Goal: Book appointment/travel/reservation

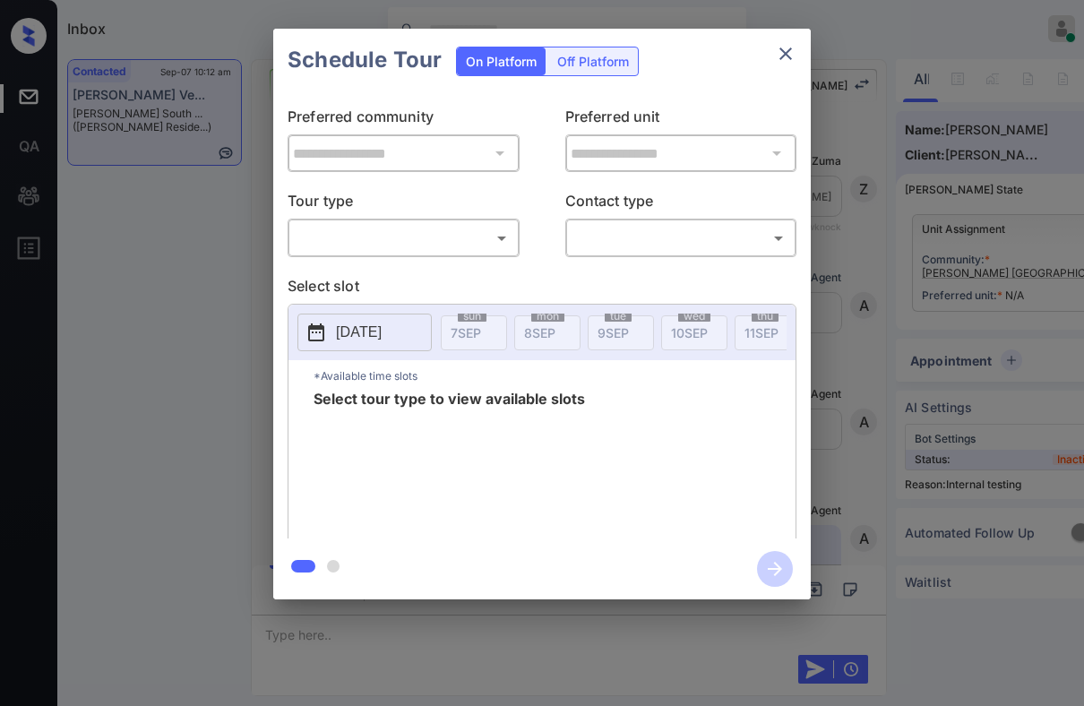
drag, startPoint x: 0, startPoint y: 0, endPoint x: 459, endPoint y: 230, distance: 513.2
click at [462, 258] on div "**********" at bounding box center [542, 314] width 538 height 447
click at [459, 230] on body "Inbox Danielle Dela Cruz Online Set yourself offline Set yourself on break Prof…" at bounding box center [542, 353] width 1084 height 706
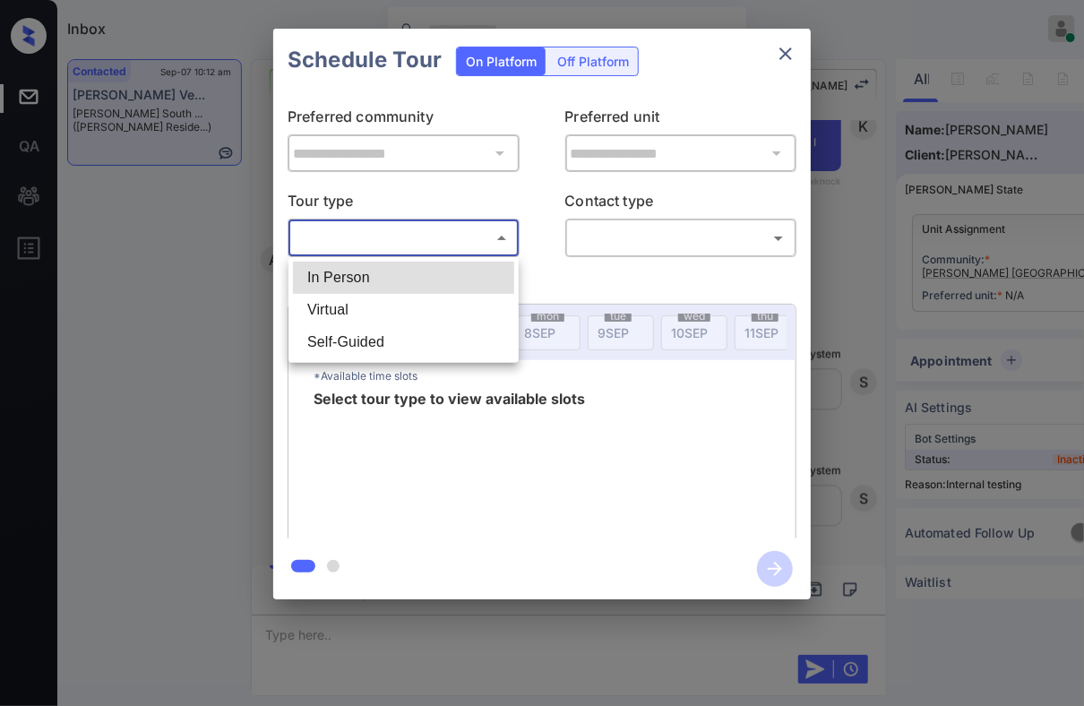
click at [326, 312] on li "Virtual" at bounding box center [403, 310] width 221 height 32
type input "*******"
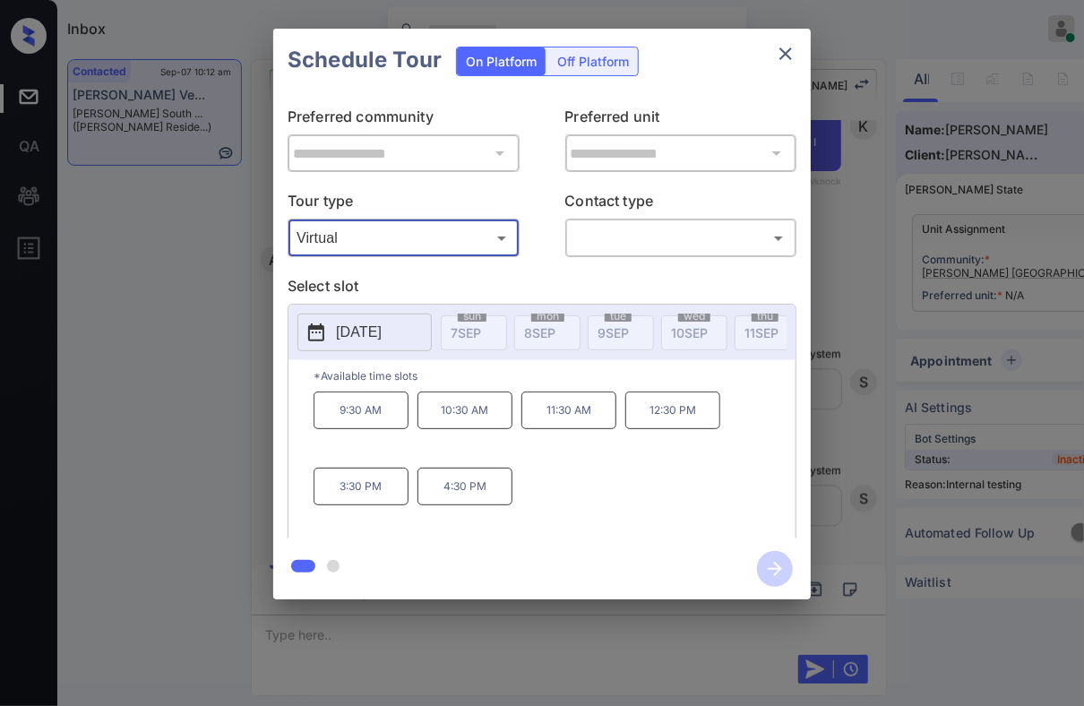
click at [788, 55] on icon "close" at bounding box center [785, 53] width 13 height 13
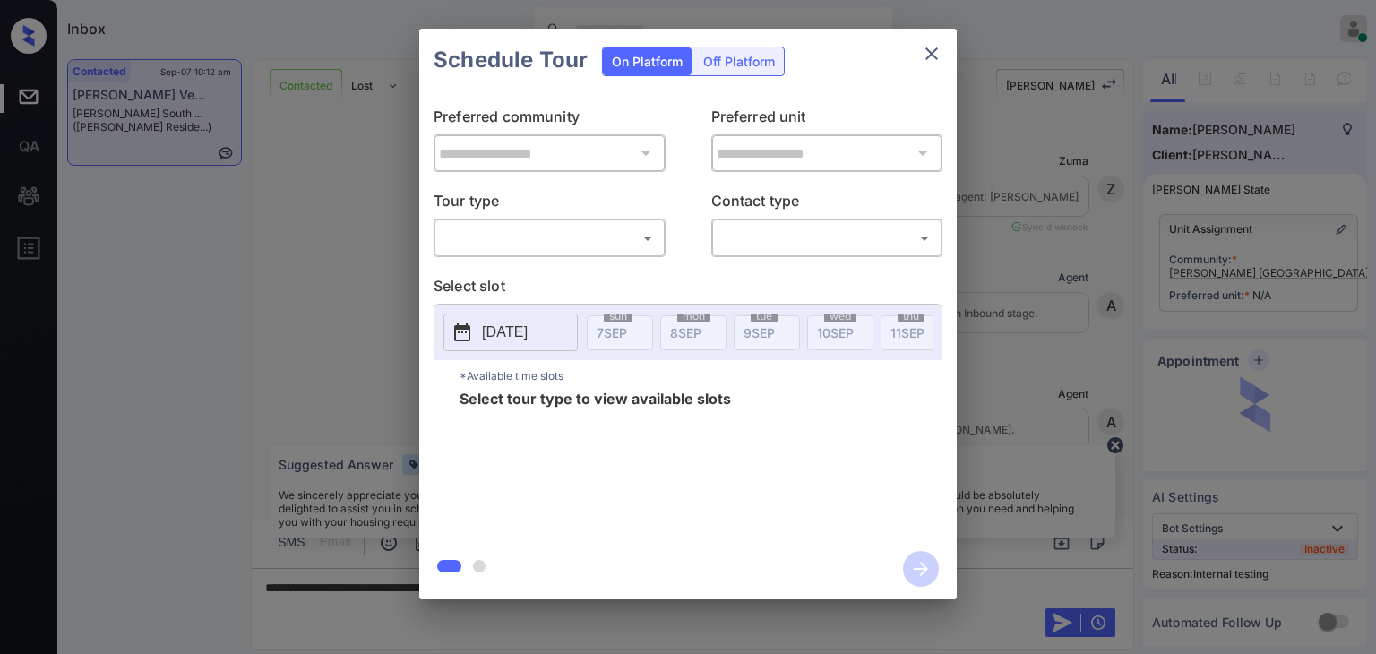
click at [529, 223] on body "Inbox [PERSON_NAME] [PERSON_NAME] Online Set yourself offline Set yourself on b…" at bounding box center [688, 327] width 1376 height 654
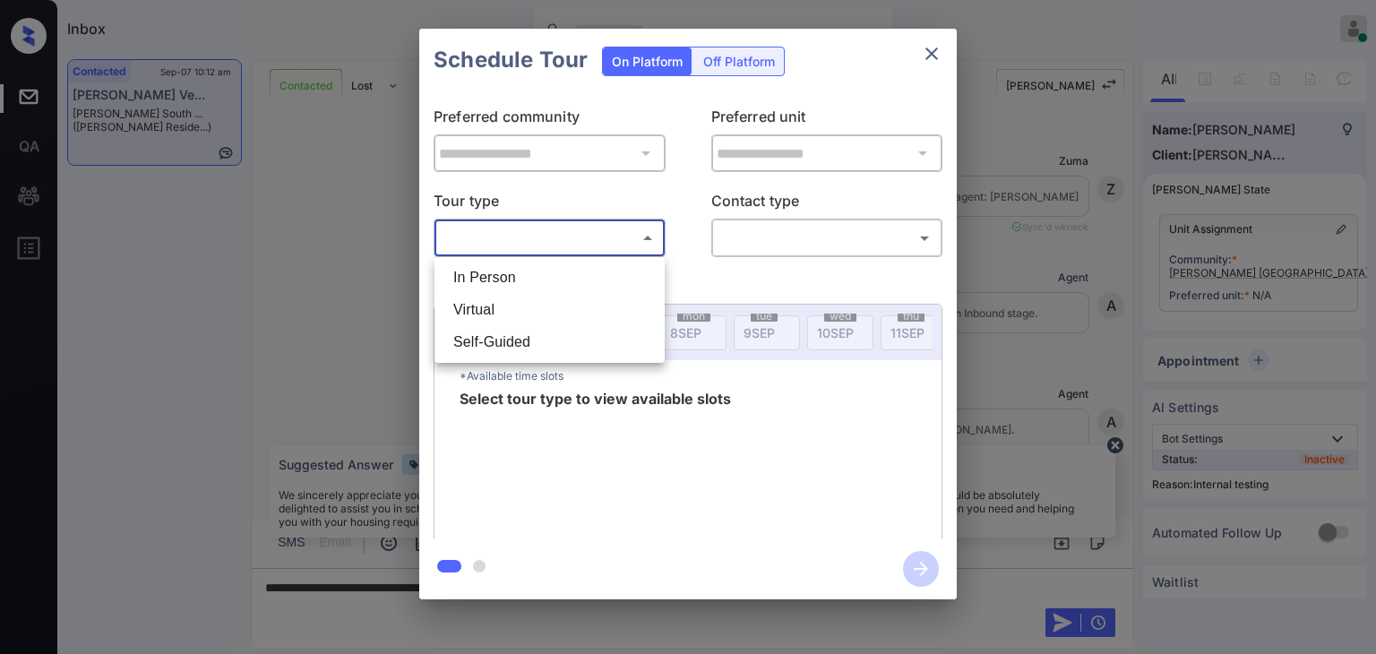
scroll to position [1749, 0]
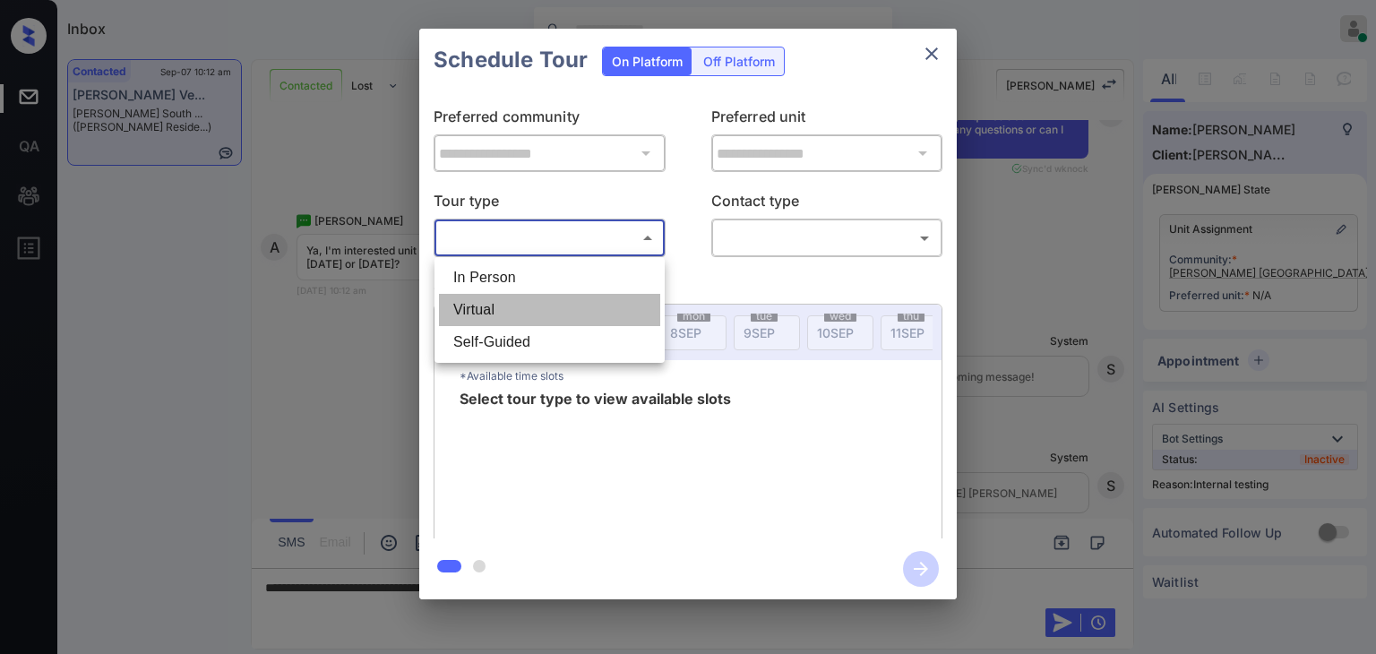
click at [485, 311] on li "Virtual" at bounding box center [549, 310] width 221 height 32
type input "*******"
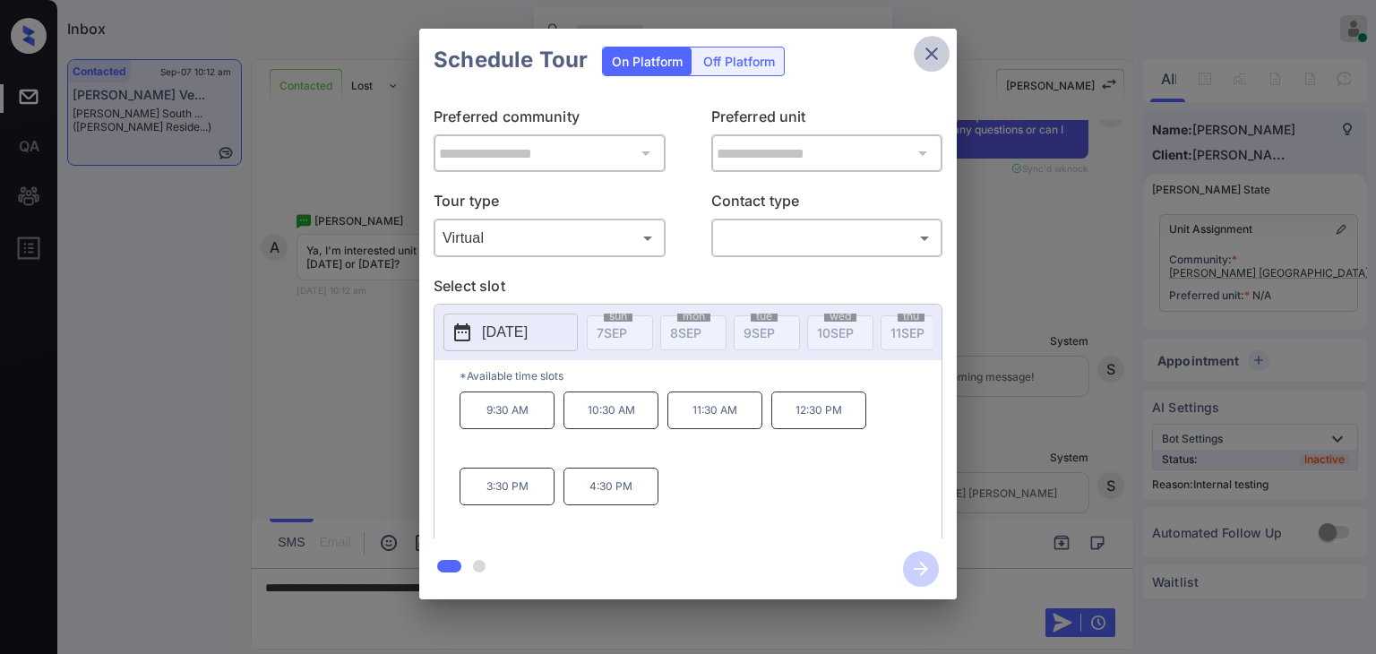
click at [925, 48] on icon "close" at bounding box center [932, 54] width 22 height 22
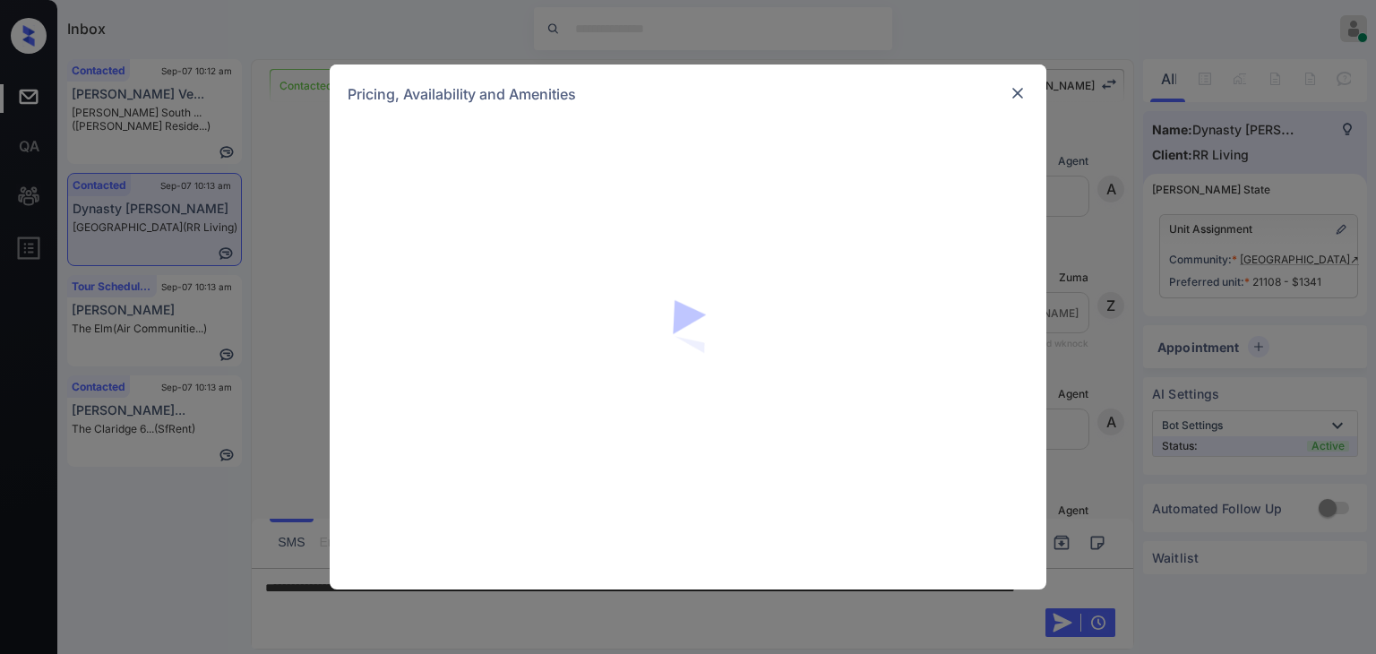
scroll to position [1112, 0]
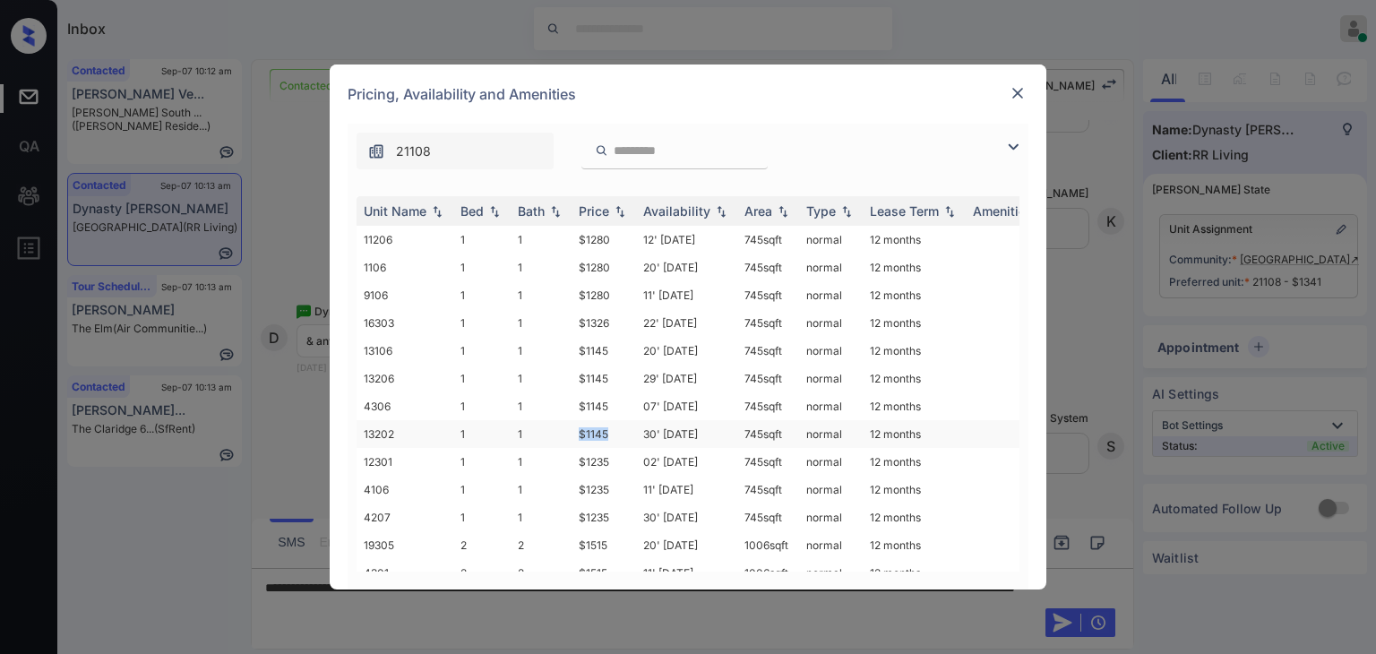
drag, startPoint x: 610, startPoint y: 434, endPoint x: 620, endPoint y: 434, distance: 9.9
click at [620, 434] on td "$1145" at bounding box center [604, 434] width 65 height 28
copy td "$1145"
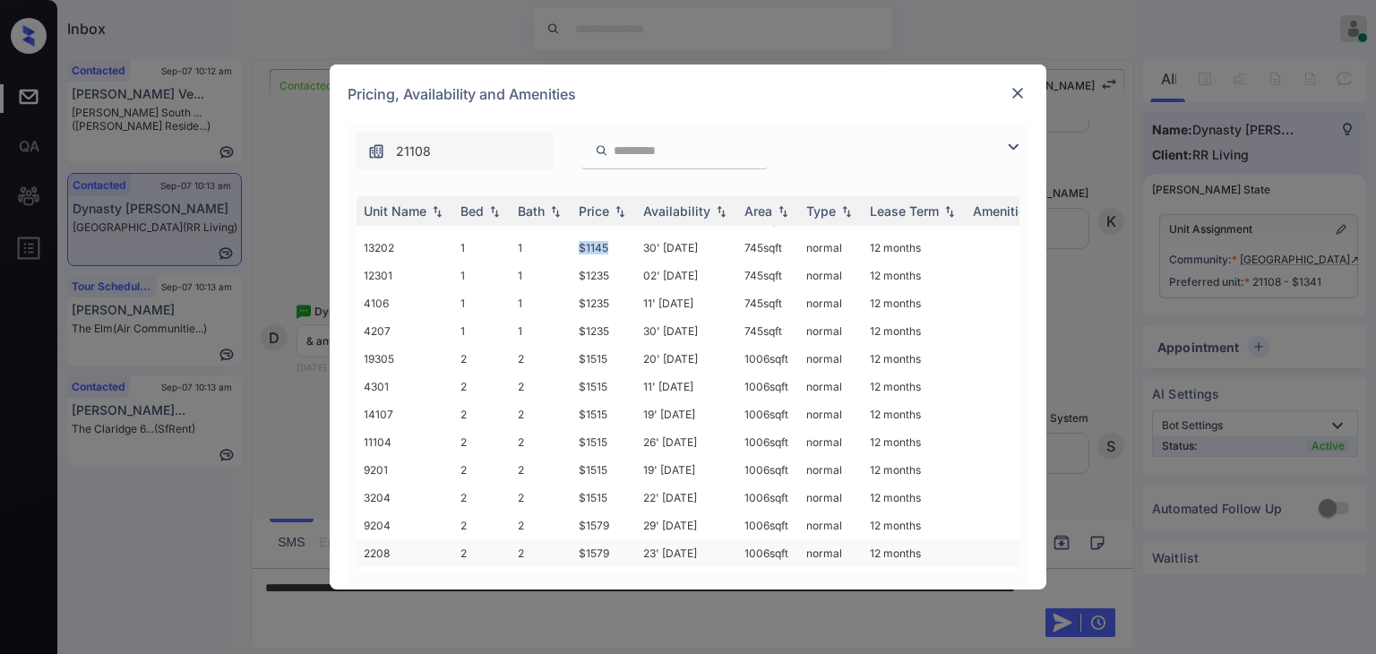
scroll to position [90, 0]
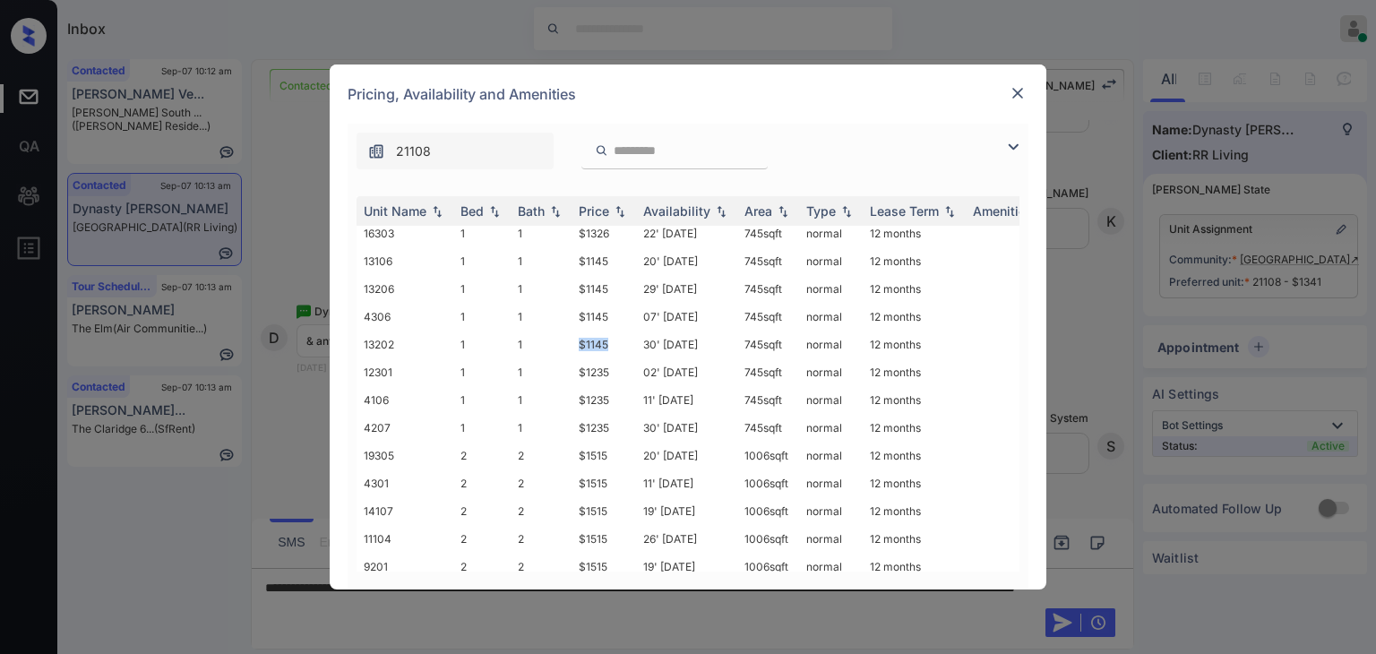
click at [1020, 90] on img at bounding box center [1018, 93] width 18 height 18
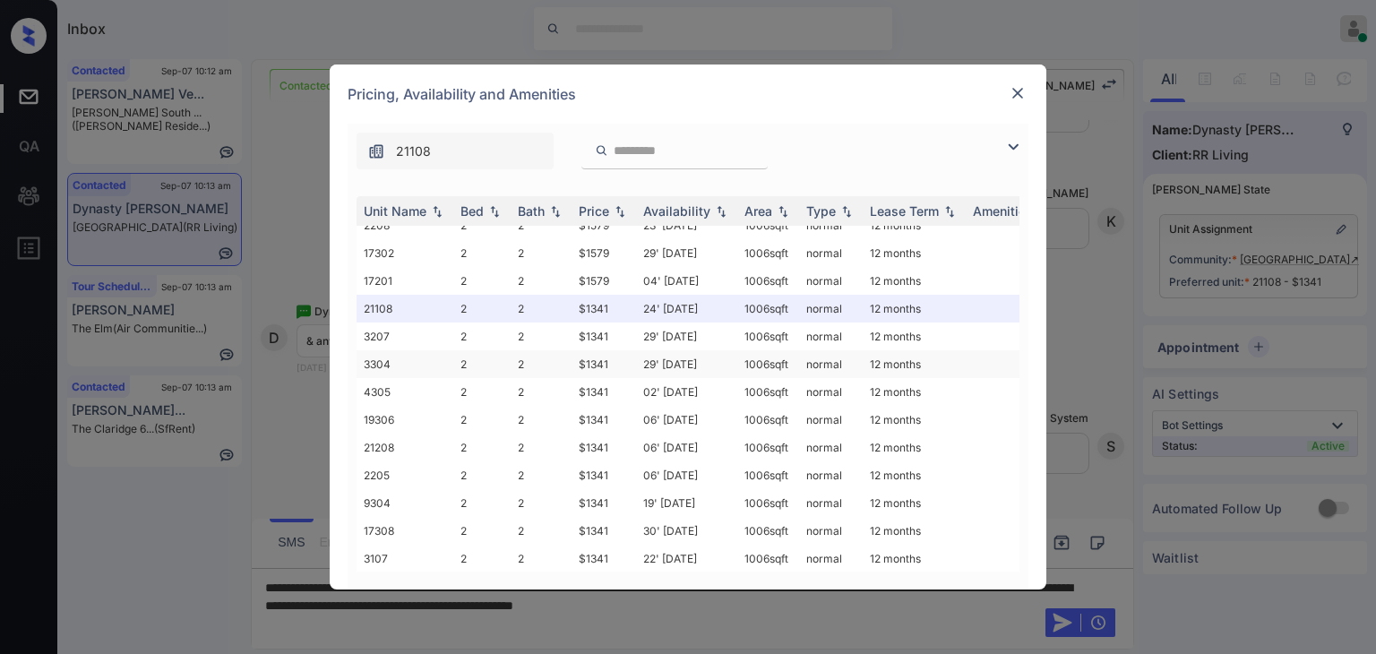
scroll to position [421, 0]
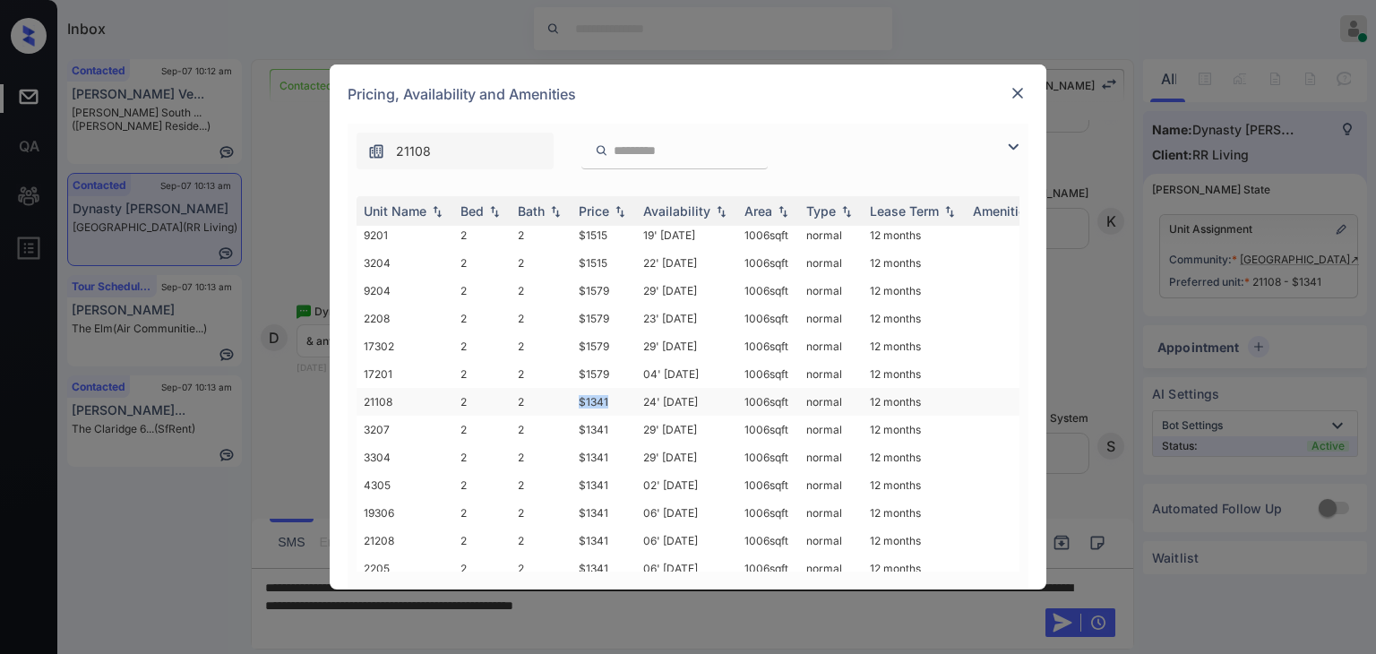
drag, startPoint x: 572, startPoint y: 401, endPoint x: 615, endPoint y: 399, distance: 43.1
click at [615, 399] on td "$1341" at bounding box center [604, 402] width 65 height 28
copy td "$1341"
click at [1017, 87] on img at bounding box center [1018, 93] width 18 height 18
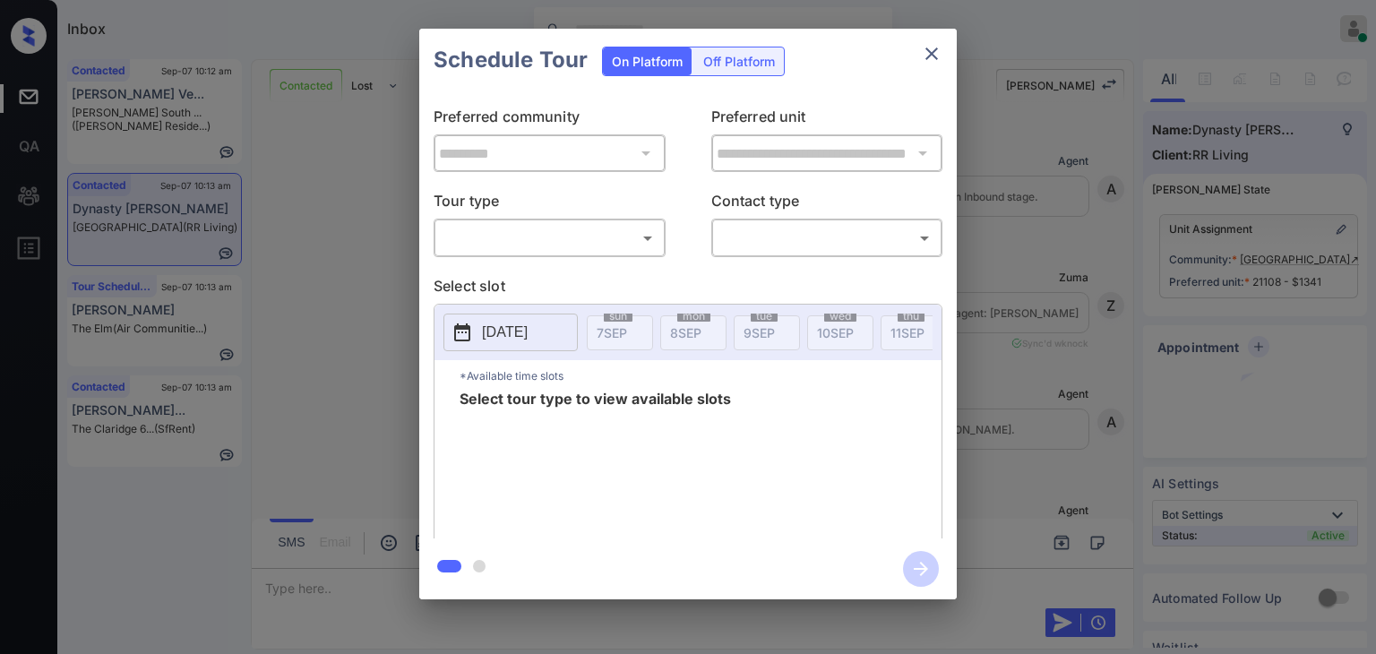
scroll to position [1828, 0]
click at [591, 234] on body "Inbox [PERSON_NAME] [PERSON_NAME] Online Set yourself offline Set yourself on b…" at bounding box center [688, 327] width 1376 height 654
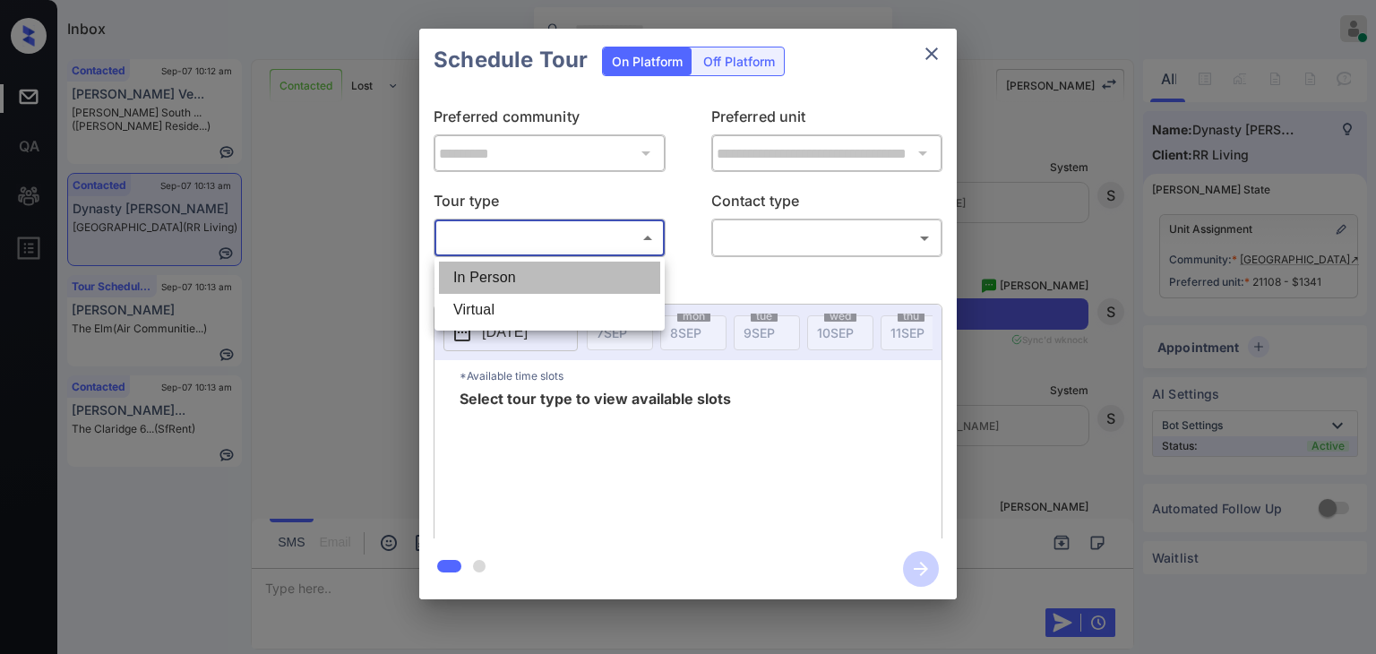
click at [478, 276] on li "In Person" at bounding box center [549, 278] width 221 height 32
type input "********"
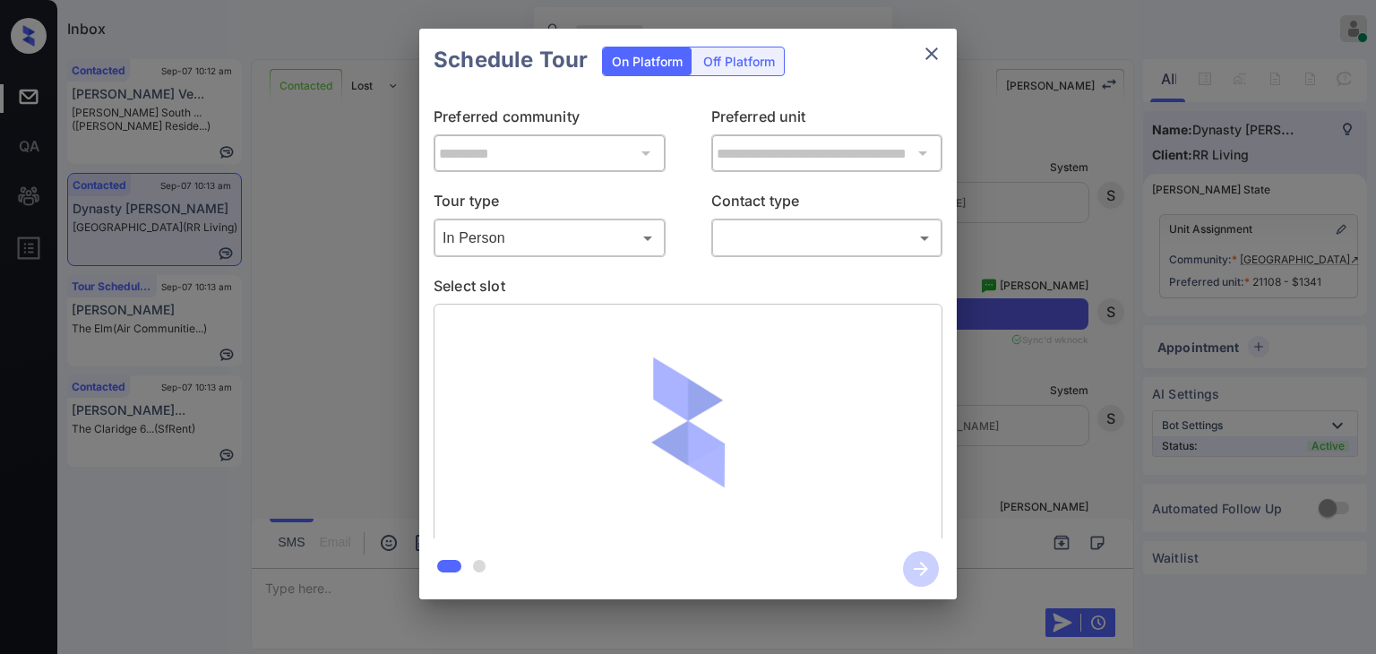
click at [753, 241] on div "In Person Virtual" at bounding box center [688, 327] width 1376 height 654
click at [770, 241] on body "Inbox Danielle Dela Cruz Online Set yourself offline Set yourself on break Prof…" at bounding box center [688, 327] width 1376 height 654
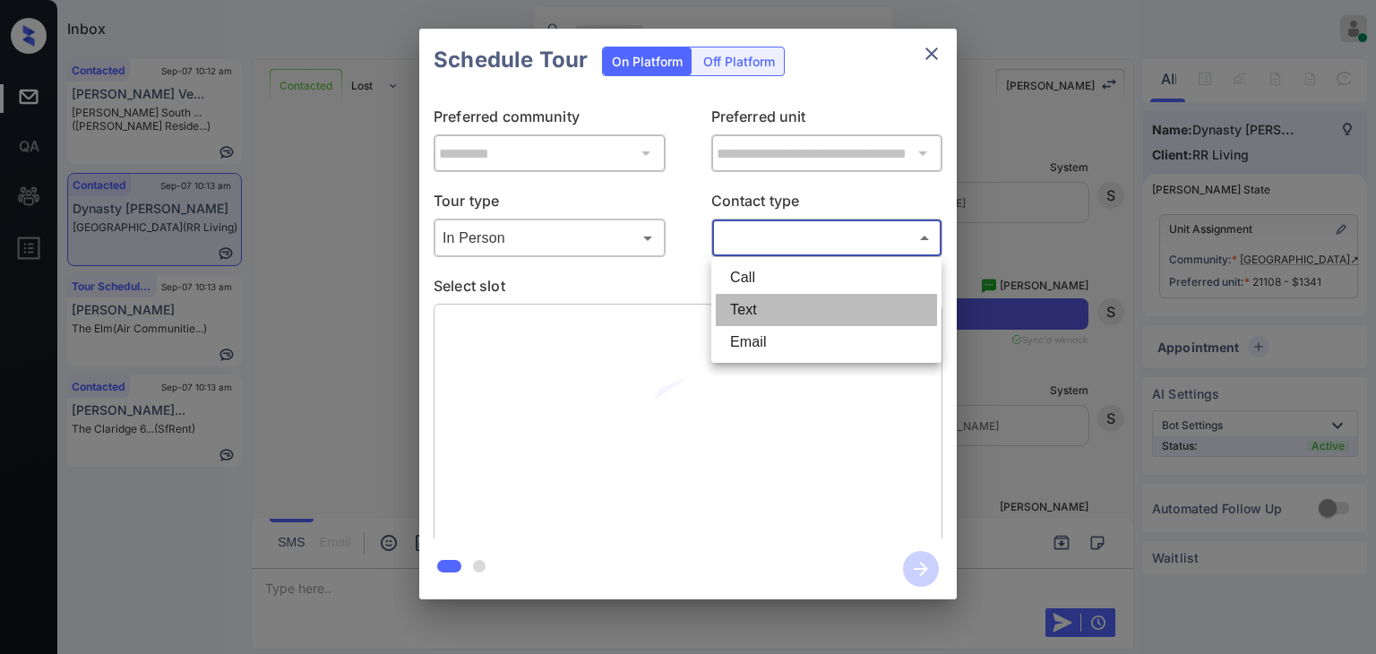
click at [744, 311] on li "Text" at bounding box center [826, 310] width 221 height 32
type input "****"
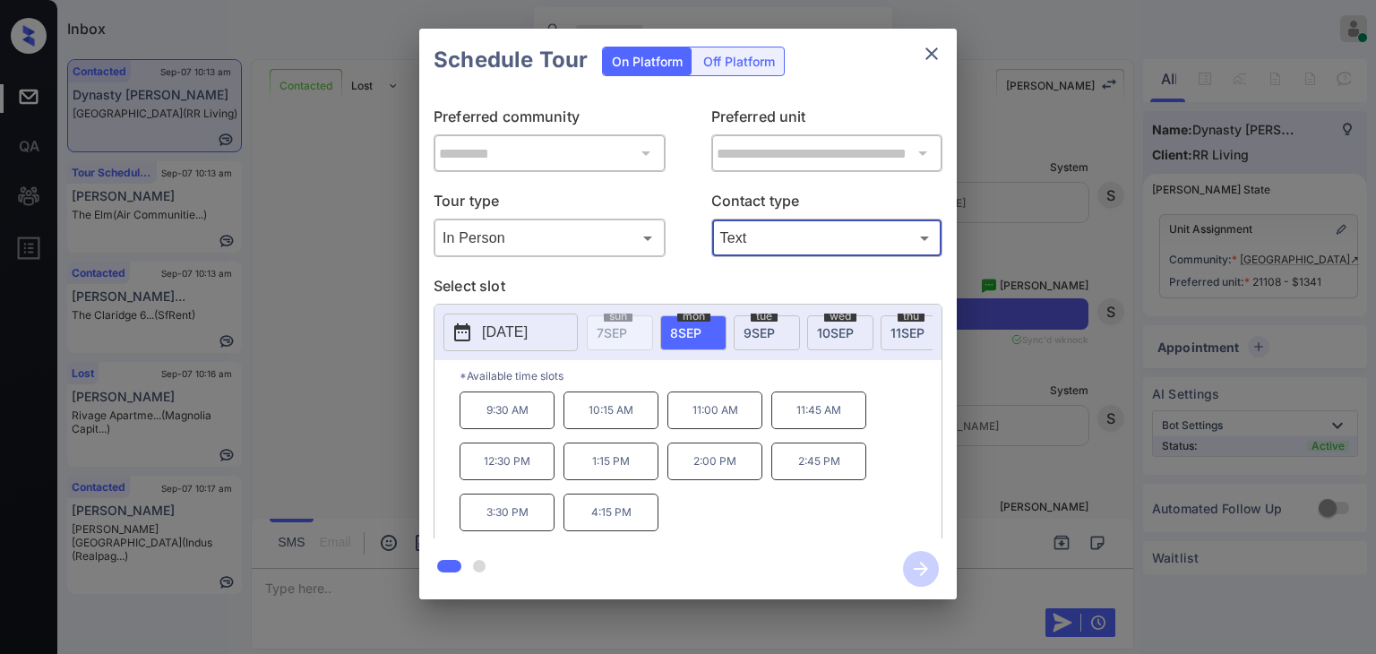
click at [620, 419] on p "10:15 AM" at bounding box center [610, 410] width 95 height 38
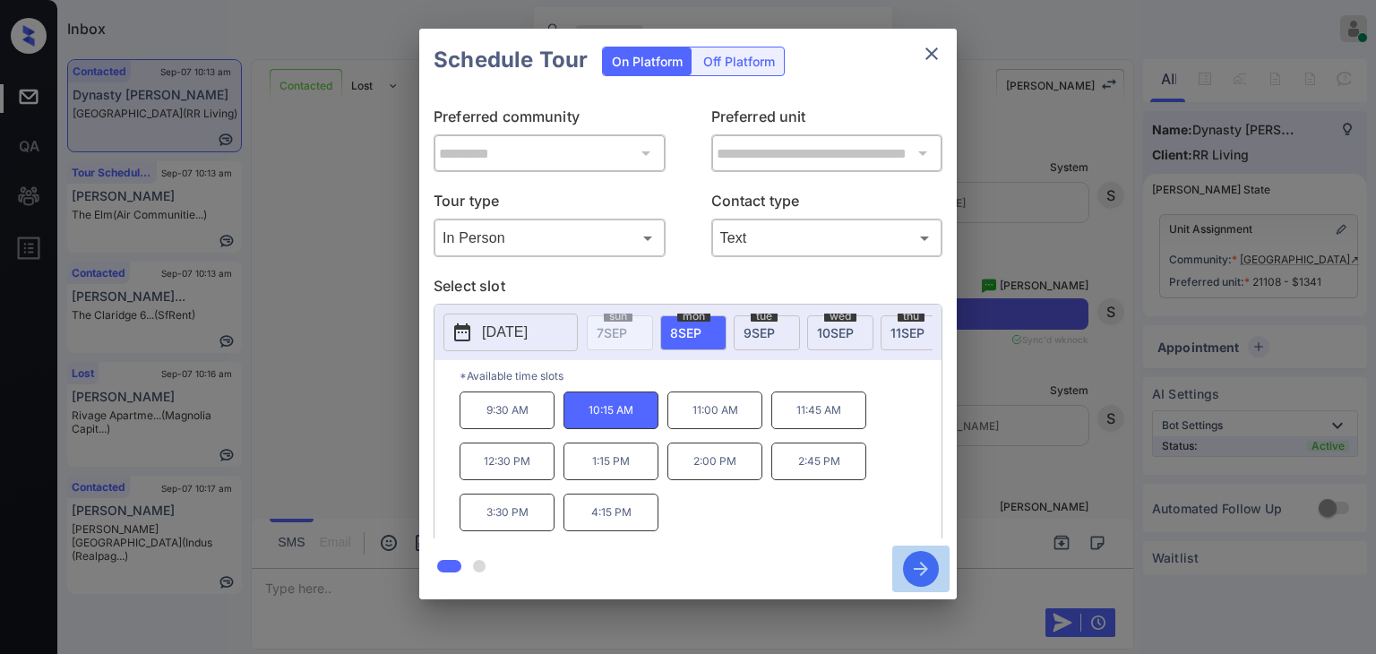
click at [910, 567] on icon "button" at bounding box center [921, 569] width 36 height 36
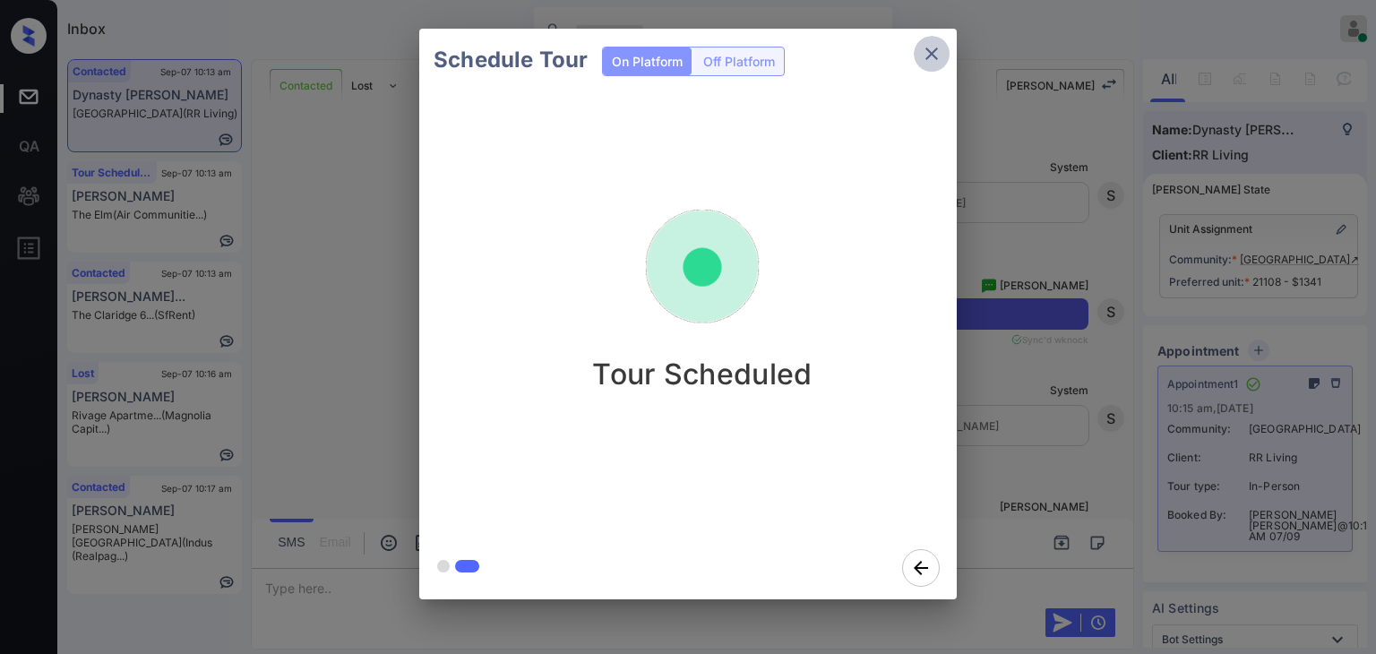
click at [935, 40] on button "close" at bounding box center [932, 54] width 36 height 36
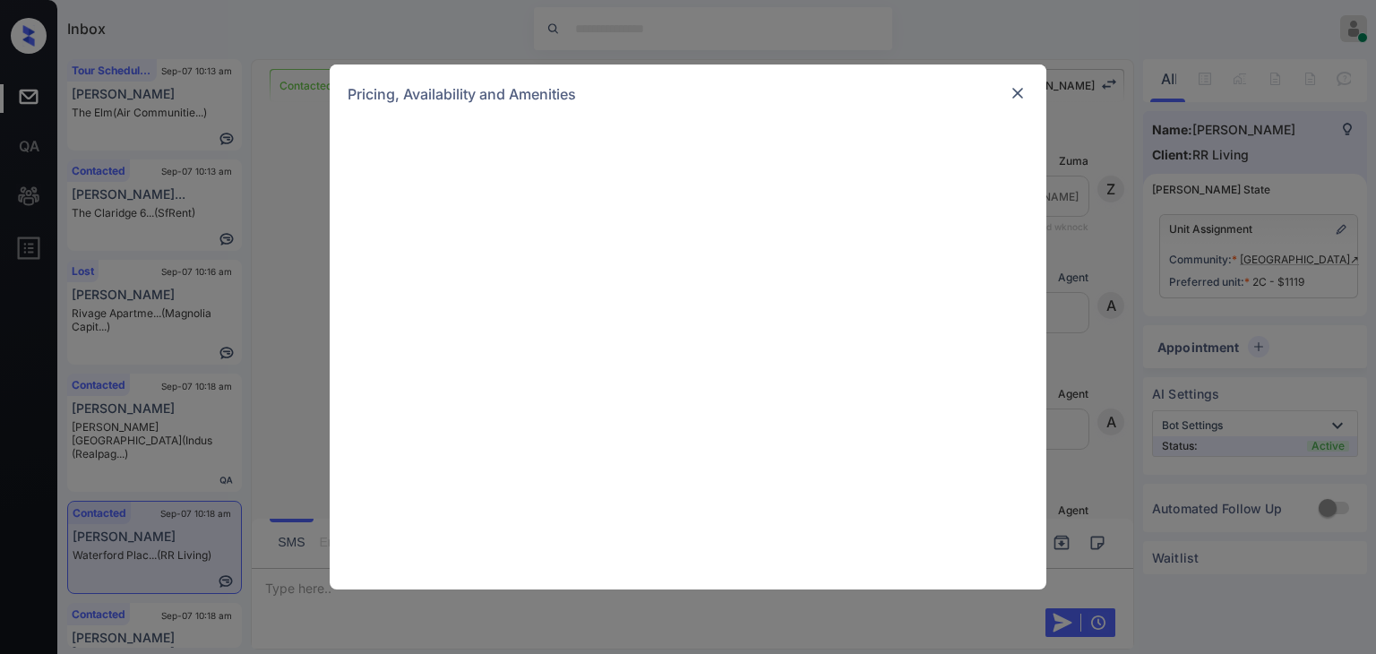
scroll to position [437, 0]
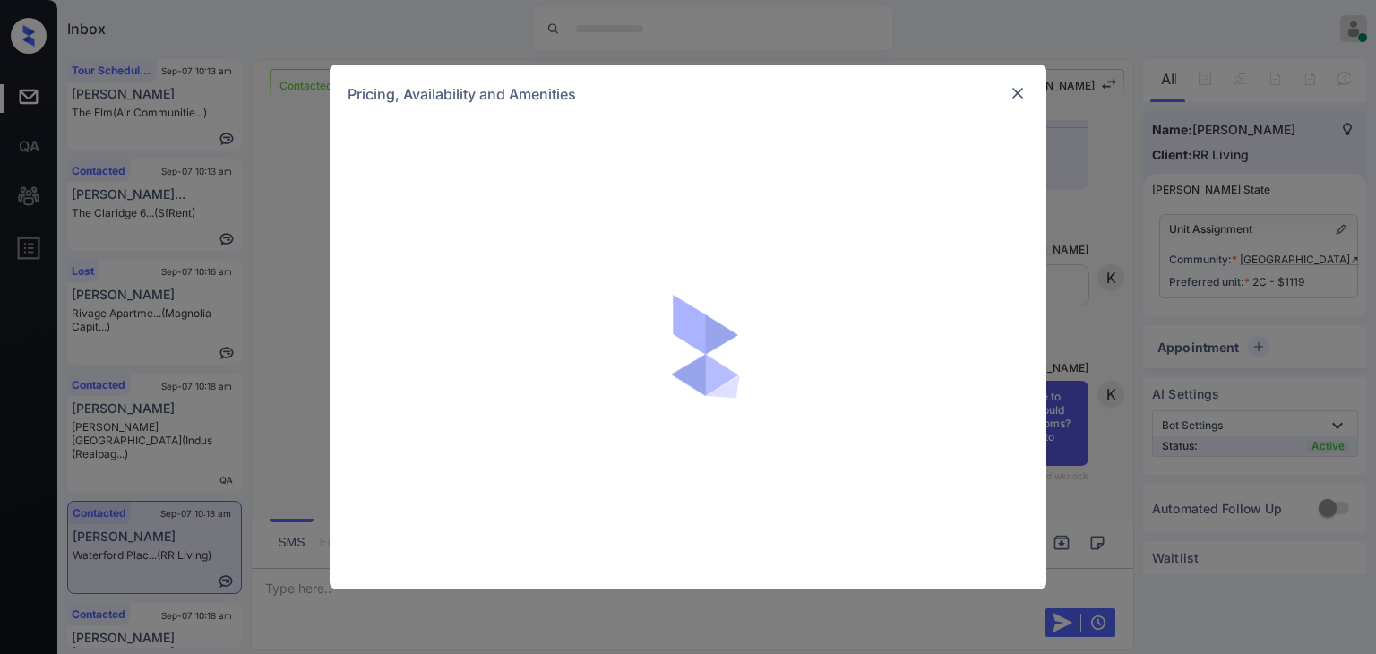
click at [1019, 99] on img at bounding box center [1018, 93] width 18 height 18
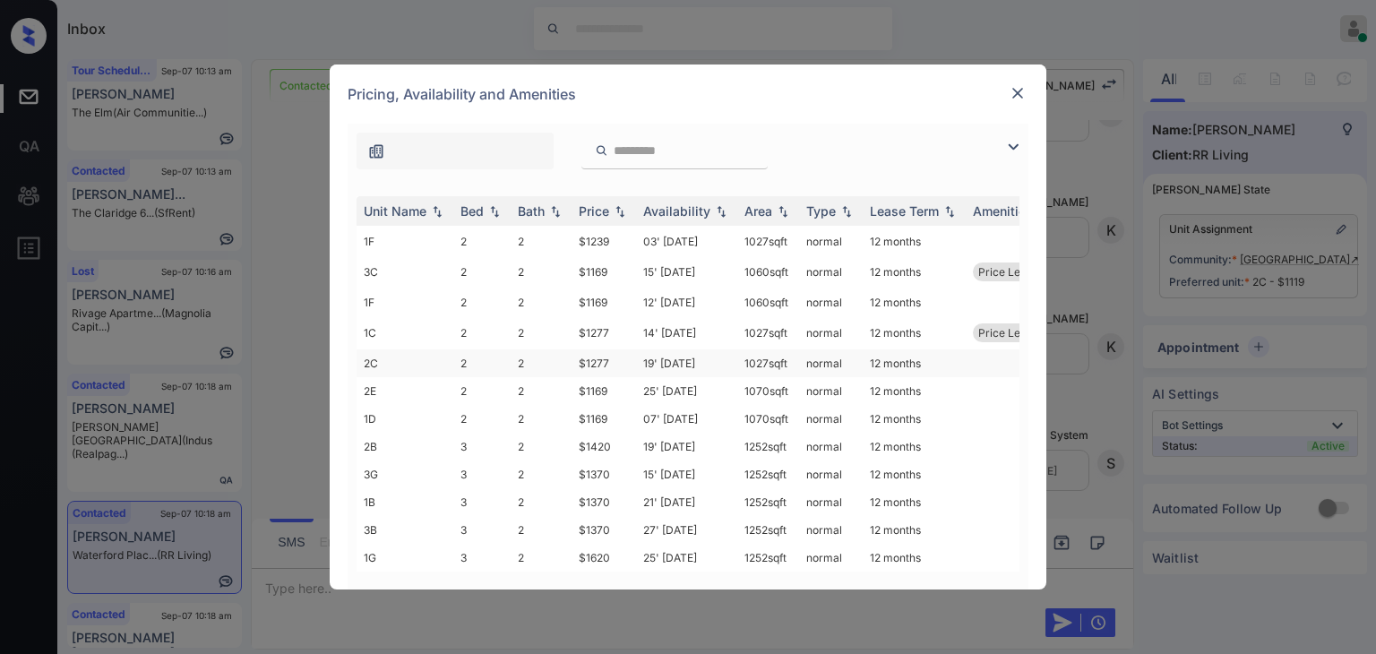
scroll to position [515, 0]
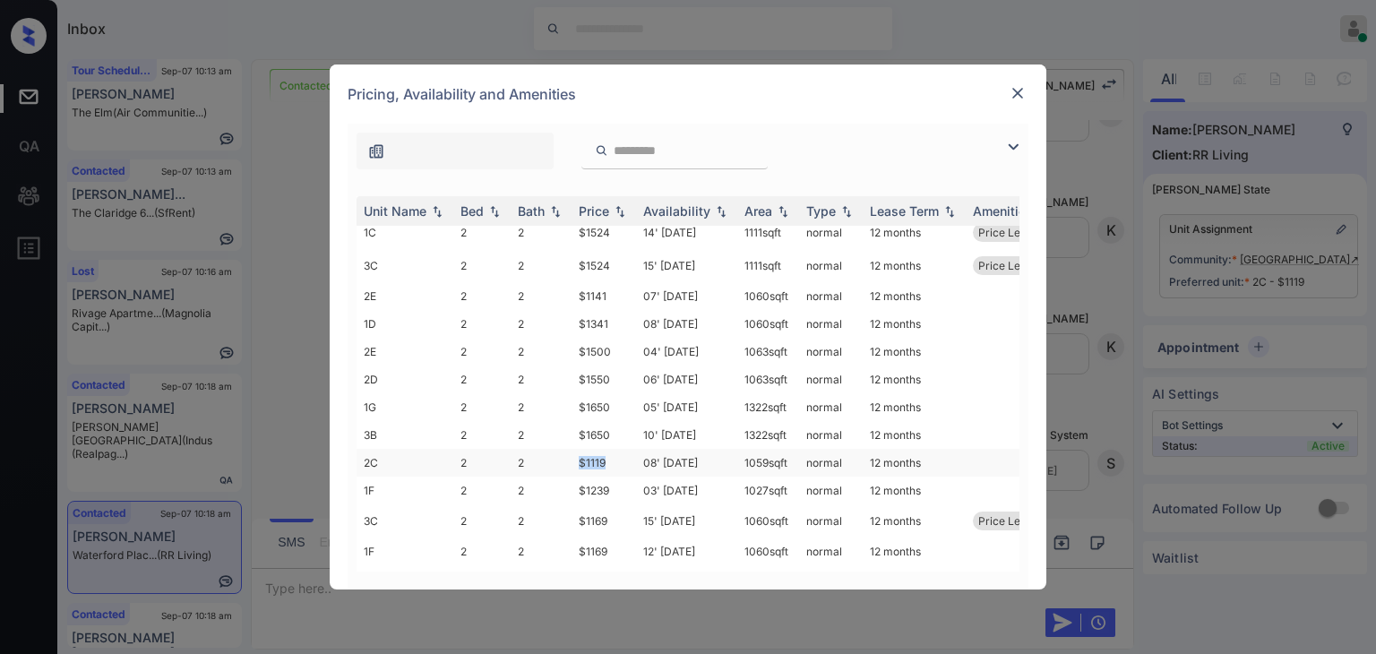
drag, startPoint x: 580, startPoint y: 464, endPoint x: 604, endPoint y: 465, distance: 24.2
click at [604, 465] on td "$1119" at bounding box center [604, 463] width 65 height 28
copy td "$1119"
click at [1025, 92] on img at bounding box center [1018, 93] width 18 height 18
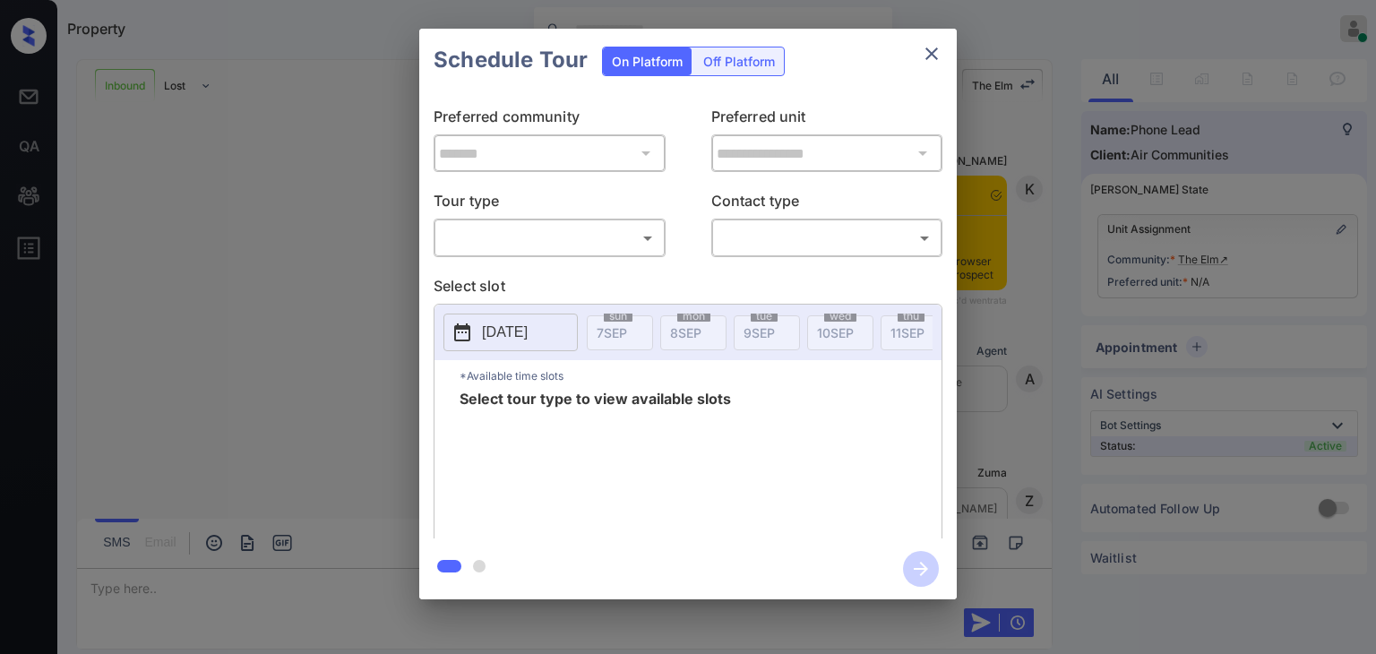
scroll to position [1111, 0]
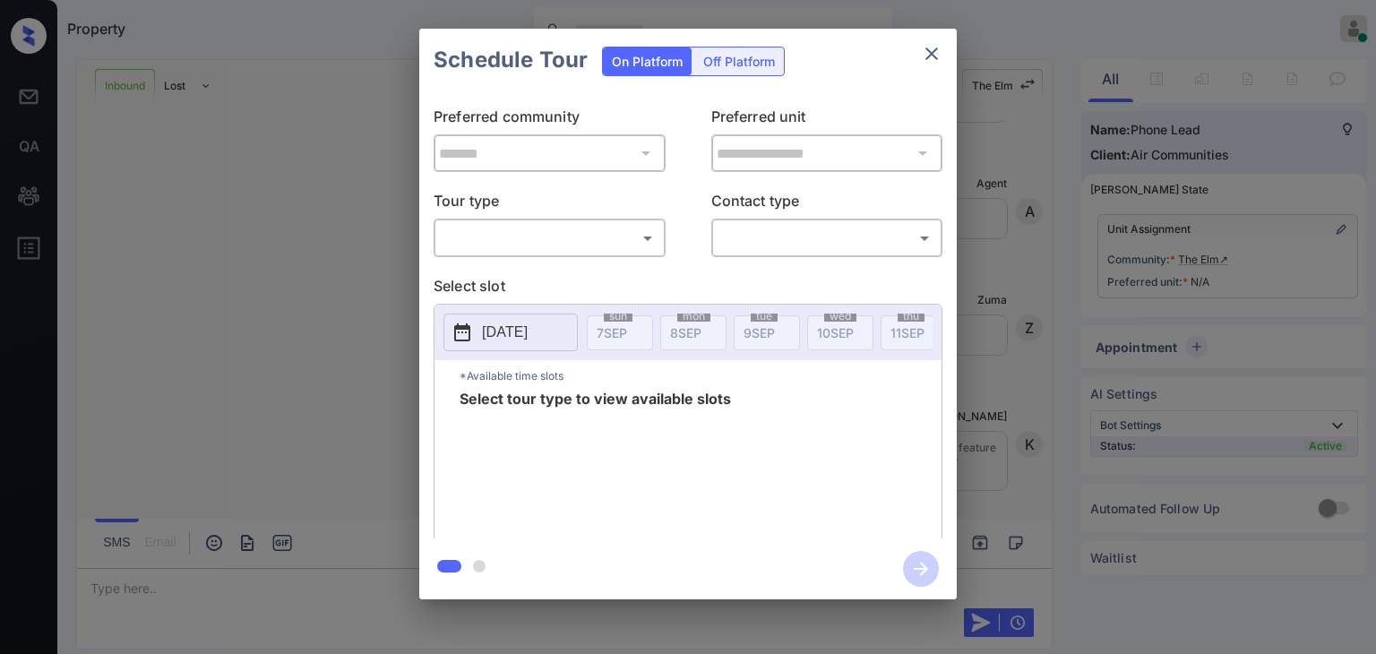
click at [545, 231] on body "Property Danielle Dela Cruz Online Set yourself offline Set yourself on break P…" at bounding box center [688, 327] width 1376 height 654
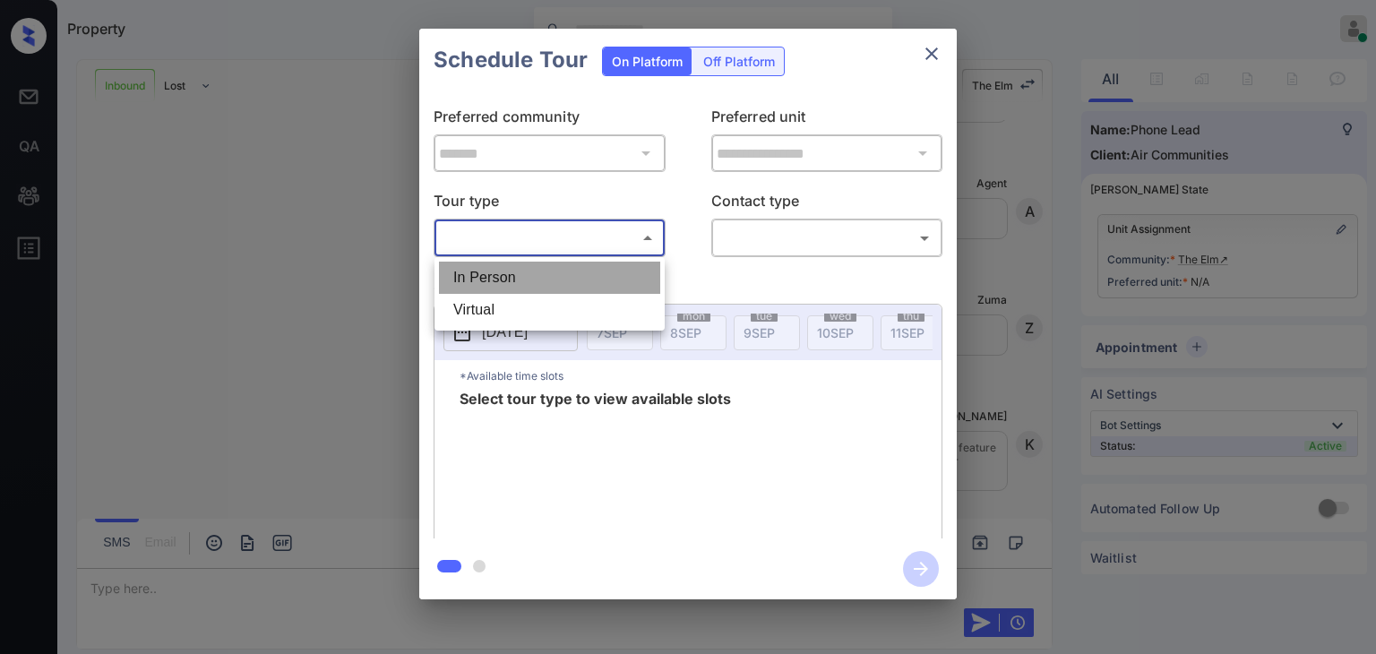
click at [502, 271] on li "In Person" at bounding box center [549, 278] width 221 height 32
type input "********"
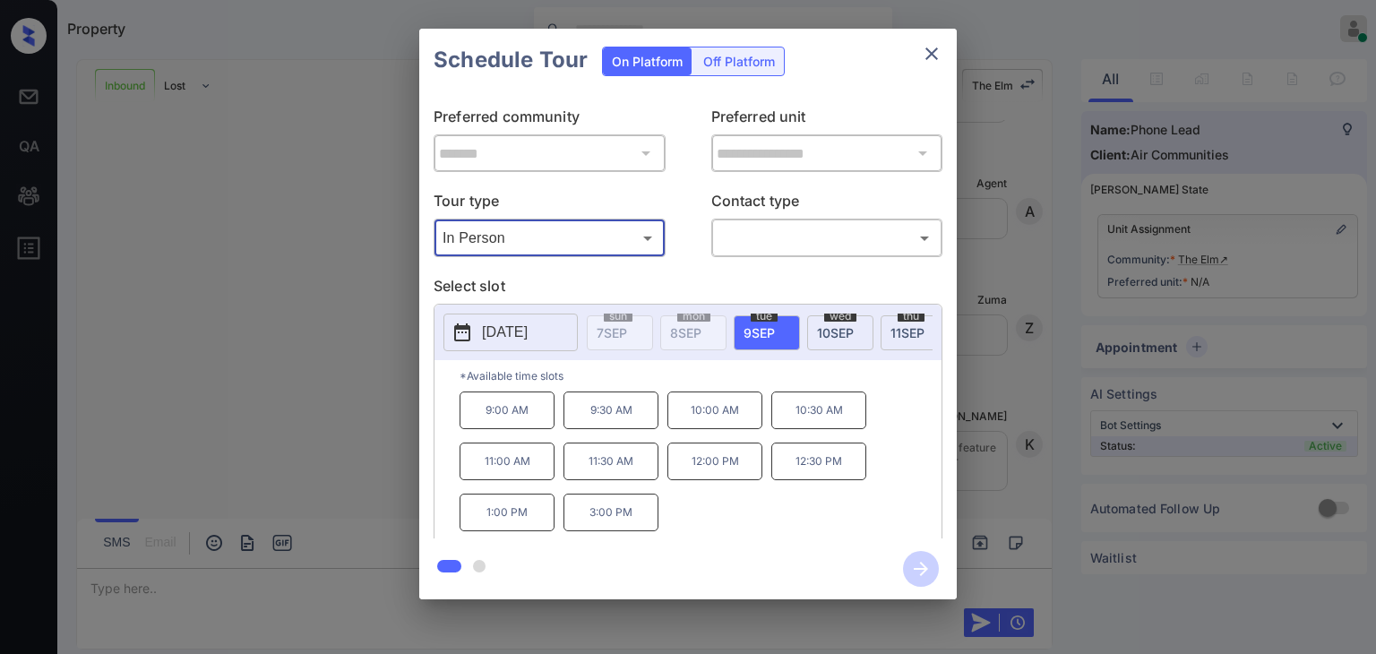
click at [933, 55] on icon "close" at bounding box center [931, 53] width 13 height 13
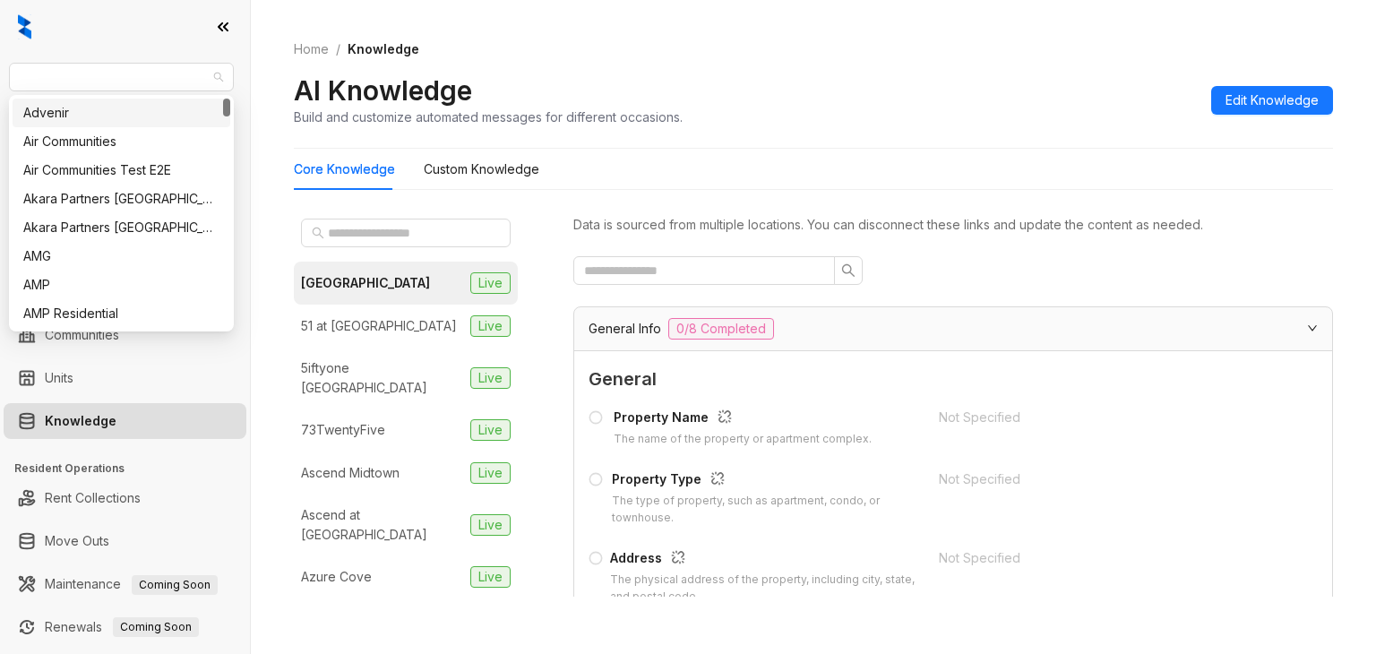
drag, startPoint x: 133, startPoint y: 73, endPoint x: 0, endPoint y: 72, distance: 132.6
click at [0, 72] on div "LDG Multifamily Leasing Leads Analytics Leasing Collections Data Management Com…" at bounding box center [125, 327] width 250 height 654
click at [130, 51] on div at bounding box center [125, 27] width 250 height 54
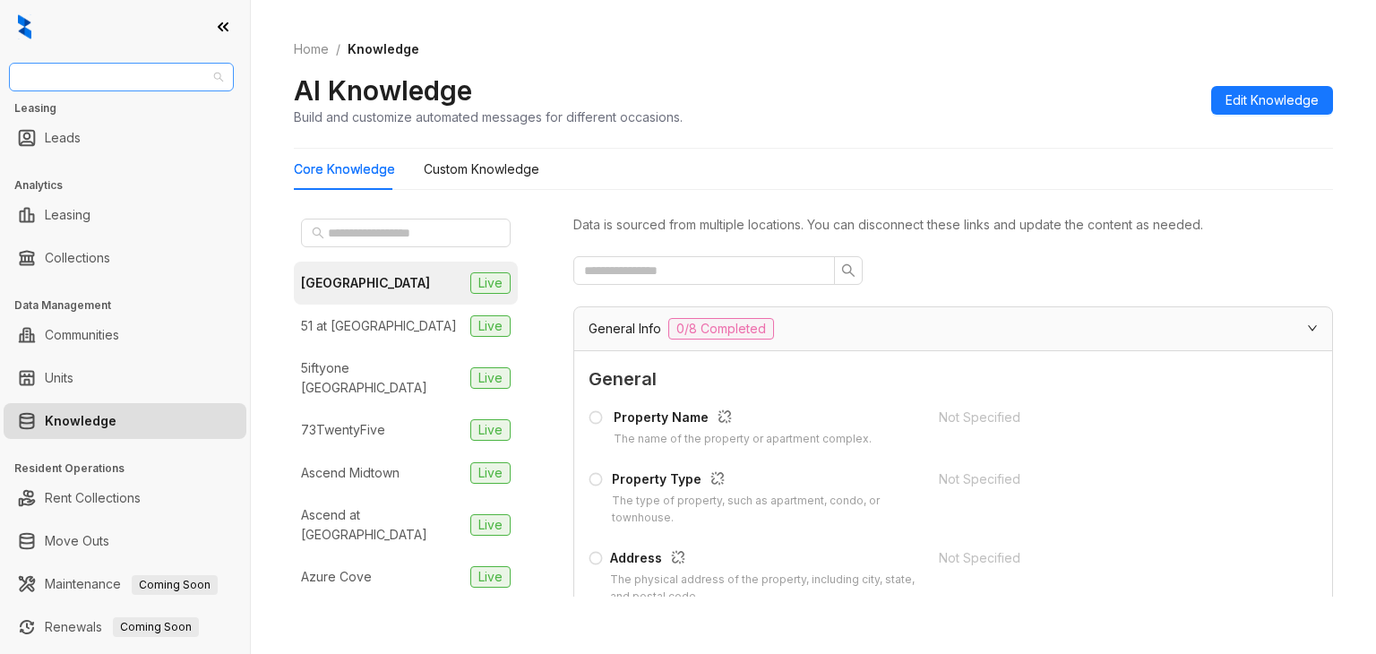
click at [96, 81] on span "LDG Multifamily" at bounding box center [121, 77] width 203 height 27
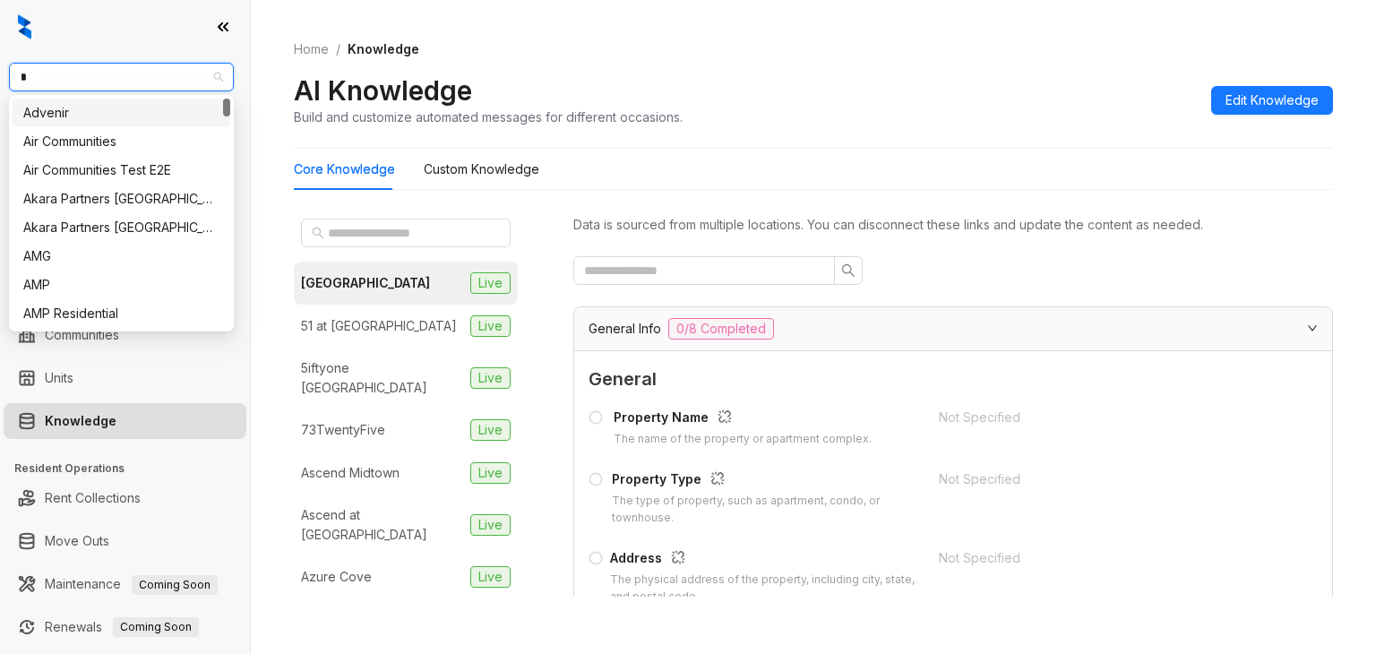
type input "**"
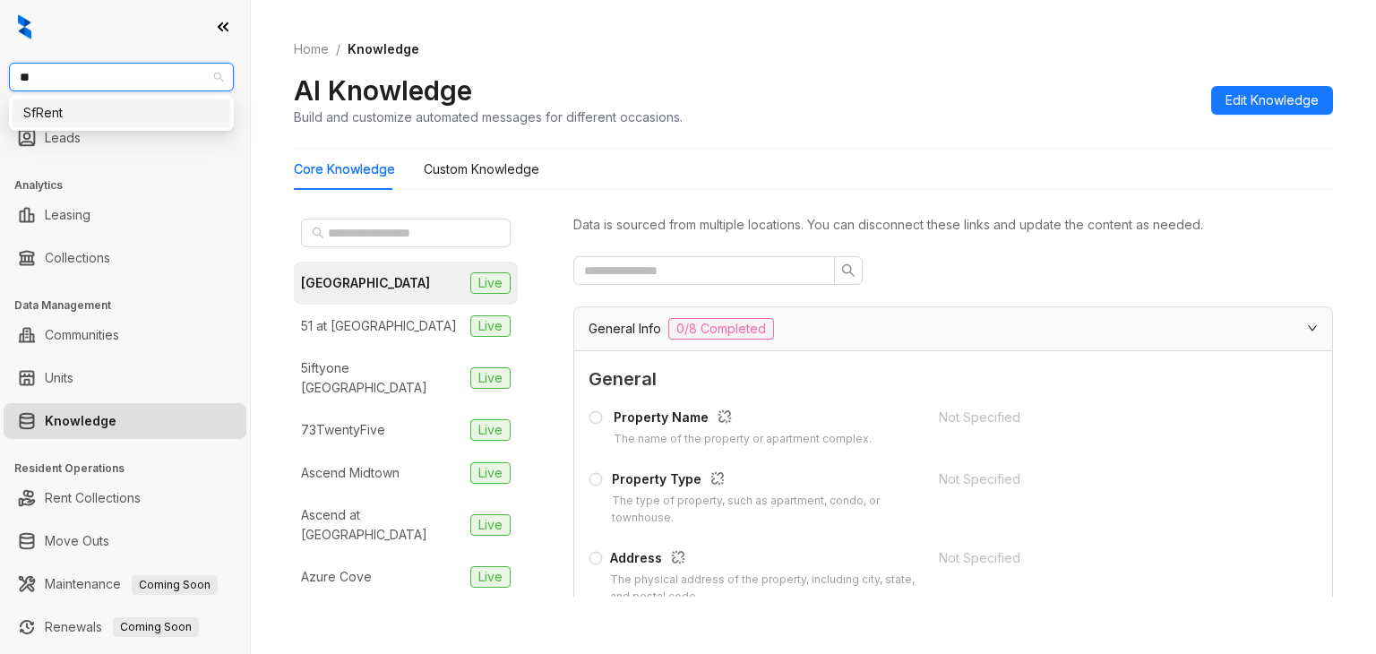
click at [35, 108] on div "SfRent" at bounding box center [121, 113] width 196 height 20
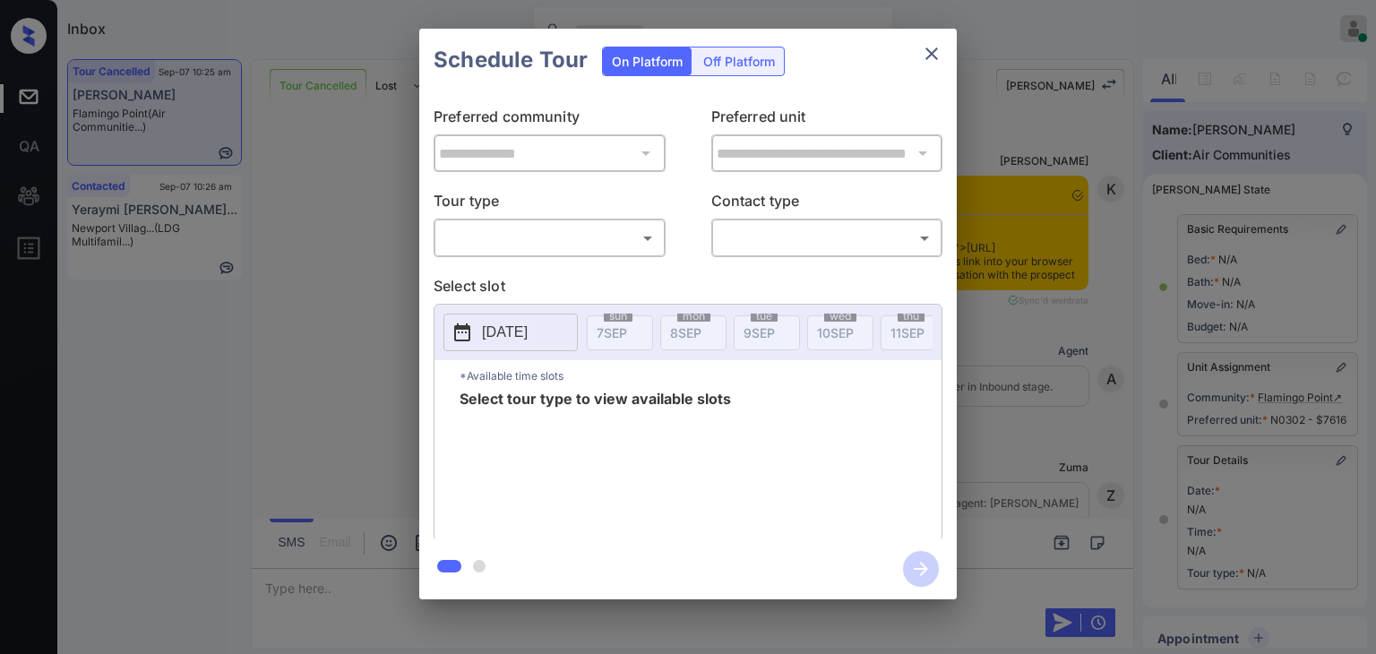
scroll to position [230, 0]
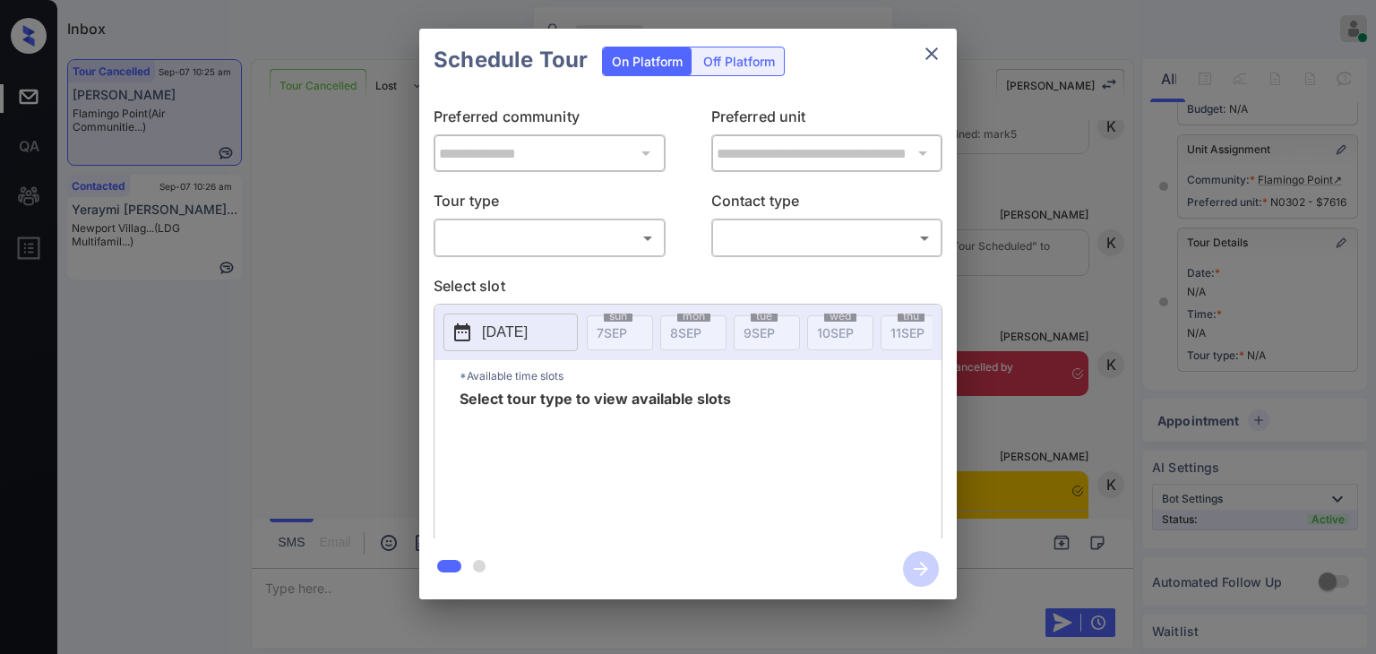
click at [484, 227] on body "Inbox [PERSON_NAME] Dela [PERSON_NAME] Online Set yourself offline Set yourself…" at bounding box center [688, 327] width 1376 height 654
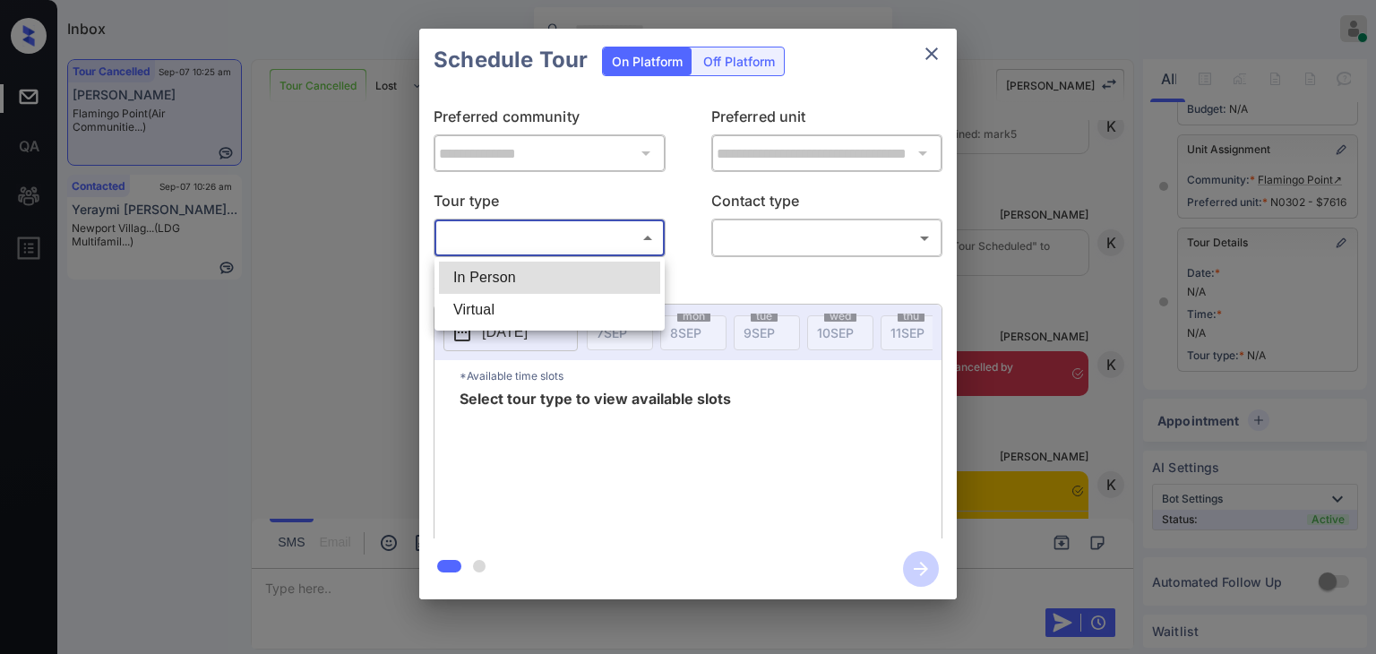
click at [483, 271] on li "In Person" at bounding box center [549, 278] width 221 height 32
type input "********"
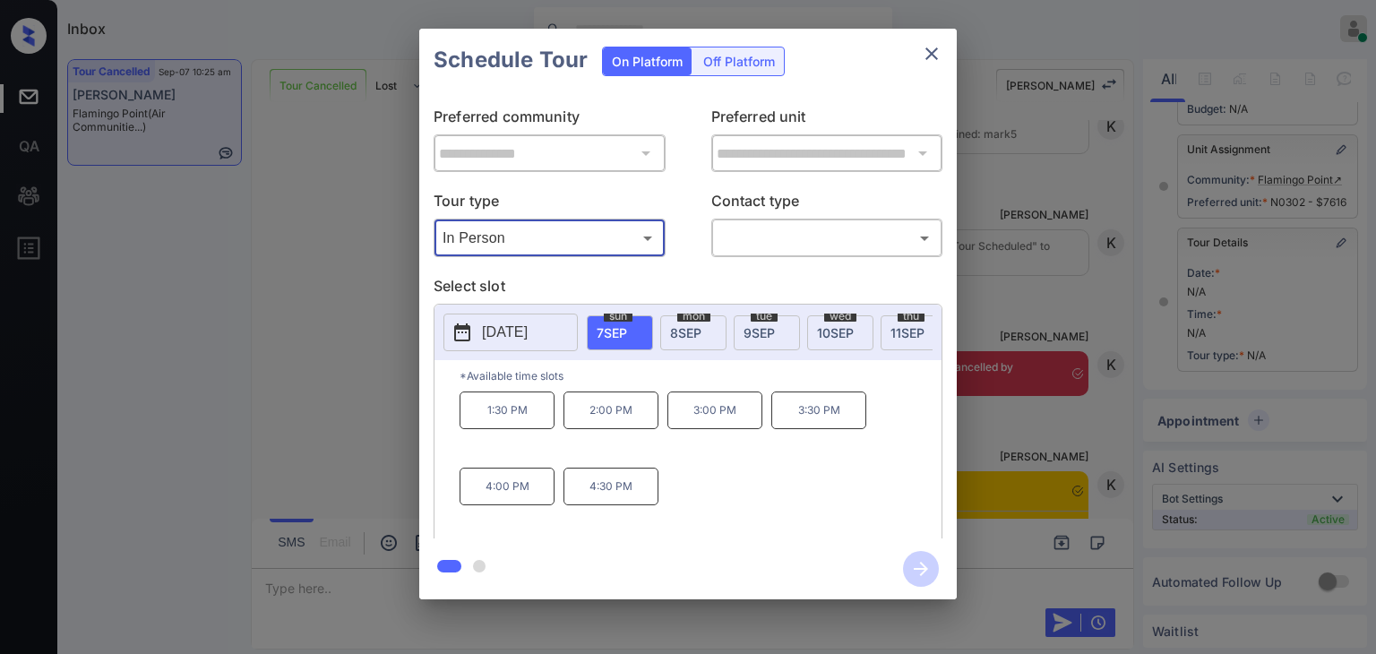
click at [247, 228] on div "**********" at bounding box center [688, 314] width 1376 height 628
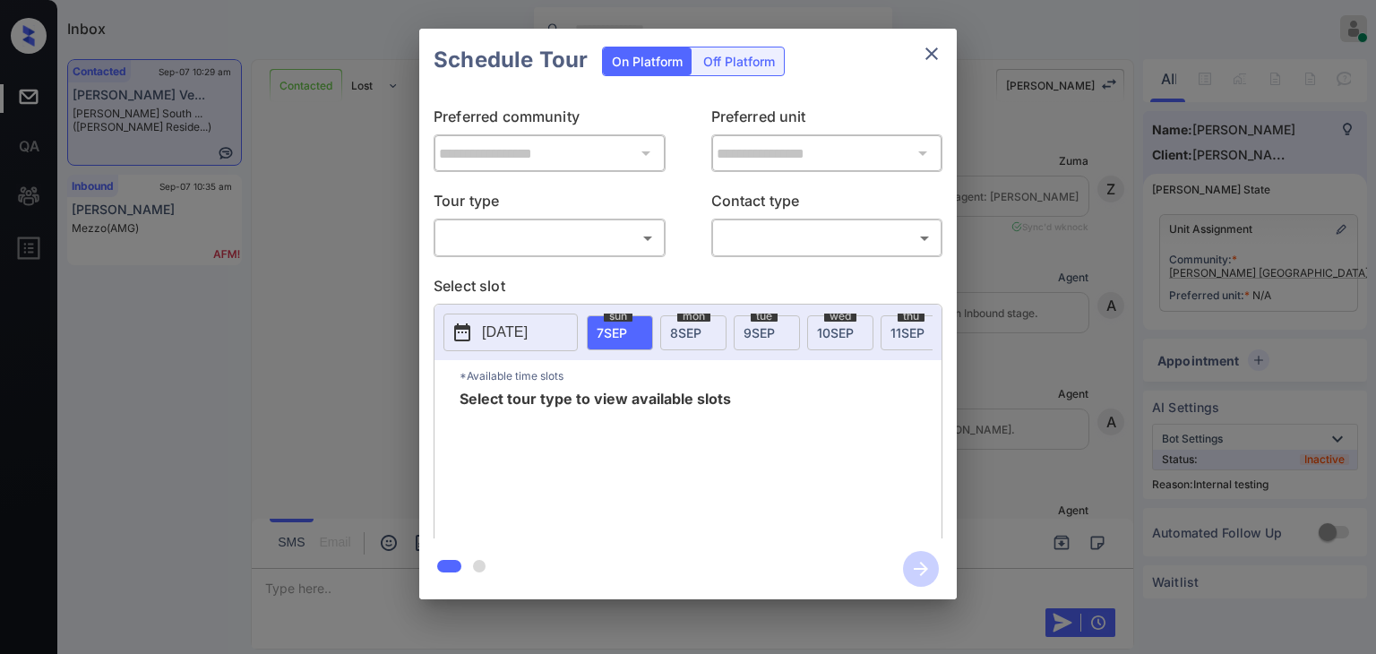
scroll to position [2944, 0]
click at [494, 236] on body "Inbox [PERSON_NAME] [PERSON_NAME] Online Set yourself offline Set yourself on b…" at bounding box center [688, 327] width 1376 height 654
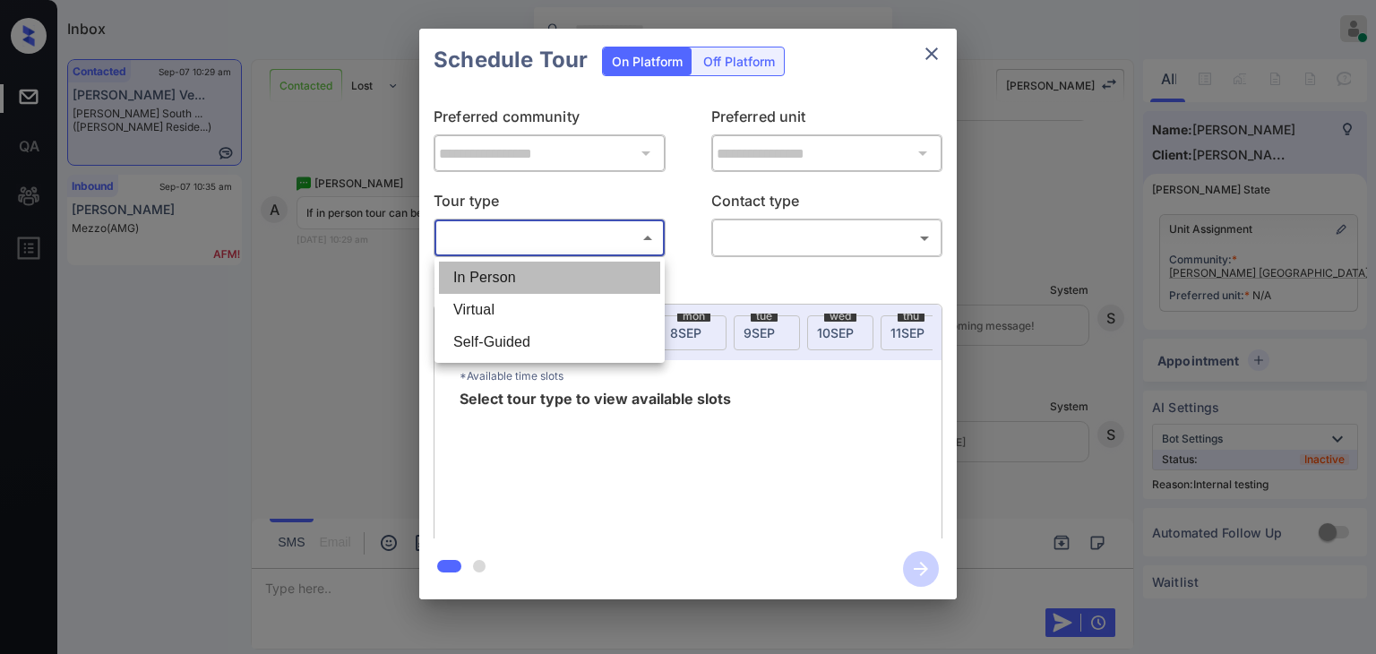
click at [487, 276] on li "In Person" at bounding box center [549, 278] width 221 height 32
type input "********"
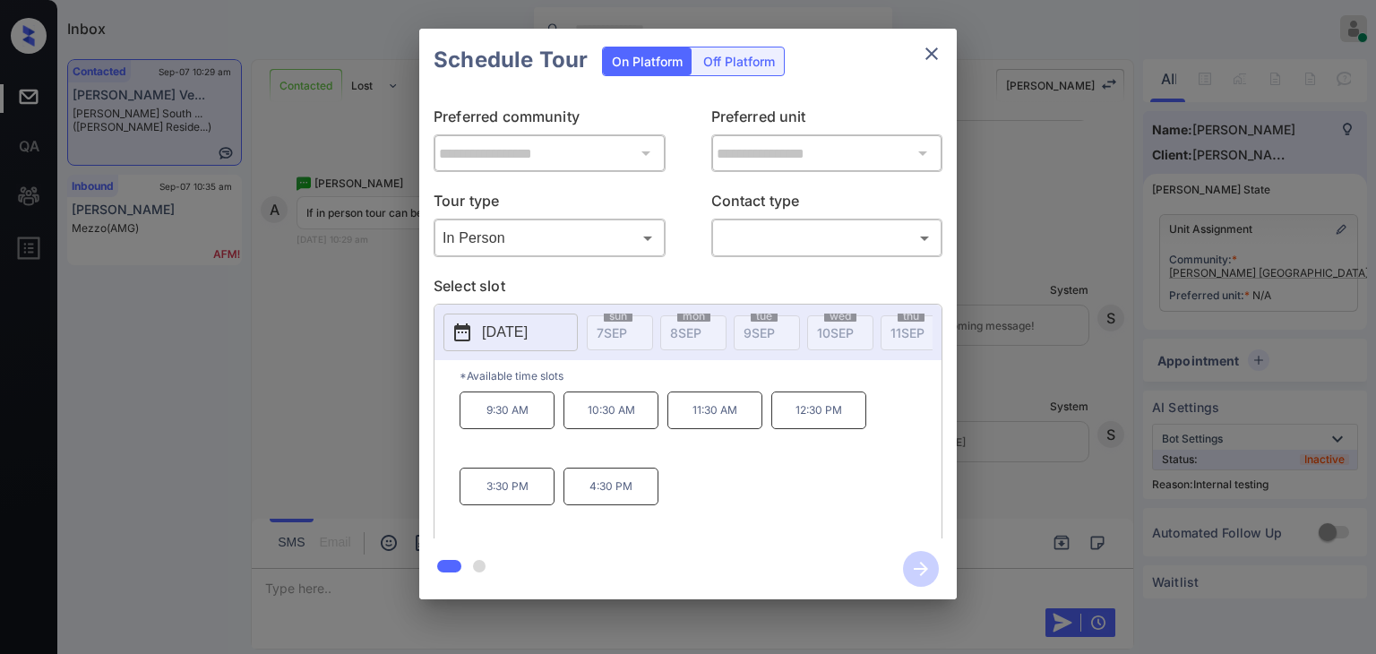
click at [363, 362] on div "**********" at bounding box center [688, 314] width 1376 height 628
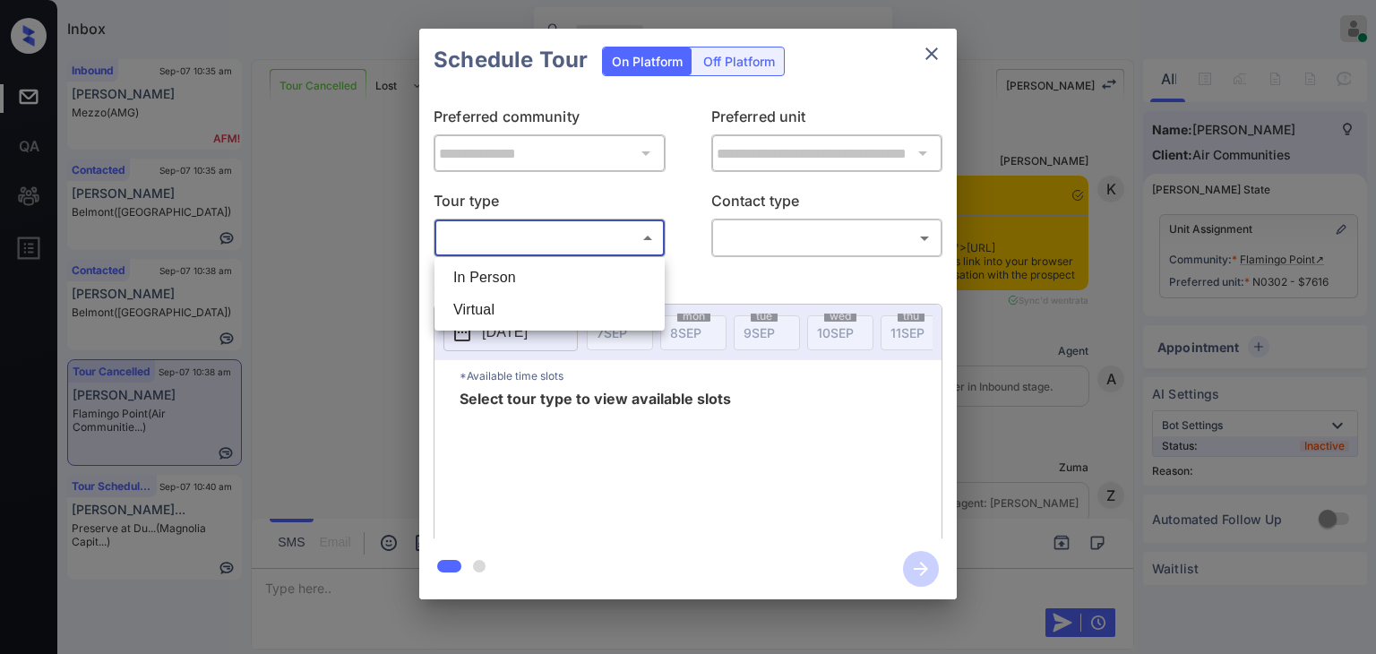
click at [510, 222] on body "Inbox Danielle Dela Cruz Online Set yourself offline Set yourself on break Prof…" at bounding box center [688, 327] width 1376 height 654
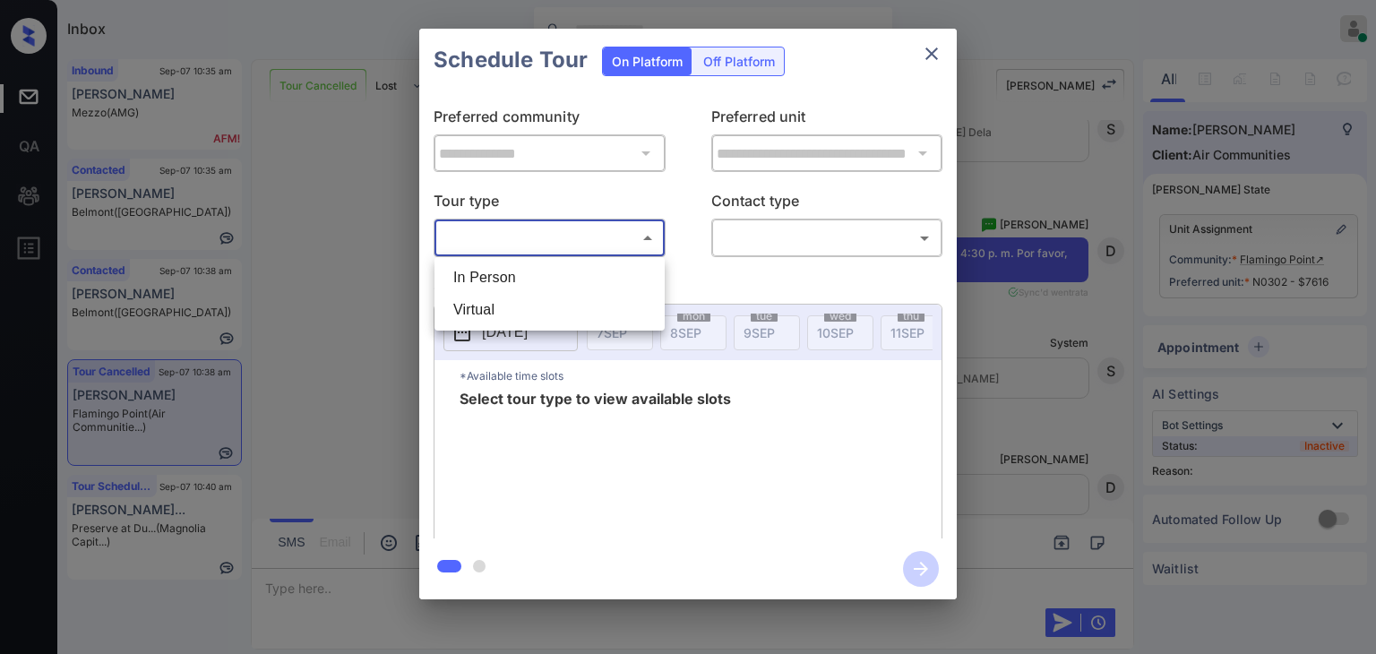
click at [505, 284] on li "In Person" at bounding box center [549, 278] width 221 height 32
type input "********"
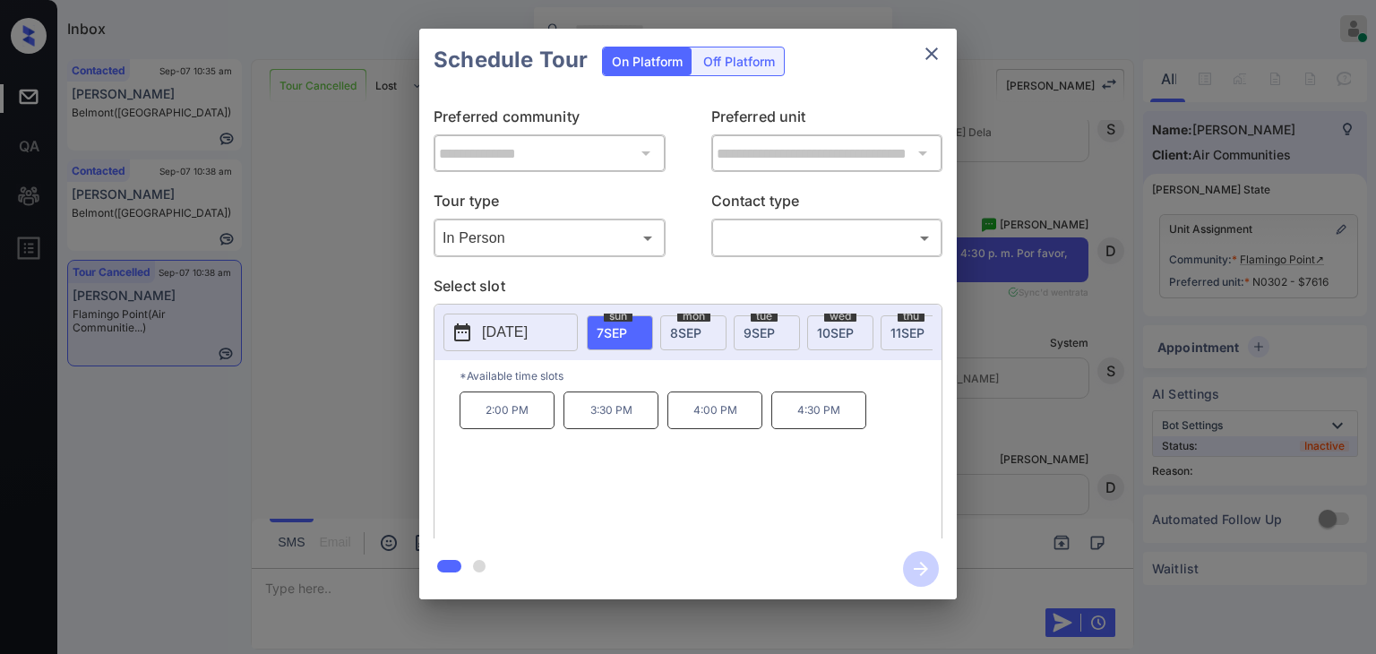
click at [508, 416] on p "2:00 PM" at bounding box center [507, 410] width 95 height 38
click at [989, 366] on div "**********" at bounding box center [688, 314] width 1376 height 628
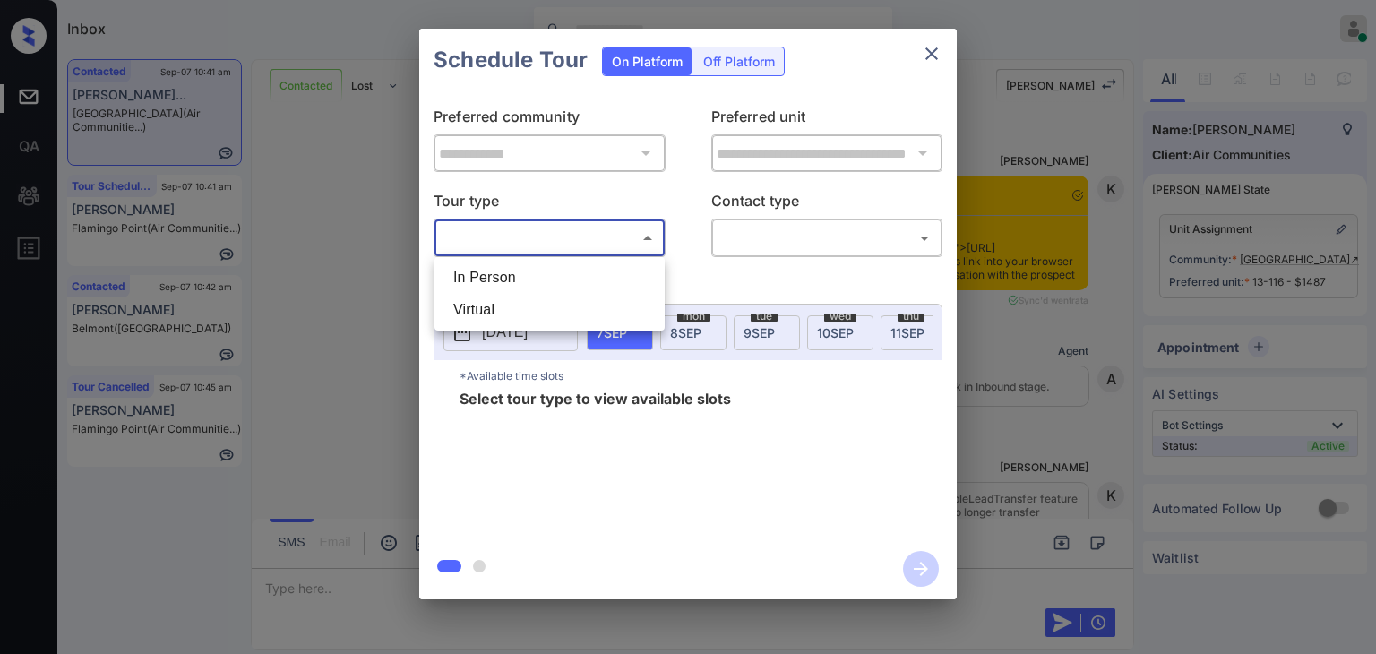
click at [590, 240] on body "Inbox [PERSON_NAME] [PERSON_NAME] Online Set yourself offline Set yourself on b…" at bounding box center [688, 327] width 1376 height 654
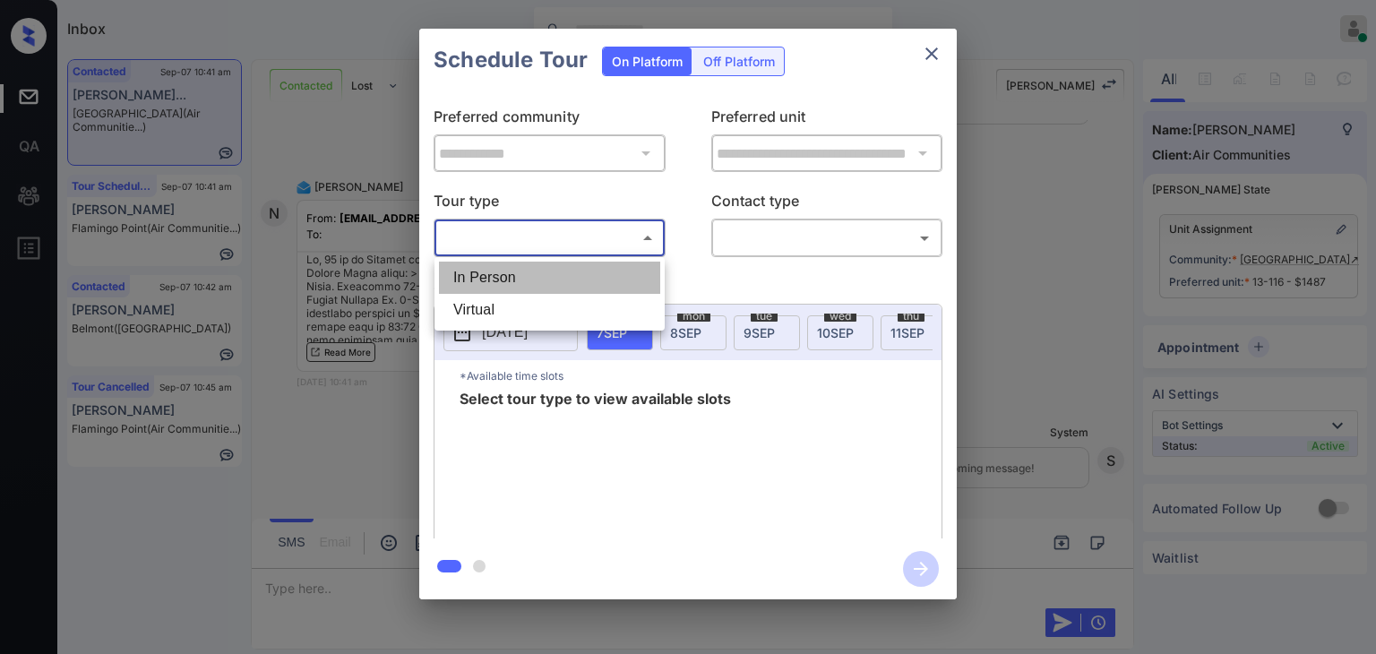
click at [514, 274] on li "In Person" at bounding box center [549, 278] width 221 height 32
type input "********"
click at [805, 240] on div at bounding box center [688, 327] width 1376 height 654
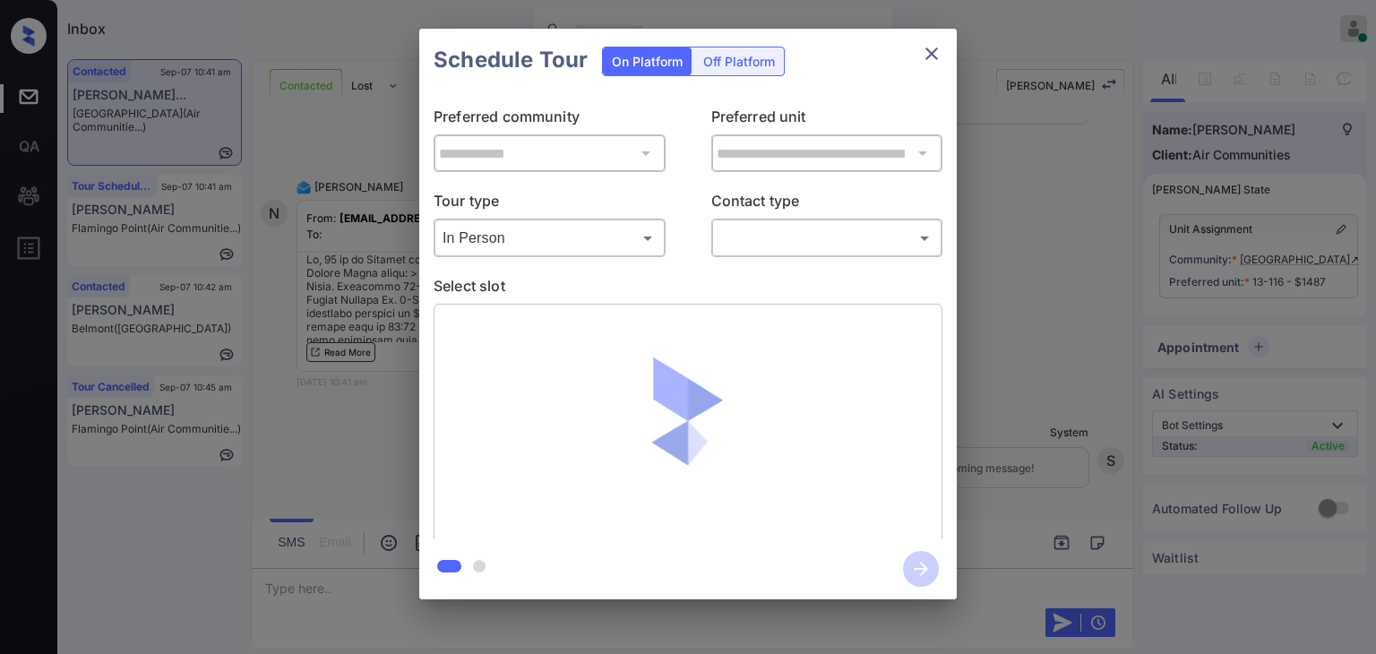
click at [796, 242] on body "Inbox Danielle Dela Cruz Online Set yourself offline Set yourself on break Prof…" at bounding box center [688, 327] width 1376 height 654
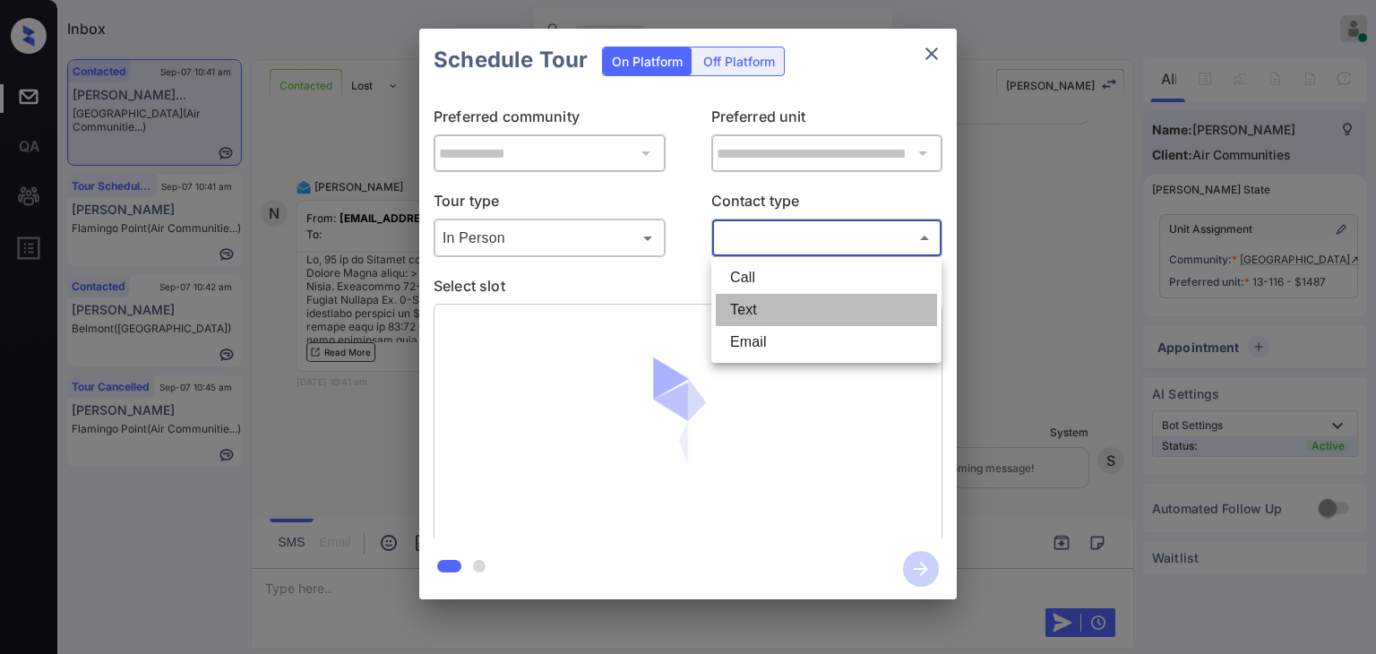
click at [760, 312] on li "Text" at bounding box center [826, 310] width 221 height 32
type input "****"
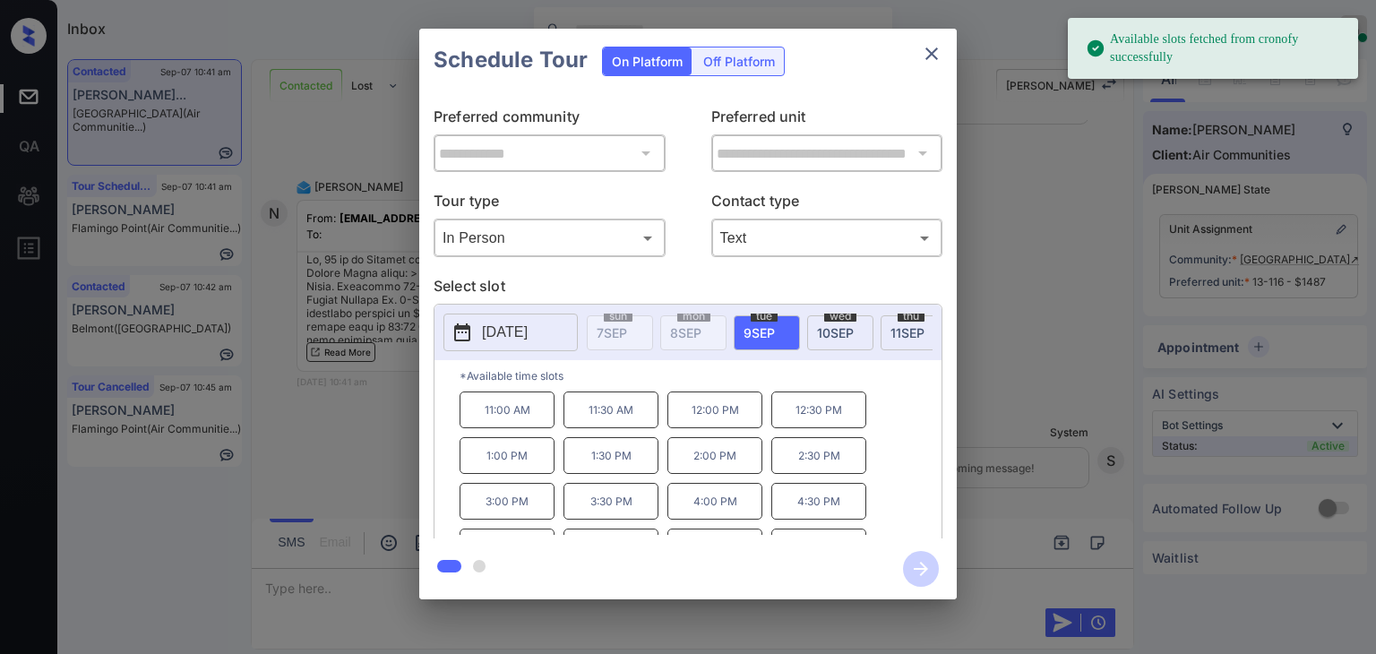
click at [770, 331] on span "9 SEP" at bounding box center [759, 332] width 31 height 15
click at [501, 419] on p "11:00 AM" at bounding box center [507, 409] width 95 height 37
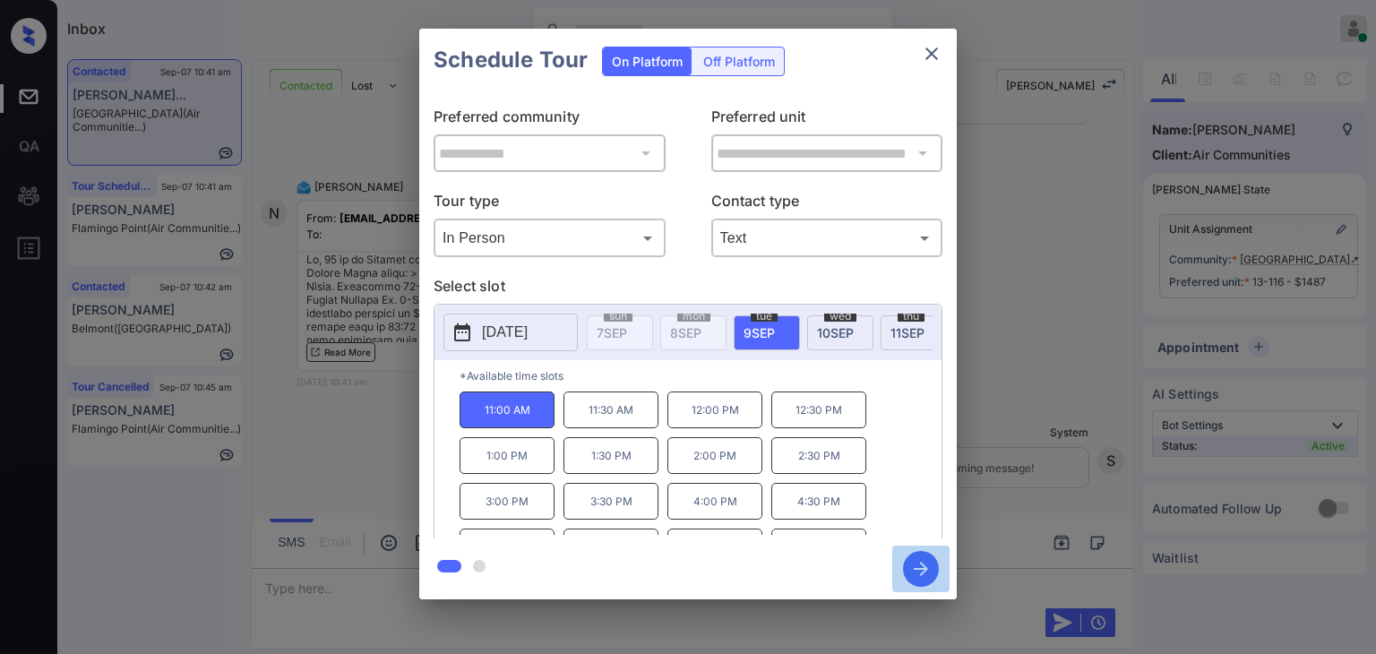
click at [916, 563] on icon "button" at bounding box center [921, 569] width 36 height 36
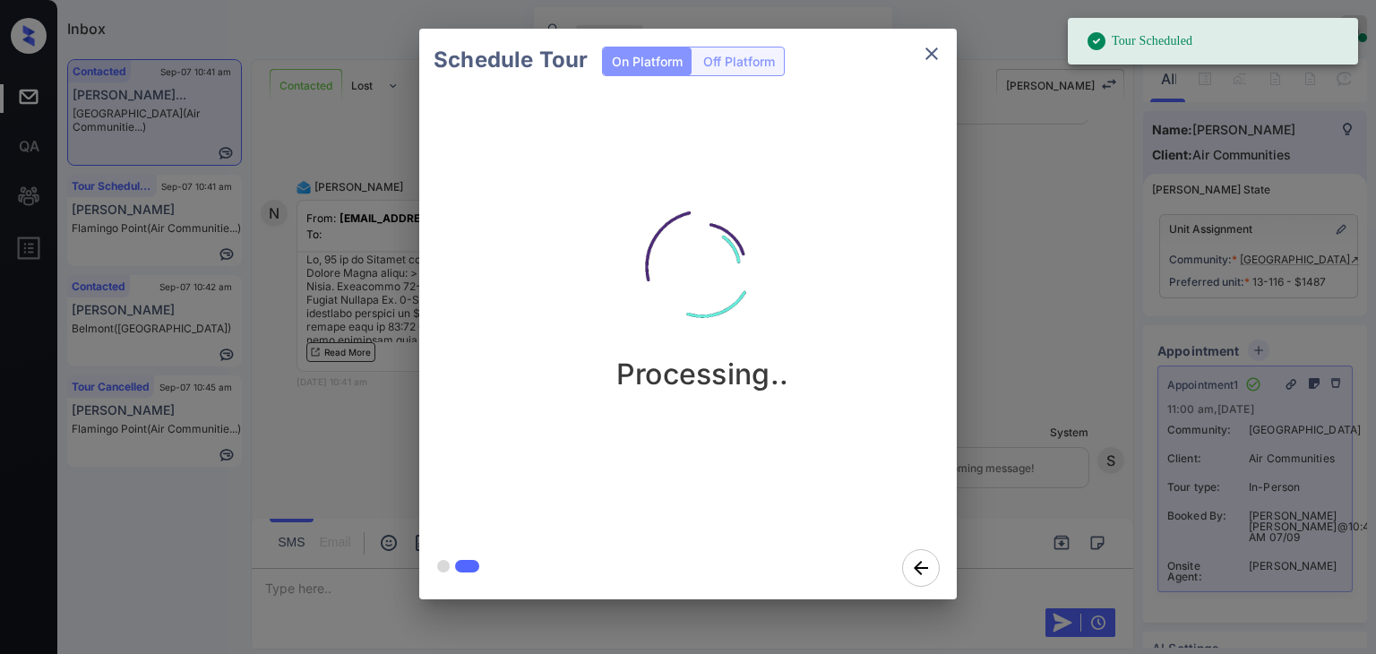
click at [932, 53] on icon "close" at bounding box center [932, 54] width 22 height 22
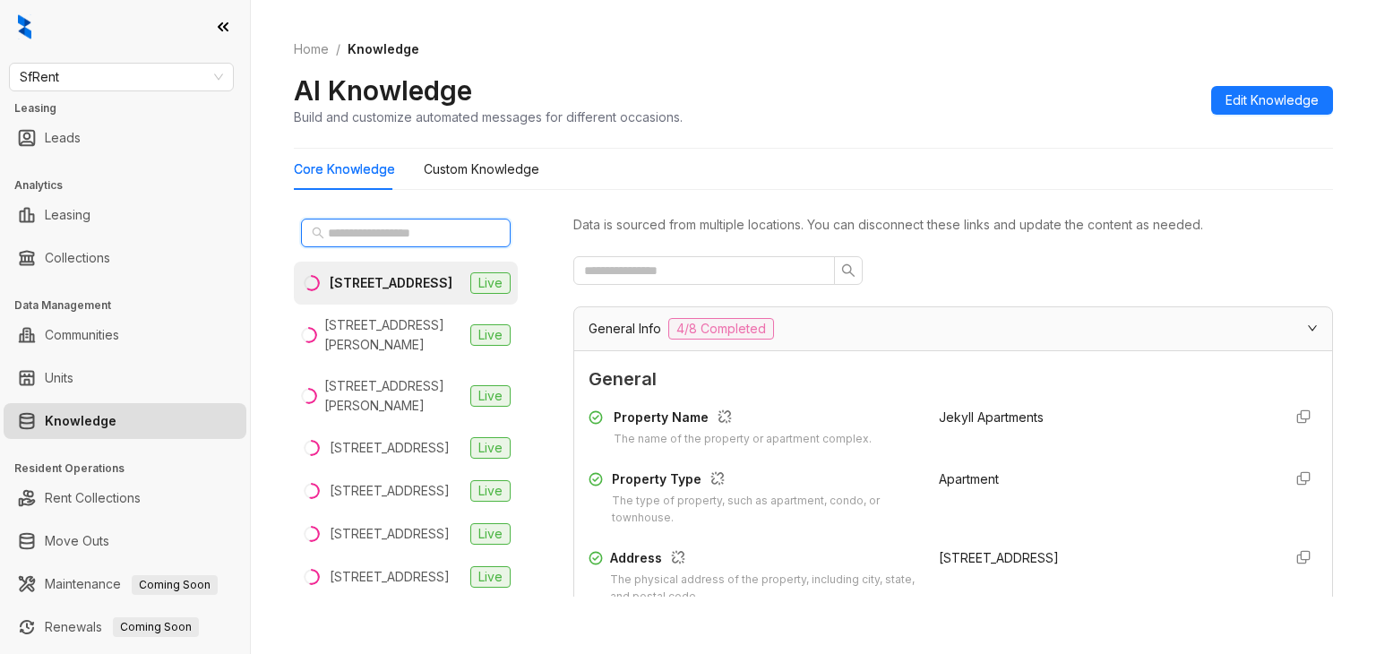
click at [373, 226] on input "text" at bounding box center [407, 233] width 158 height 20
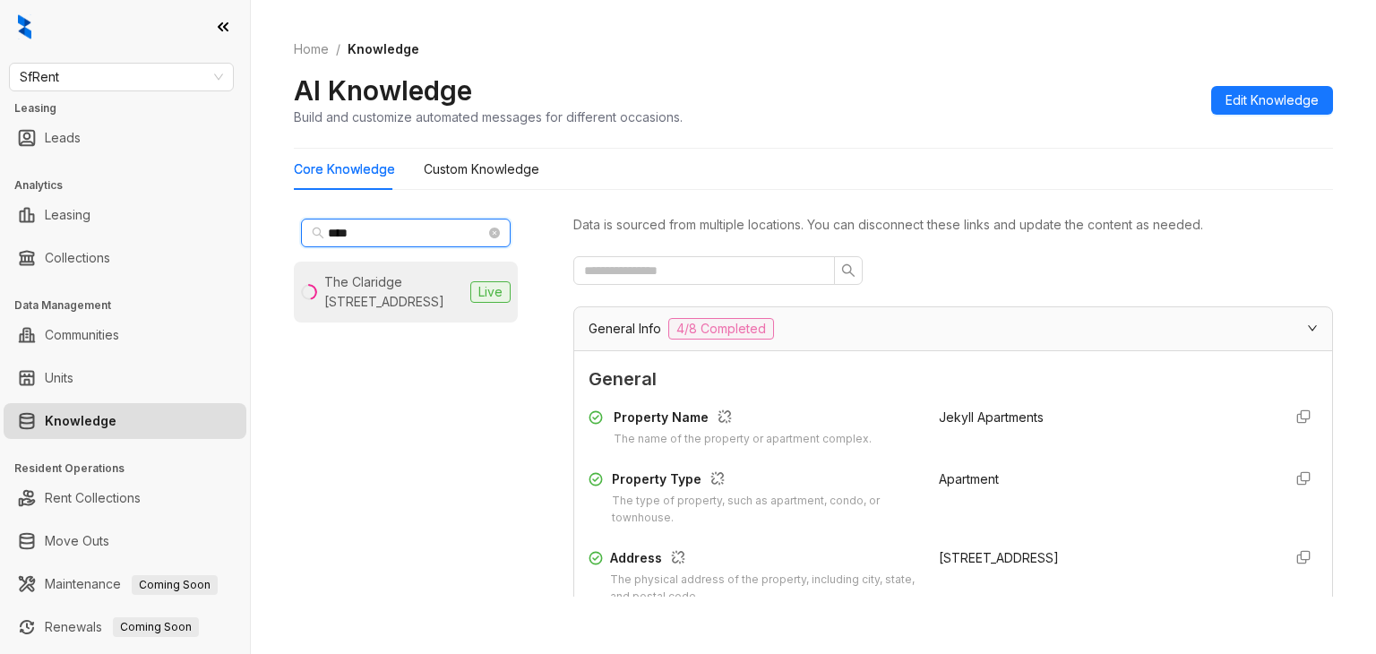
type input "****"
click at [379, 285] on div "The Claridge 634 15th St, Oakland, CA" at bounding box center [393, 291] width 139 height 39
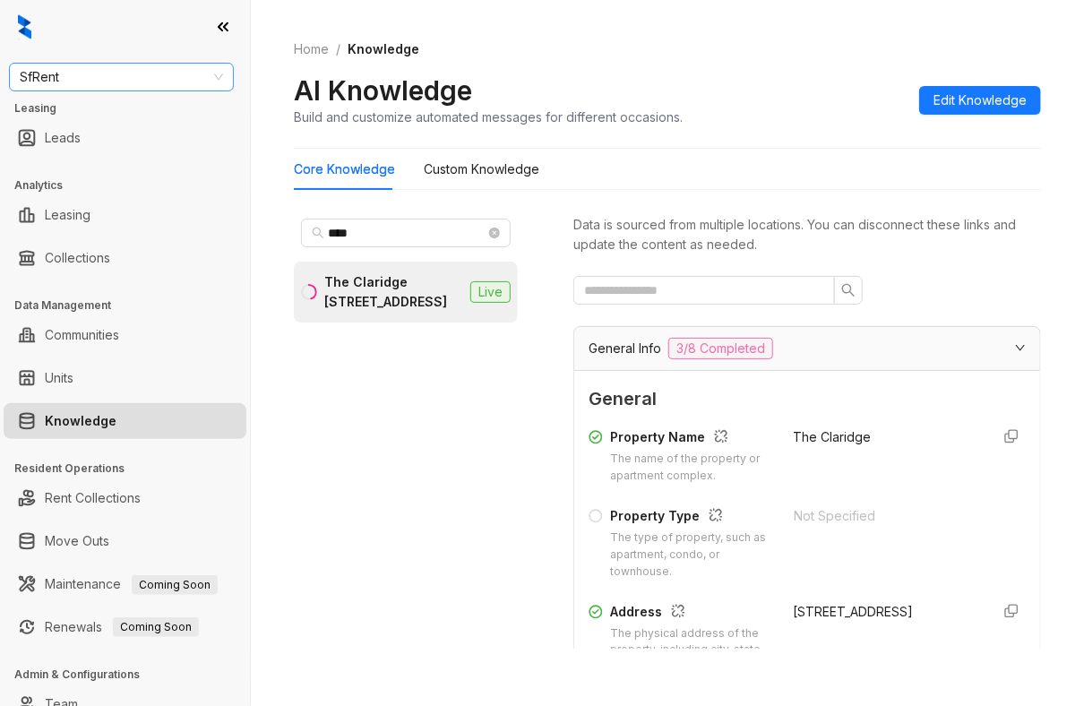
click at [128, 75] on span "SfRent" at bounding box center [121, 77] width 203 height 27
click at [125, 75] on span "SfRent" at bounding box center [121, 77] width 203 height 27
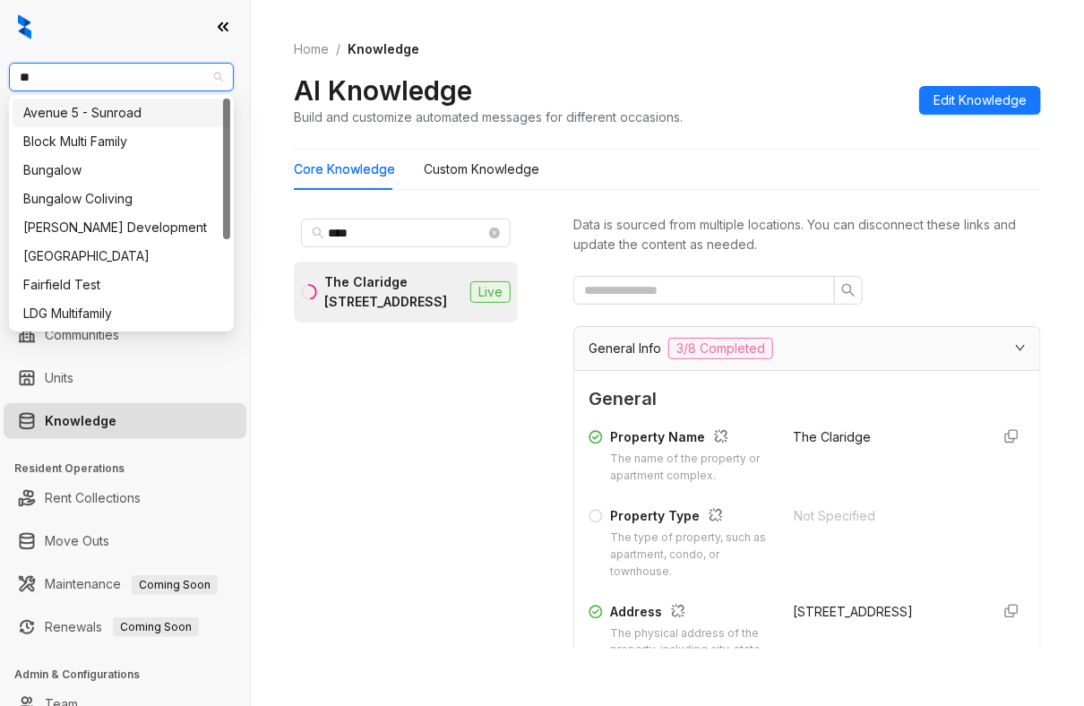
type input "***"
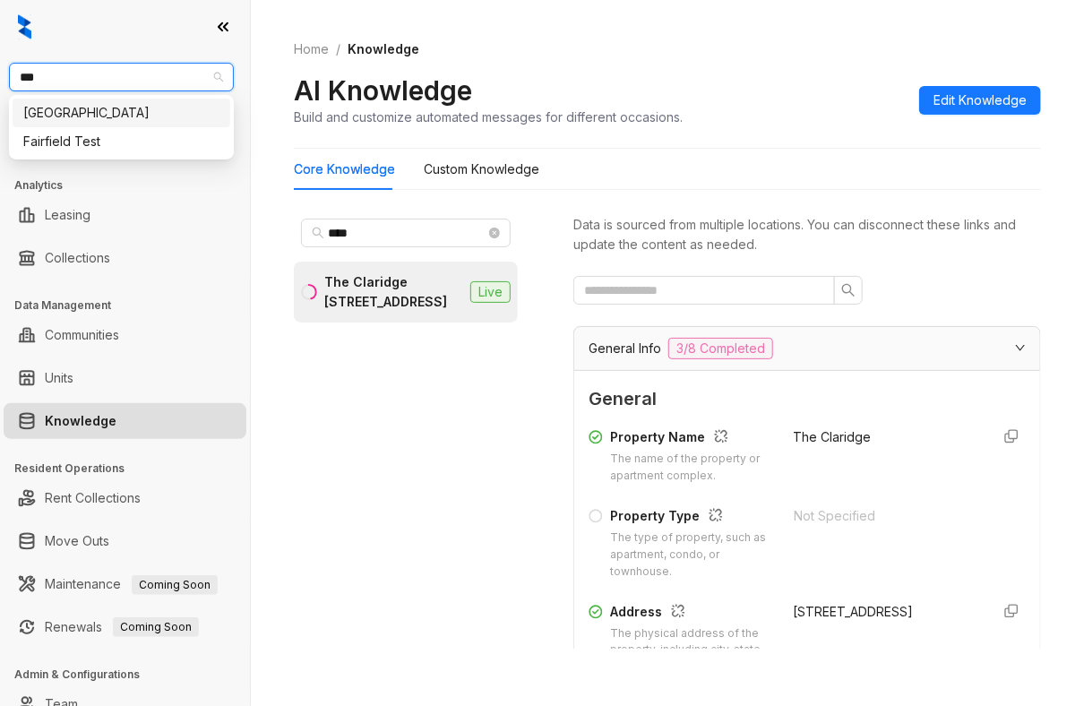
click at [49, 108] on div "Fairfield" at bounding box center [121, 113] width 196 height 20
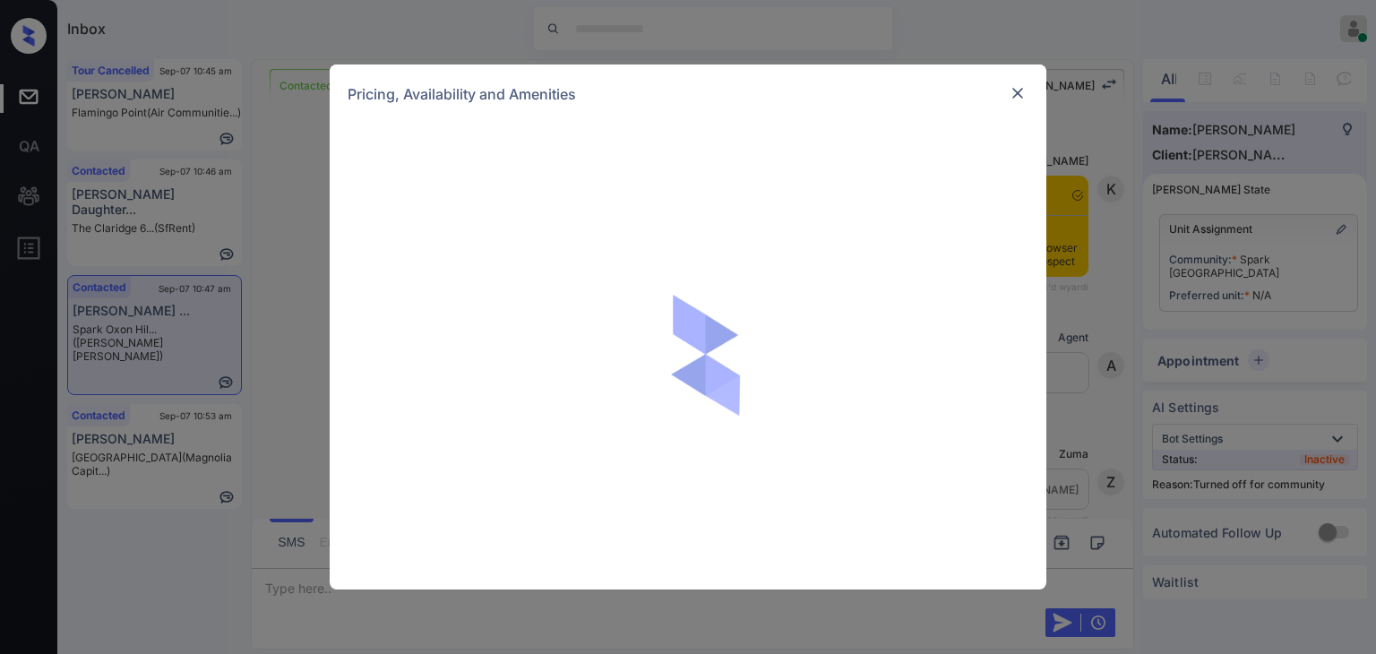
scroll to position [769, 0]
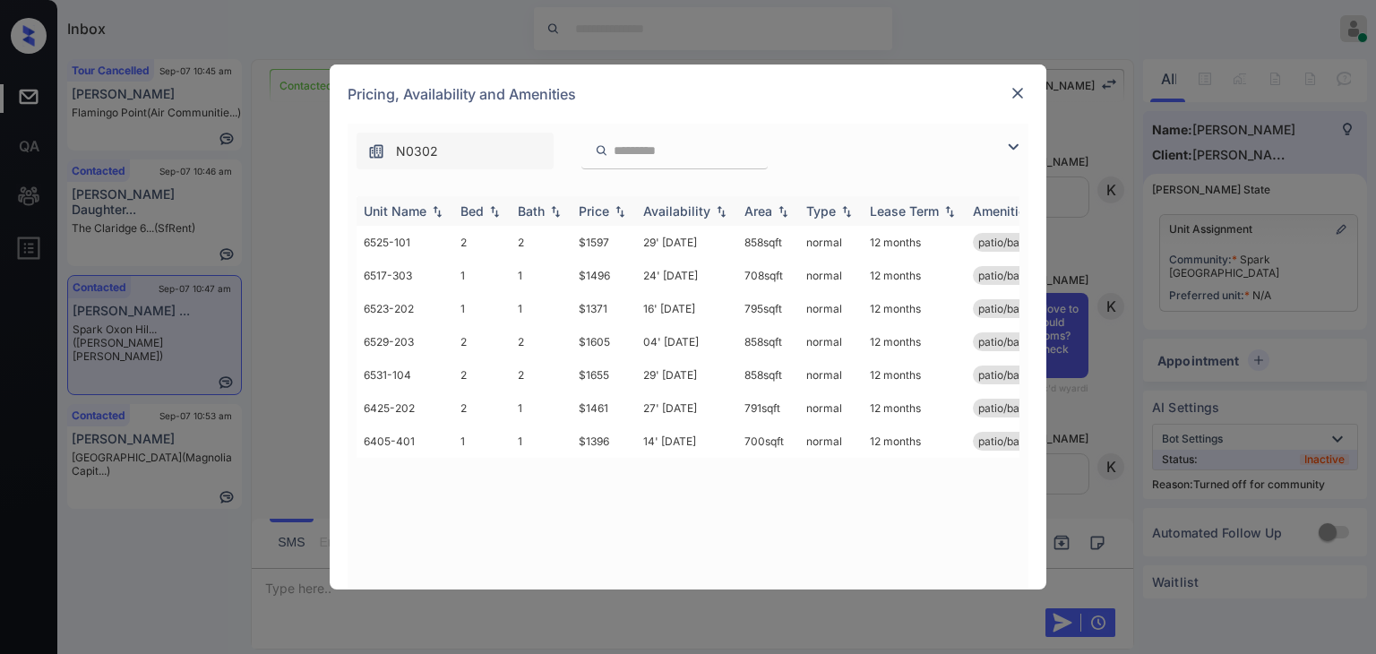
click at [468, 208] on div "Bed" at bounding box center [471, 210] width 23 height 15
click at [1014, 93] on img at bounding box center [1018, 93] width 18 height 18
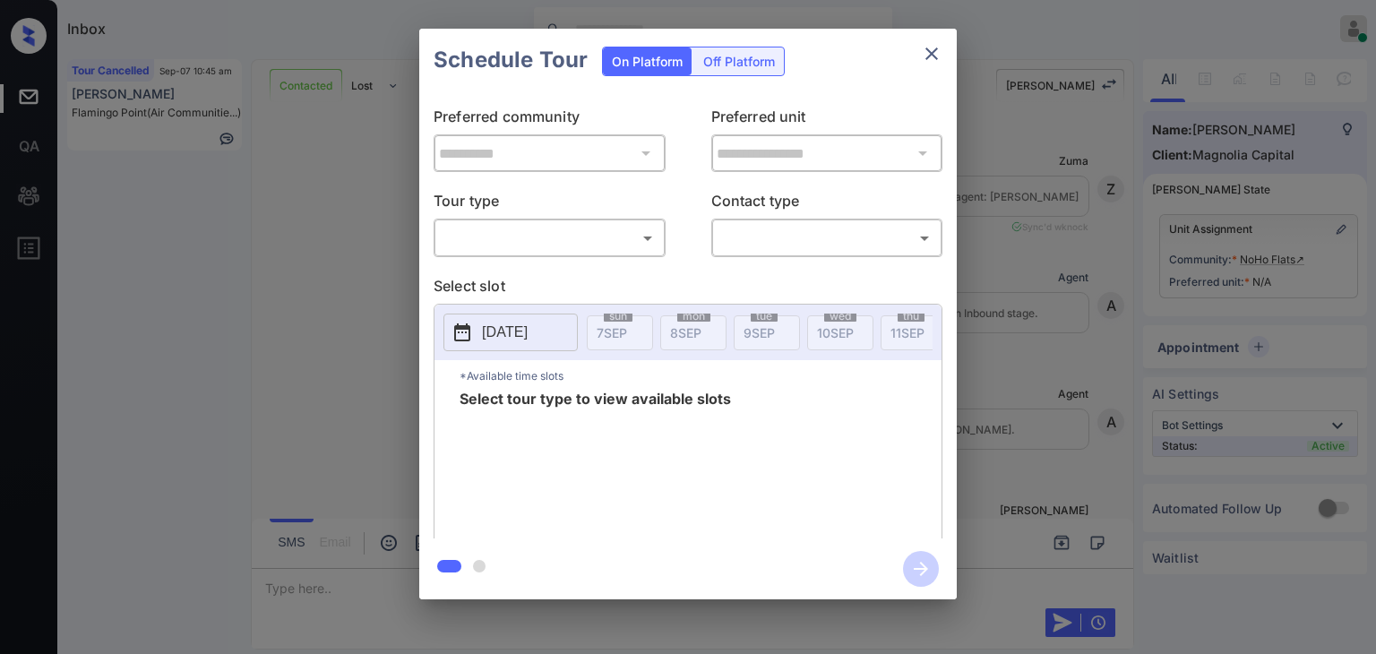
scroll to position [9904, 0]
click at [573, 233] on body "Inbox Danielle Dela Cruz Online Set yourself offline Set yourself on break Prof…" at bounding box center [688, 327] width 1376 height 654
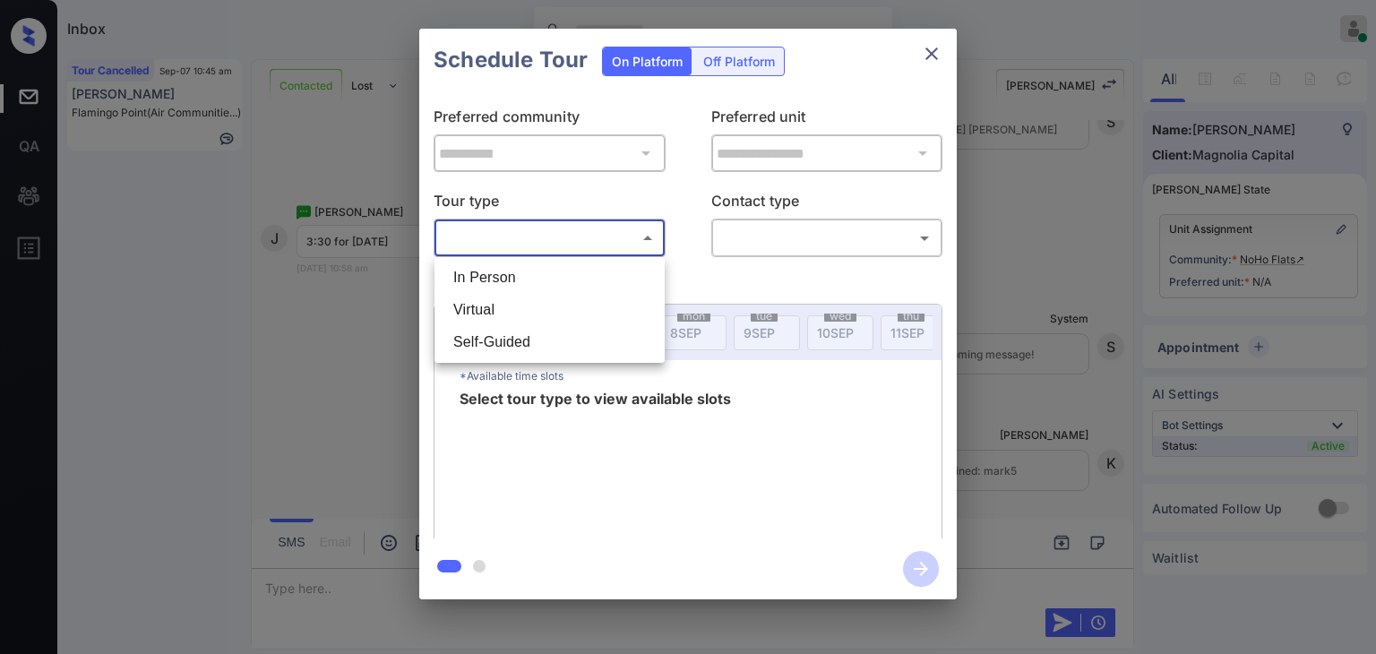
click at [471, 275] on li "In Person" at bounding box center [549, 278] width 221 height 32
type input "********"
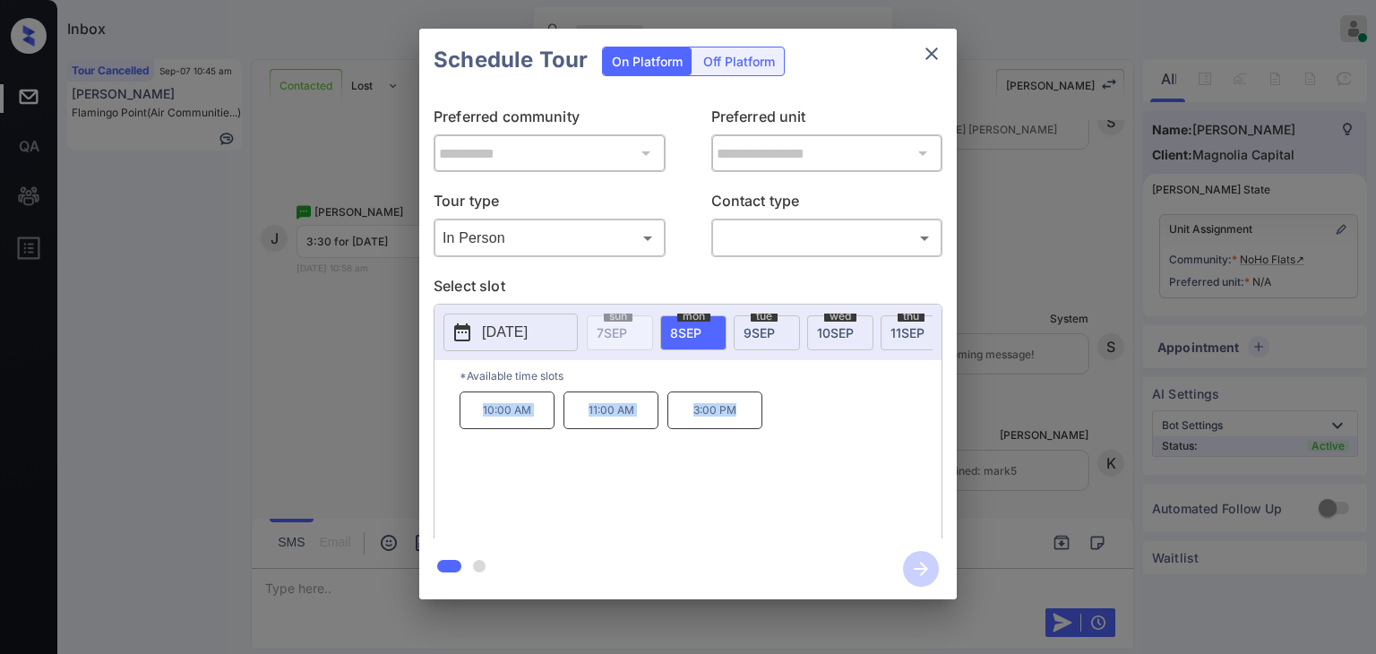
drag, startPoint x: 552, startPoint y: 423, endPoint x: 778, endPoint y: 427, distance: 225.8
click at [778, 427] on div "10:00 AM 11:00 AM 3:00 PM" at bounding box center [701, 462] width 482 height 143
copy div "10:00 AM 11:00 AM 3:00 PM"
click at [312, 606] on div "**********" at bounding box center [688, 314] width 1376 height 628
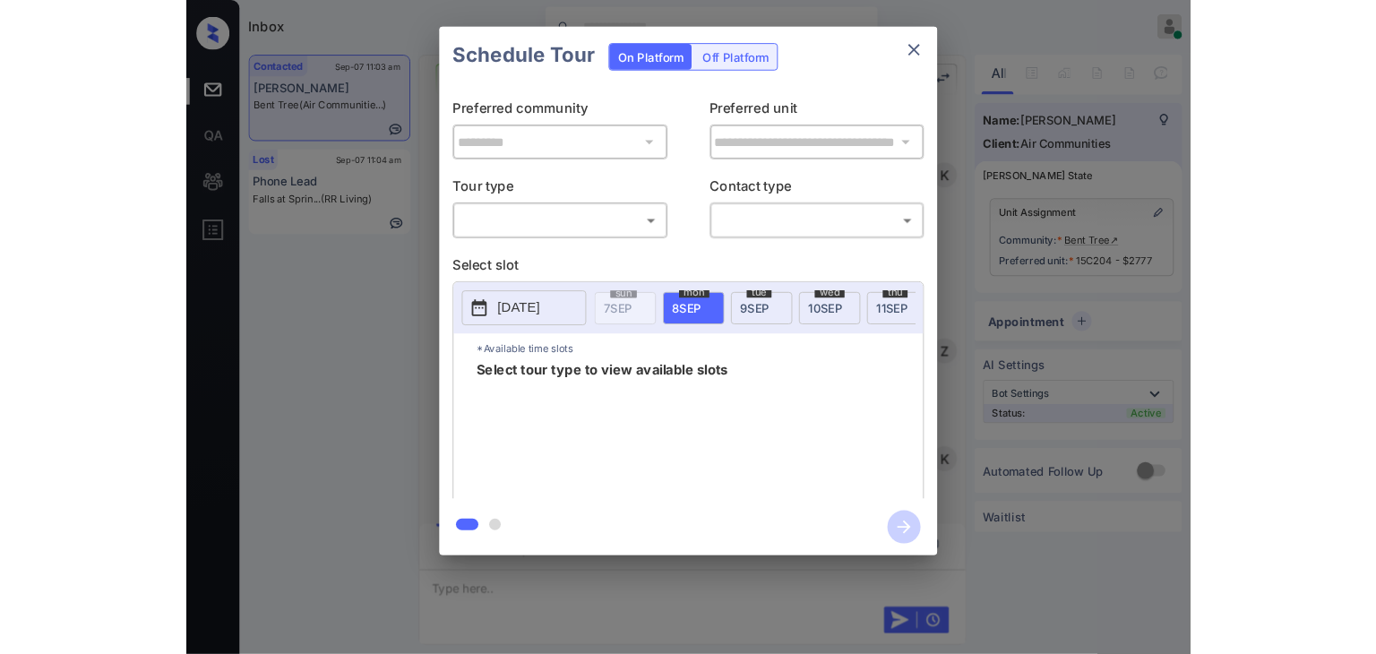
scroll to position [1737, 0]
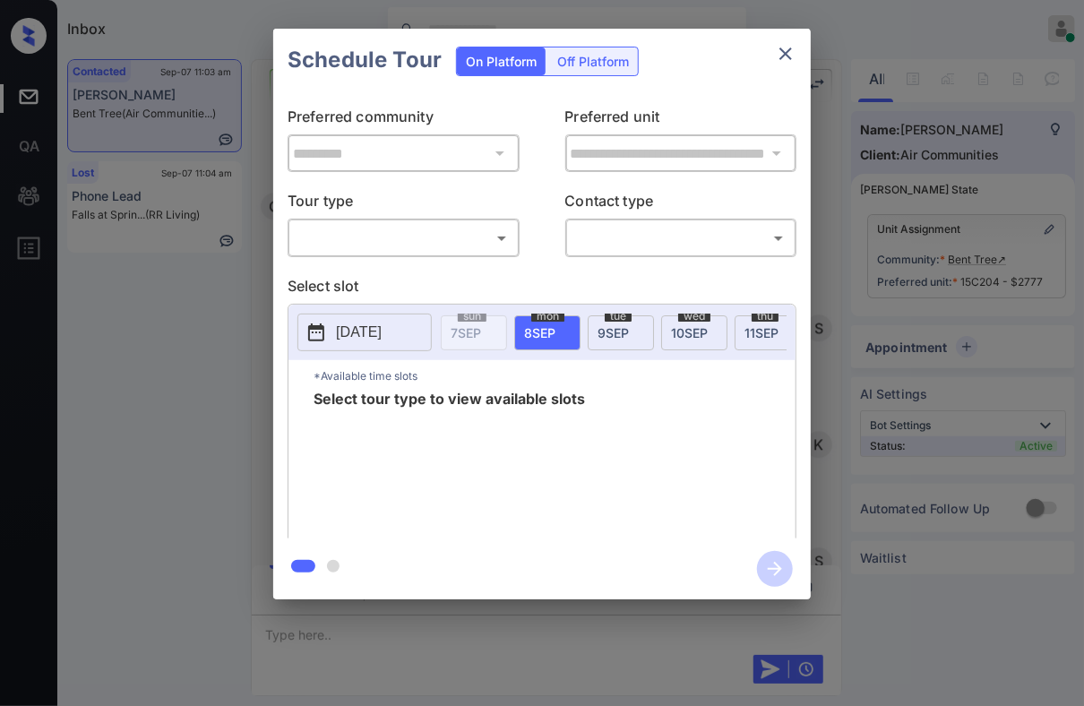
click at [404, 225] on body "Inbox Danielle Dela Cruz Online Set yourself offline Set yourself on break Prof…" at bounding box center [542, 353] width 1084 height 706
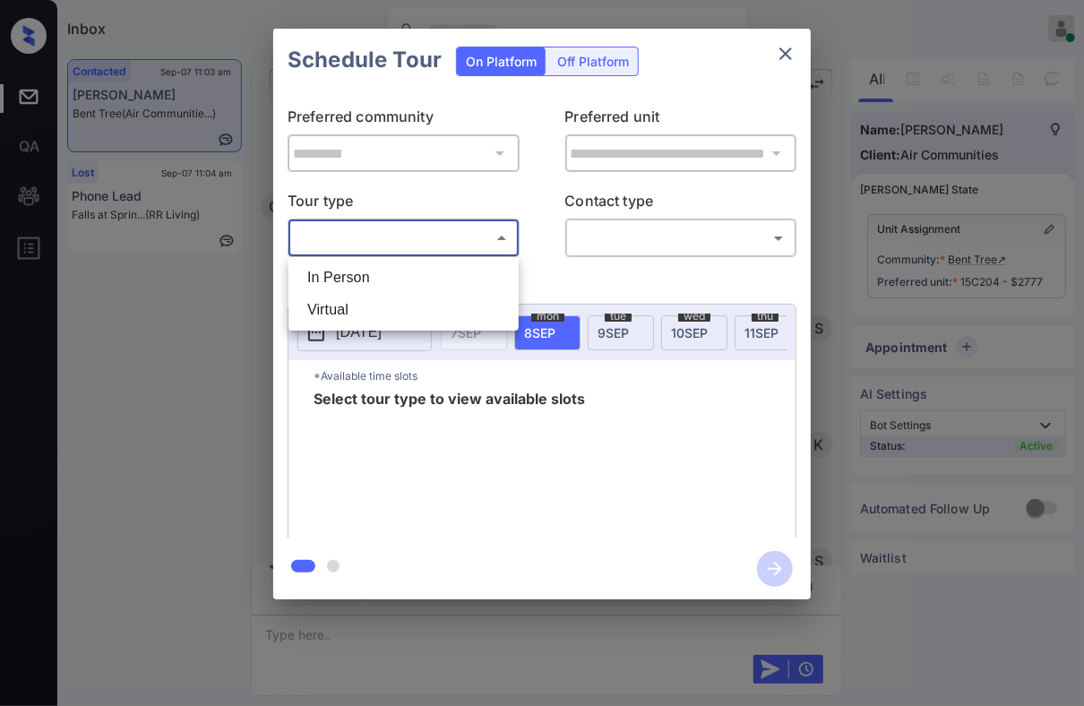
click at [362, 278] on li "In Person" at bounding box center [403, 278] width 221 height 32
type input "********"
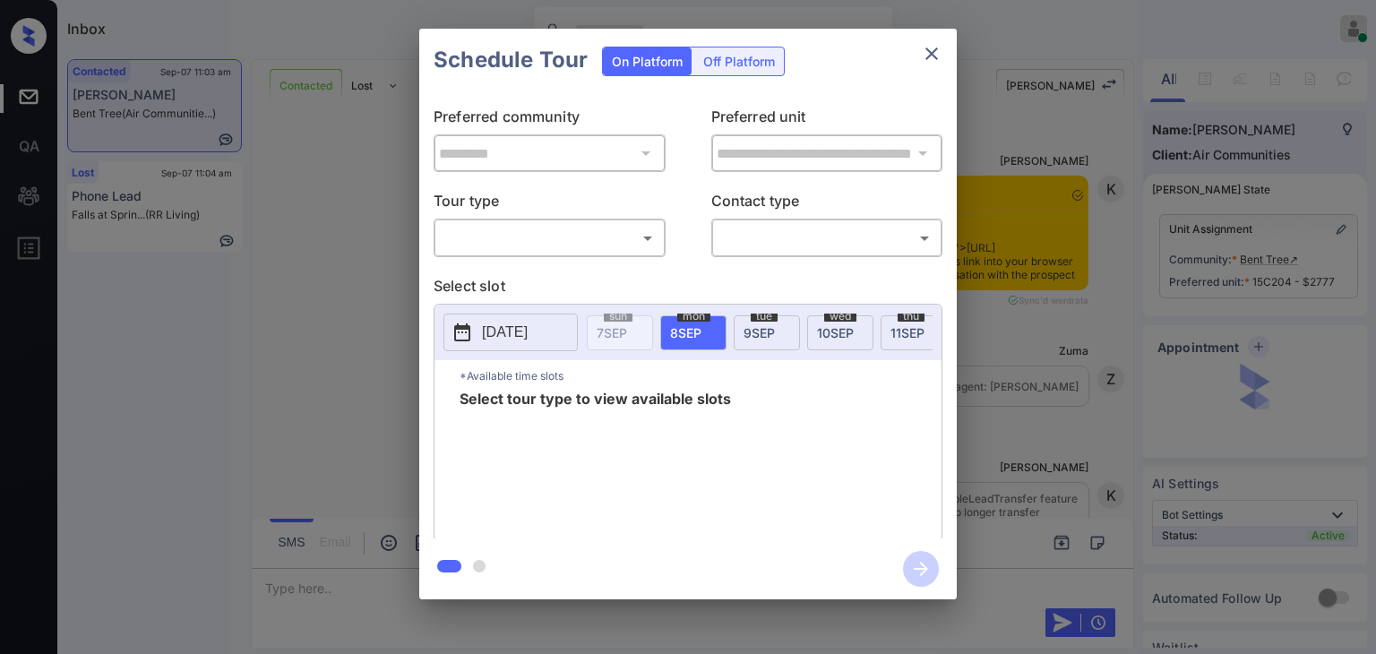
scroll to position [1592, 0]
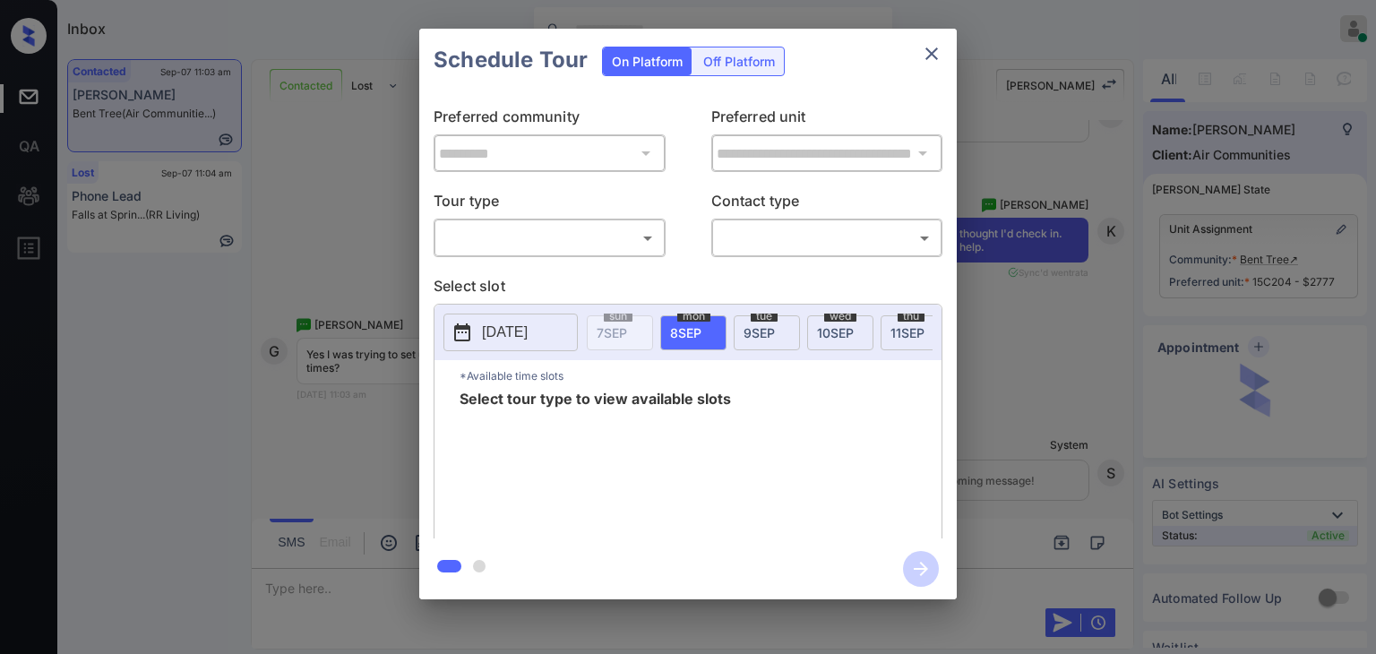
click at [558, 234] on body "Inbox [PERSON_NAME] [PERSON_NAME] Online Set yourself offline Set yourself on b…" at bounding box center [688, 327] width 1376 height 654
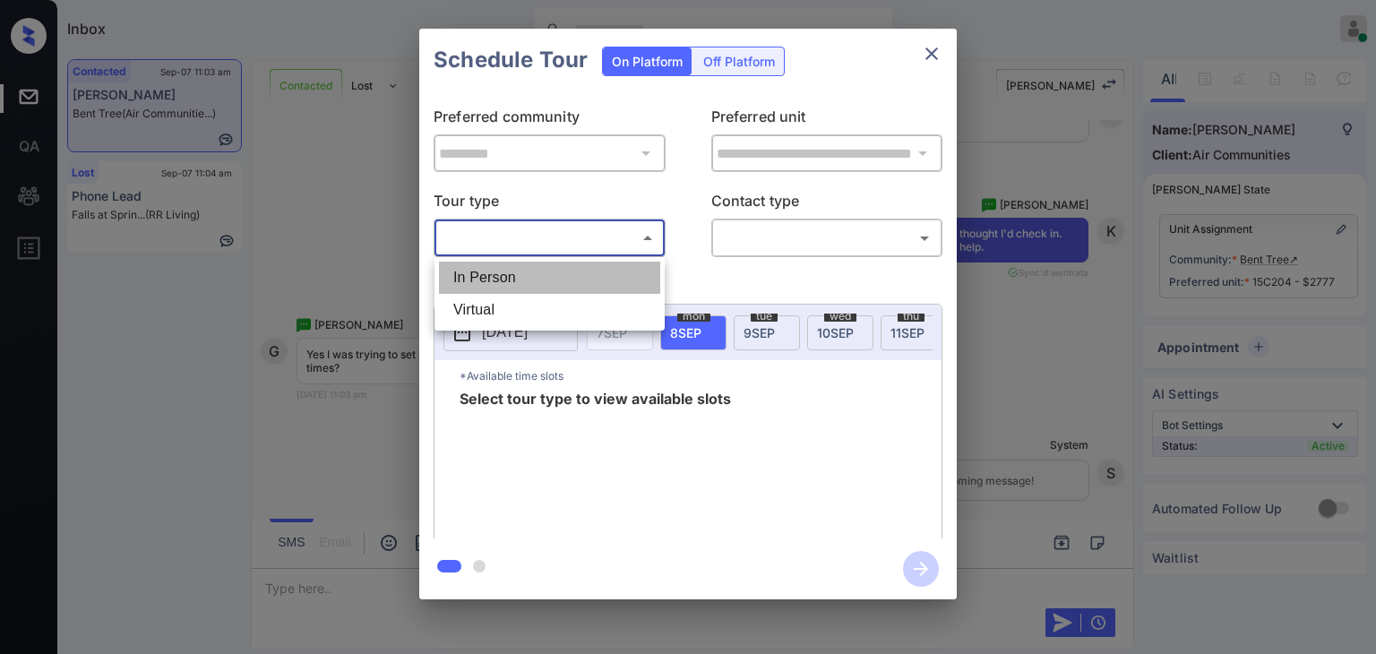
click at [527, 264] on li "In Person" at bounding box center [549, 278] width 221 height 32
type input "********"
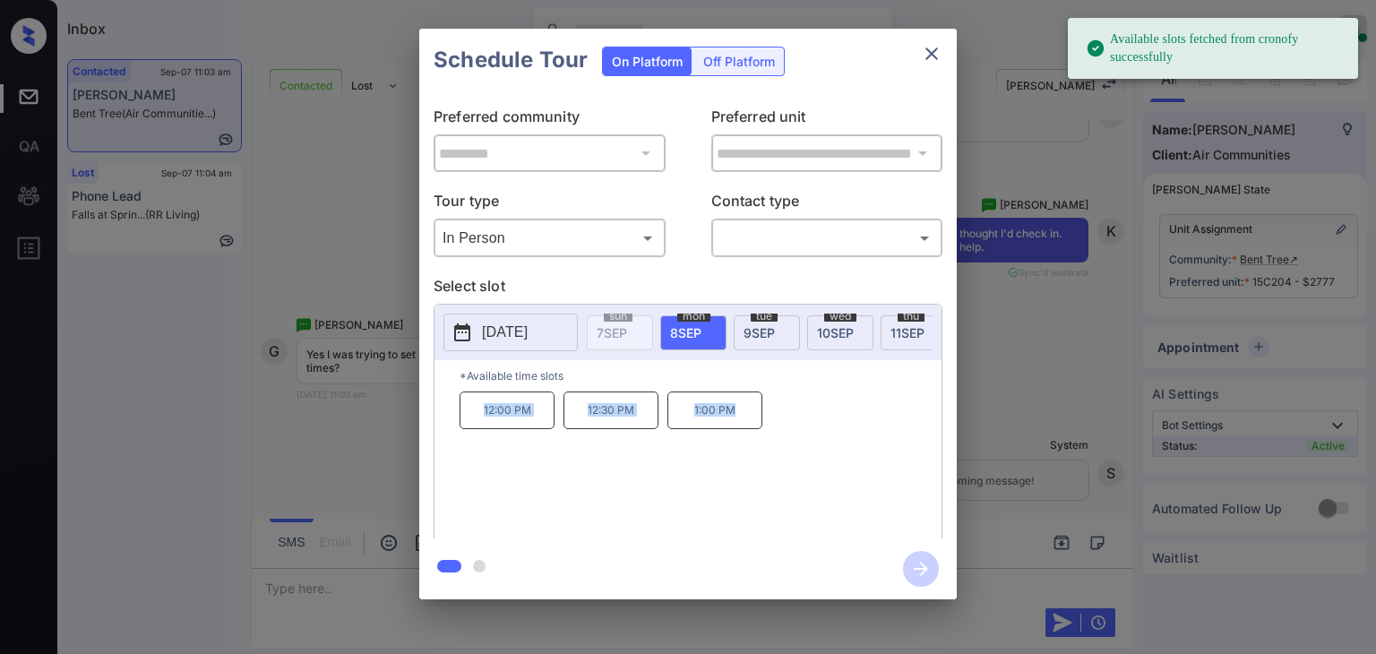
drag, startPoint x: 462, startPoint y: 420, endPoint x: 756, endPoint y: 419, distance: 293.8
click at [756, 419] on div "12:00 PM 12:30 PM 1:00 PM" at bounding box center [701, 462] width 482 height 143
copy div "12:00 PM 12:30 PM 1:00 PM"
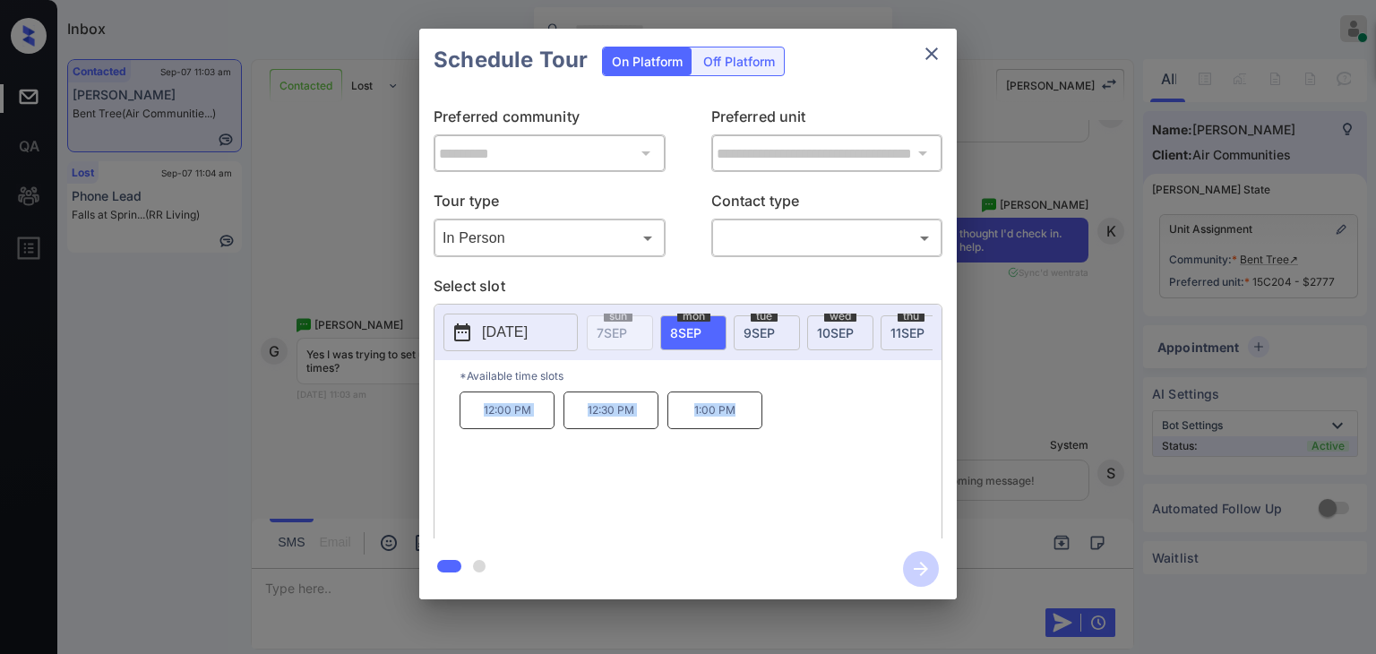
click at [928, 48] on icon "close" at bounding box center [931, 53] width 13 height 13
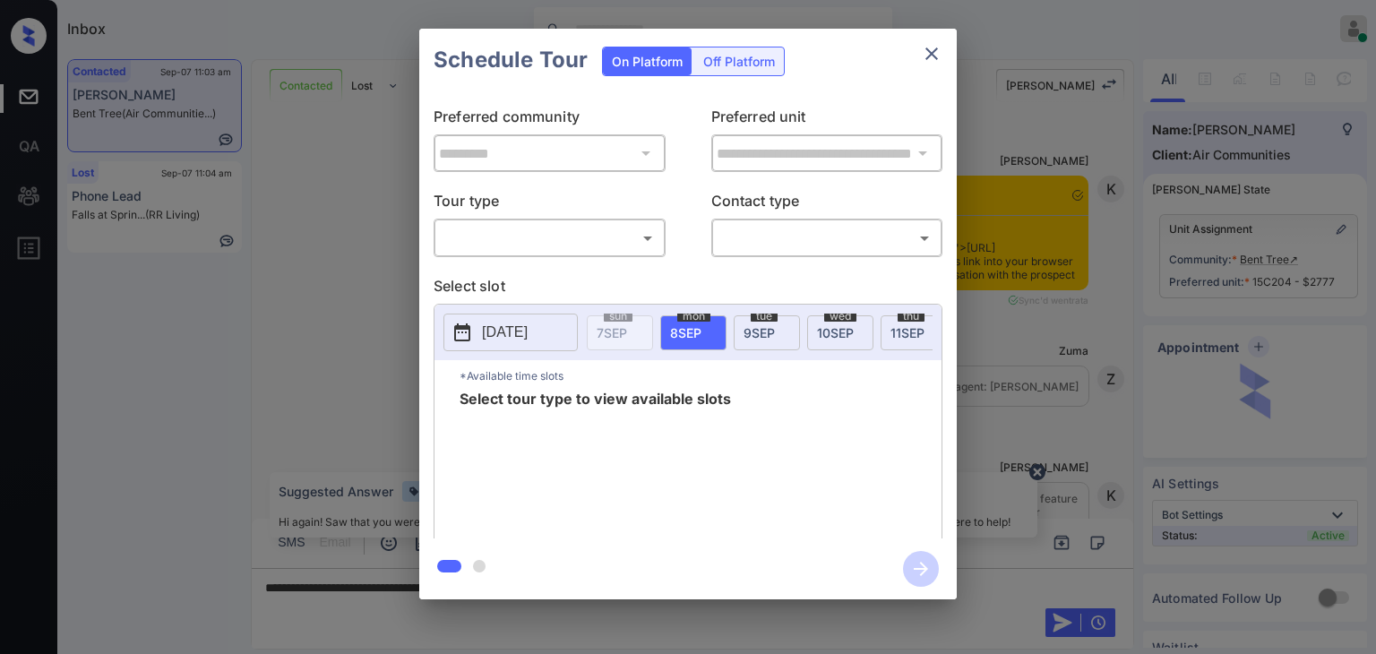
scroll to position [1592, 0]
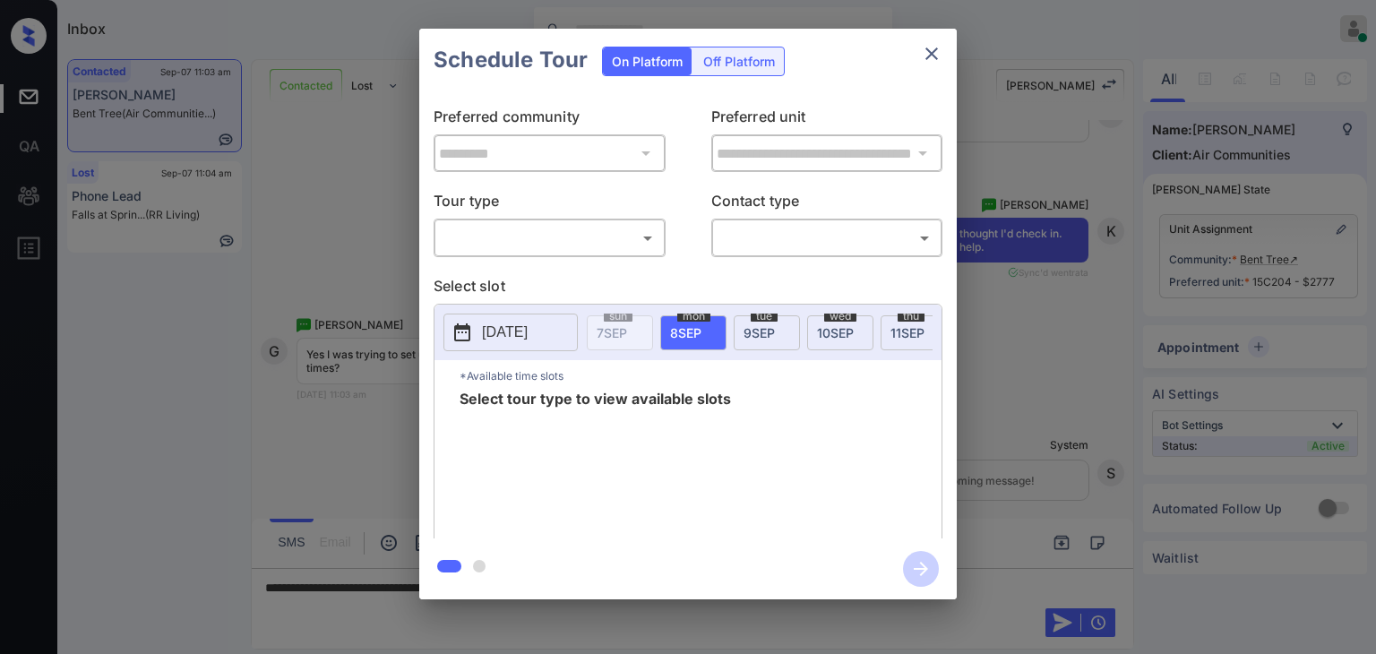
click at [606, 233] on body "Inbox Danielle Dela Cruz Online Set yourself offline Set yourself on break Prof…" at bounding box center [688, 327] width 1376 height 654
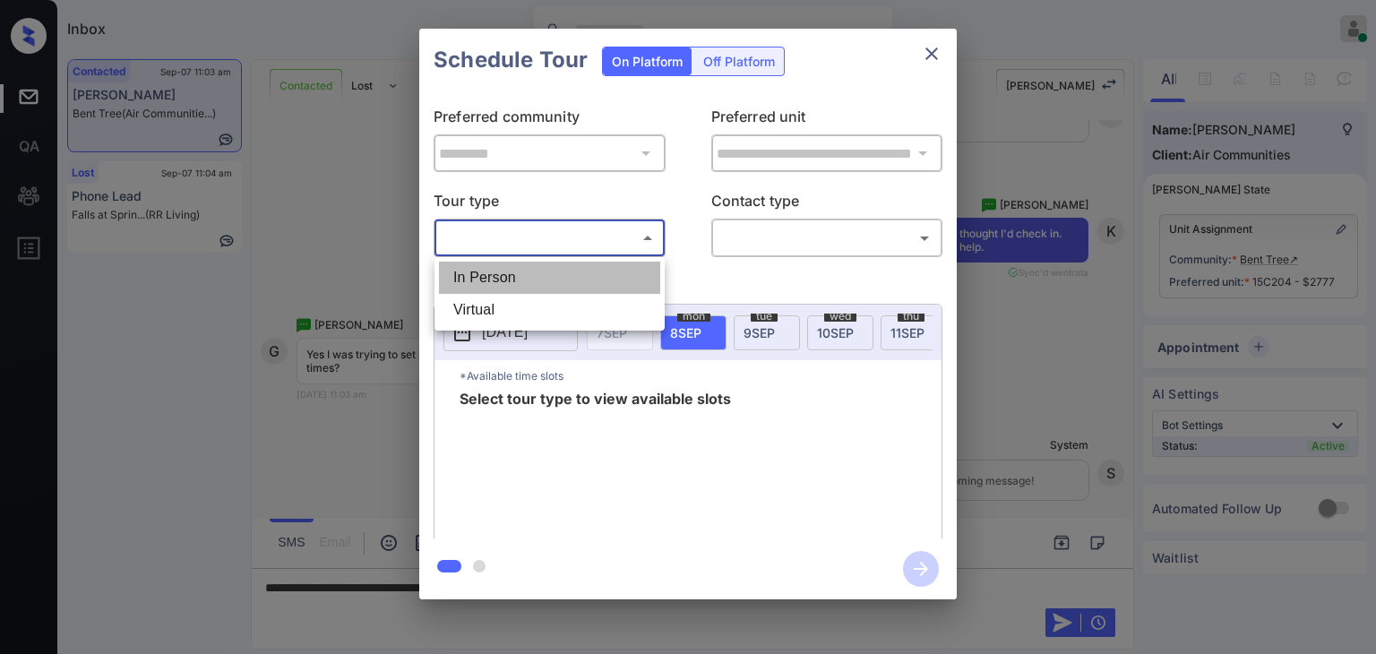
click at [495, 278] on li "In Person" at bounding box center [549, 278] width 221 height 32
type input "********"
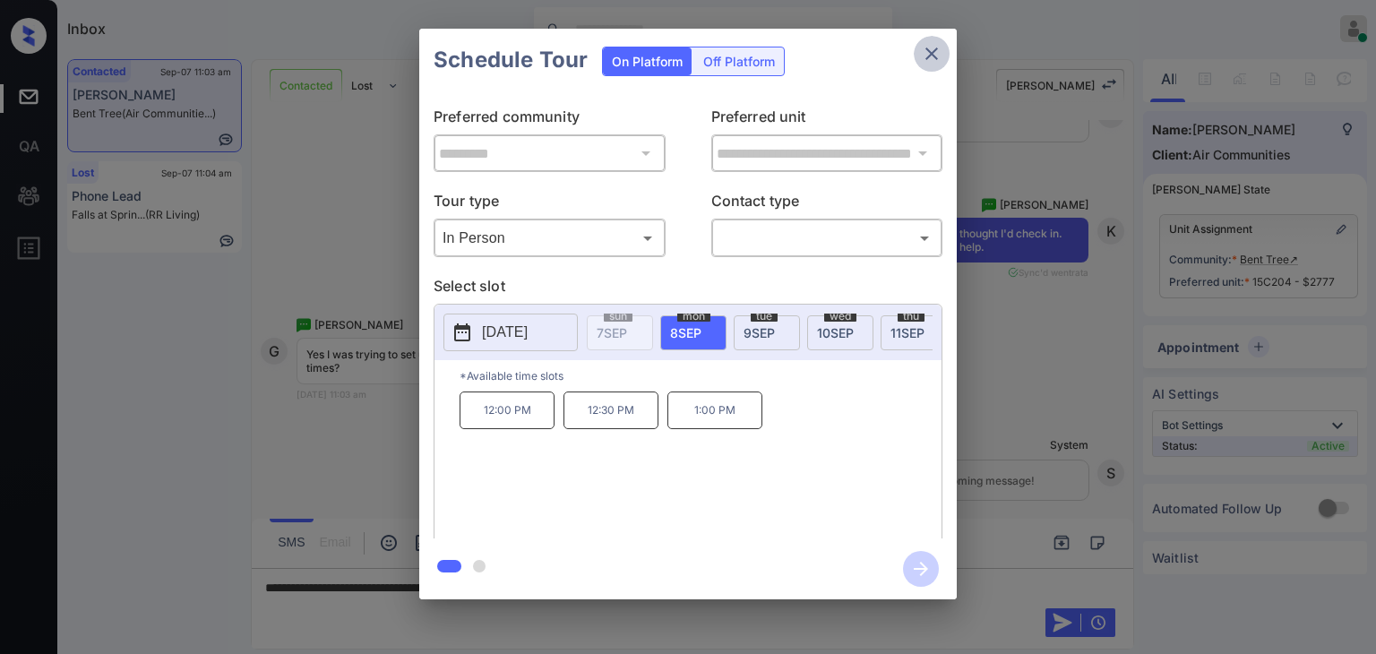
click at [936, 53] on icon "close" at bounding box center [932, 54] width 22 height 22
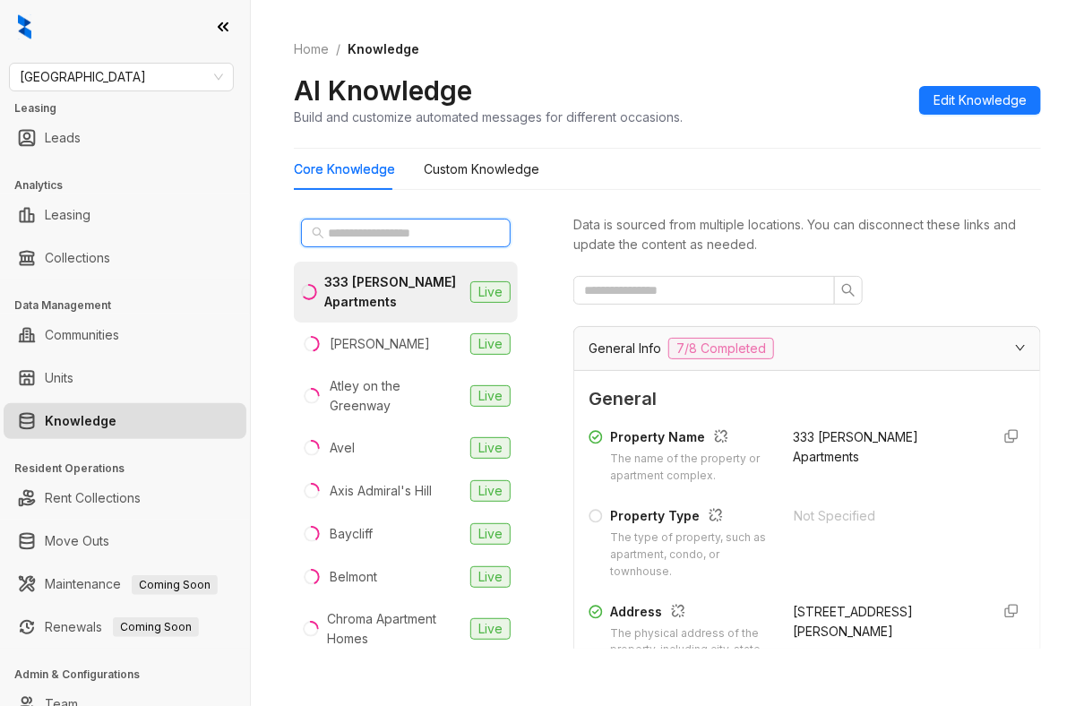
click at [375, 234] on input "text" at bounding box center [407, 233] width 158 height 20
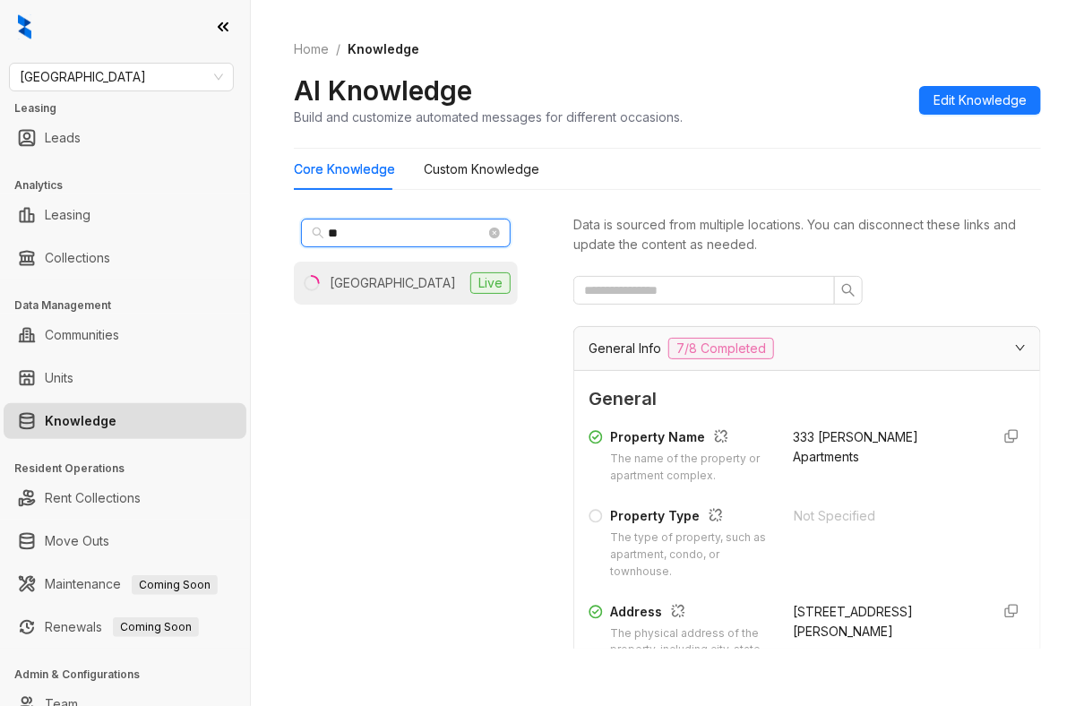
type input "**"
click at [364, 273] on div "[GEOGRAPHIC_DATA]" at bounding box center [393, 283] width 126 height 20
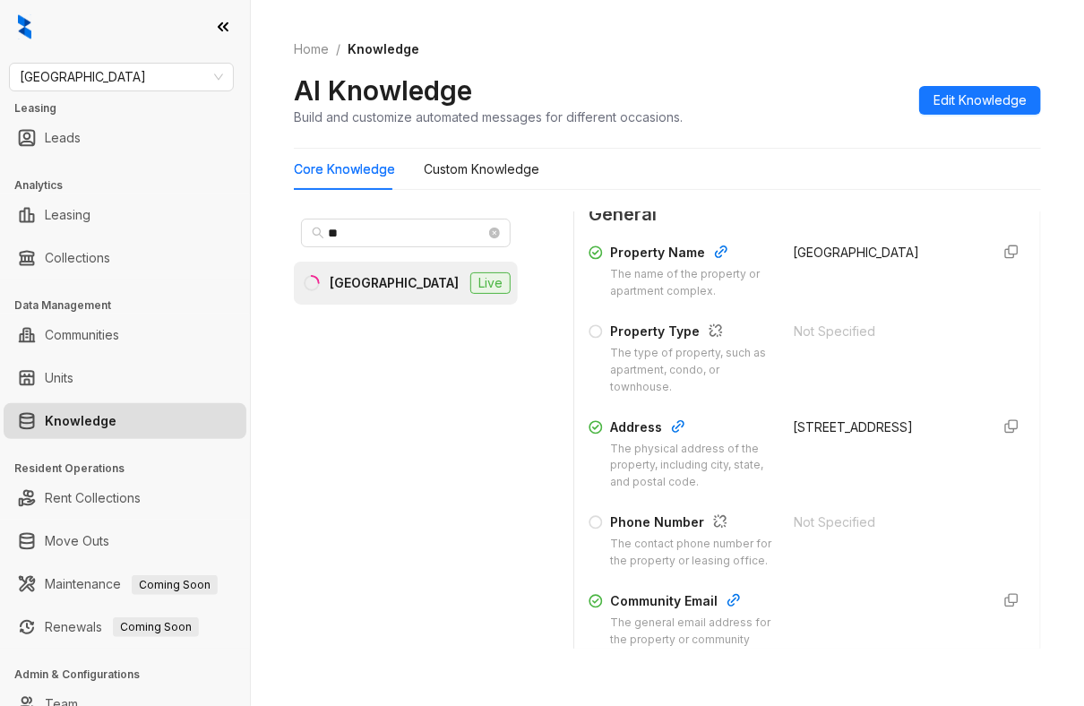
scroll to position [269, 0]
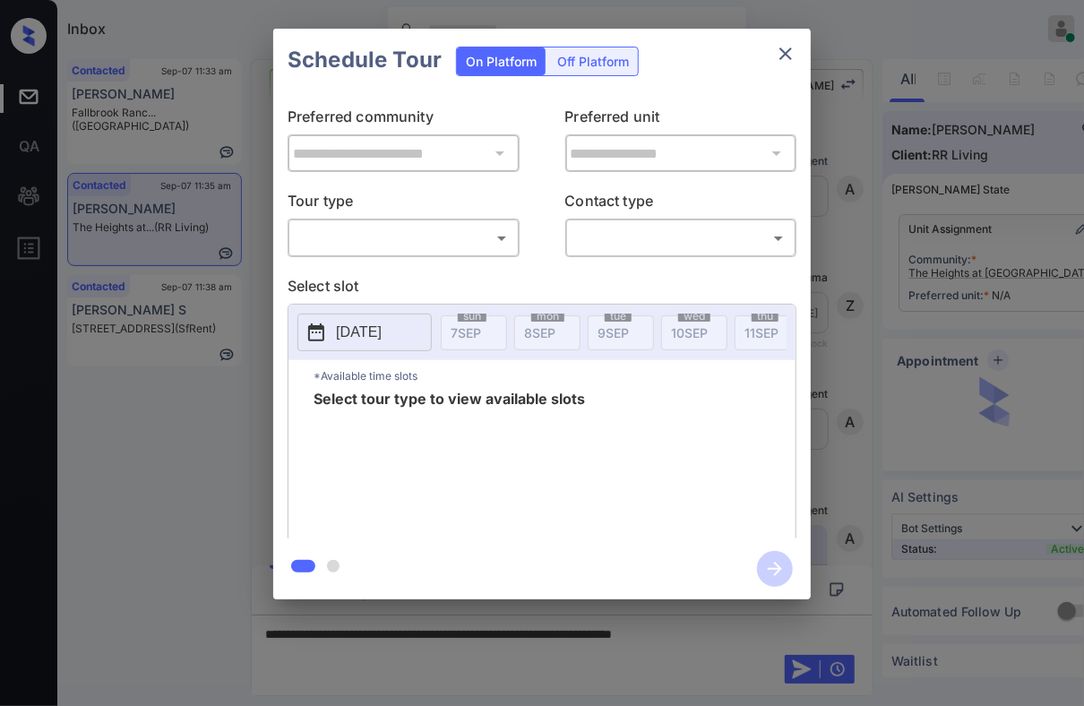
scroll to position [653, 0]
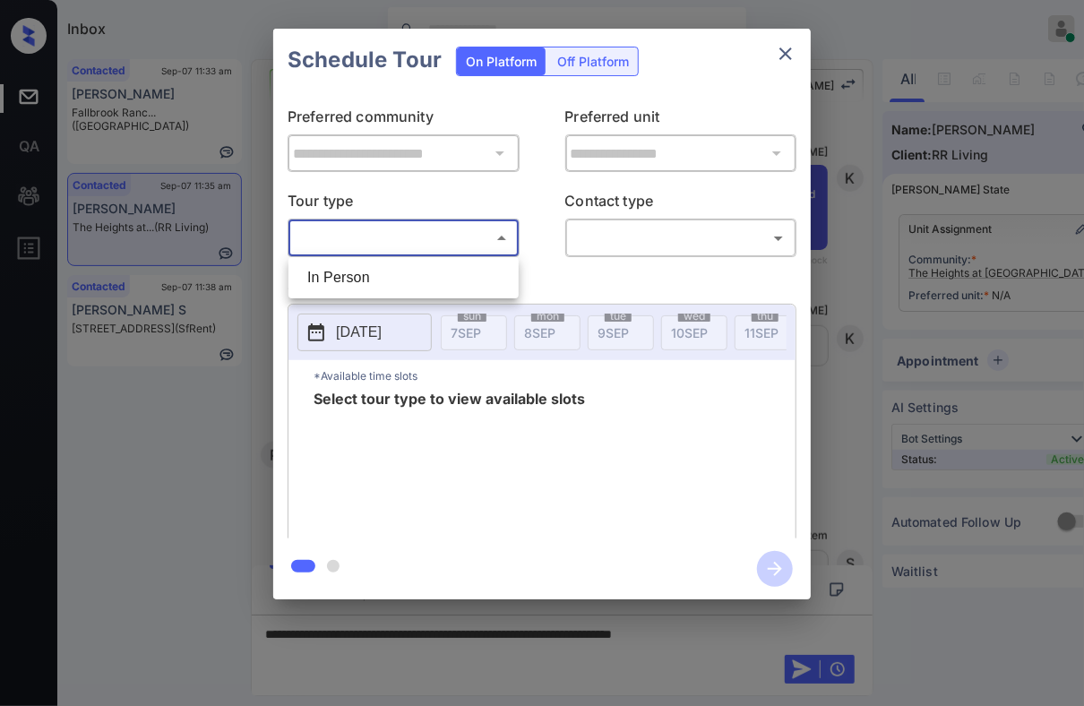
click at [387, 234] on body "Inbox Danielle Dela Cruz Online Set yourself offline Set yourself on break Prof…" at bounding box center [542, 353] width 1084 height 706
click at [348, 269] on li "In Person" at bounding box center [403, 278] width 221 height 32
type input "********"
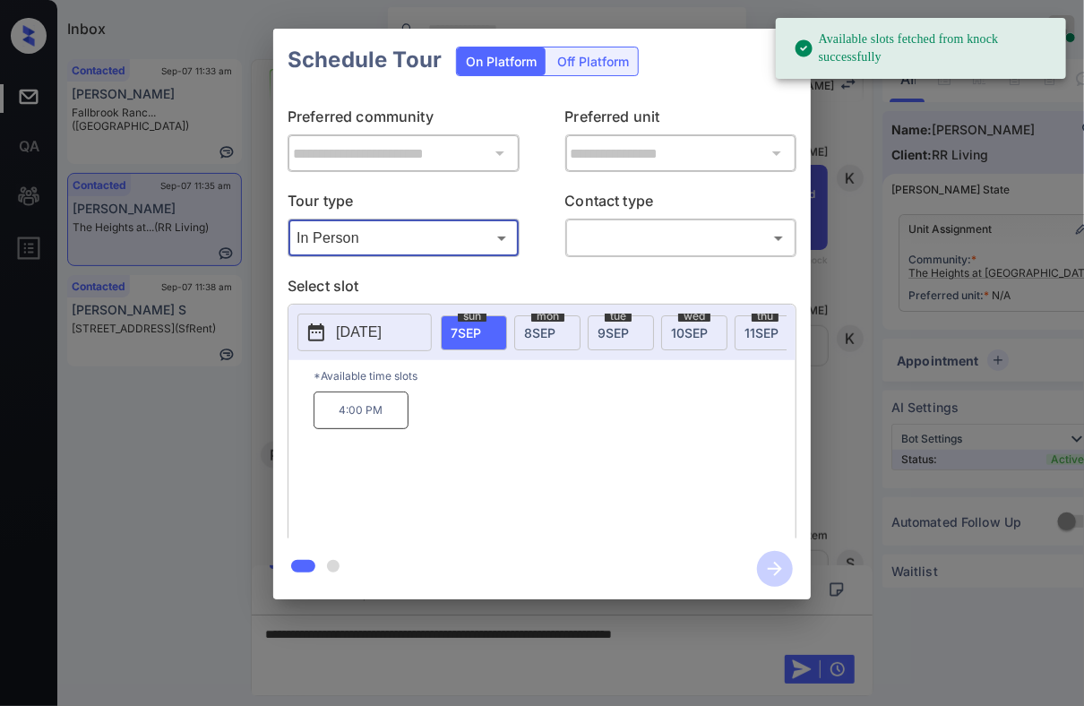
click at [539, 331] on span "8 SEP" at bounding box center [539, 332] width 31 height 15
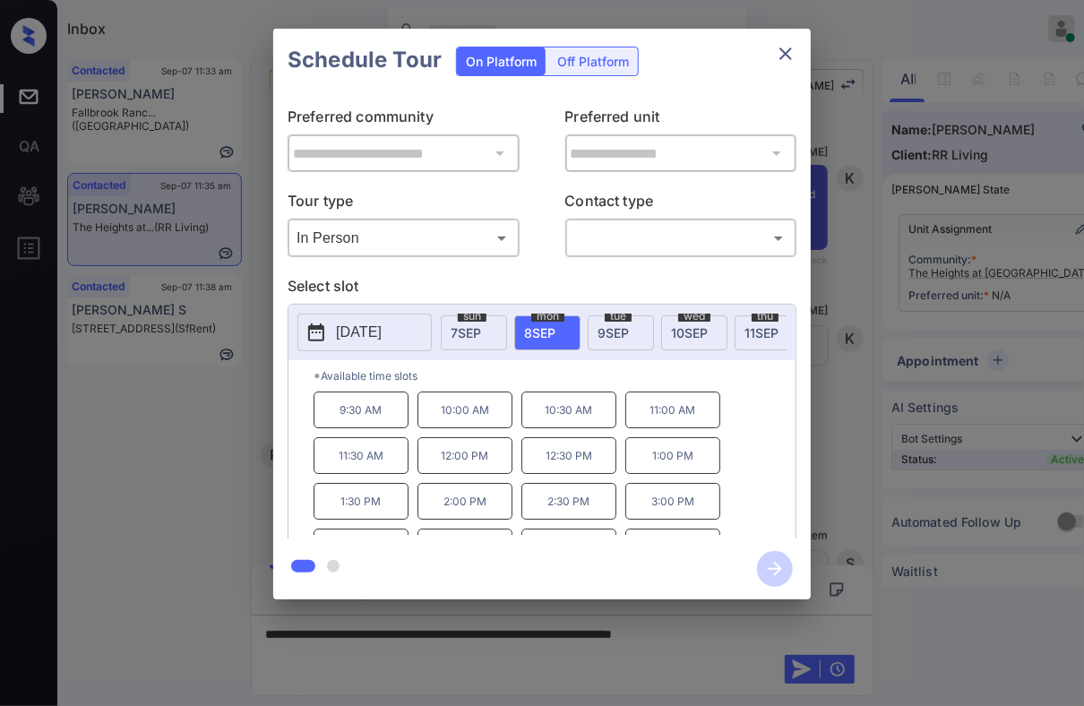
click at [660, 467] on p "1:00 PM" at bounding box center [672, 455] width 95 height 37
click at [779, 54] on icon "close" at bounding box center [786, 54] width 22 height 22
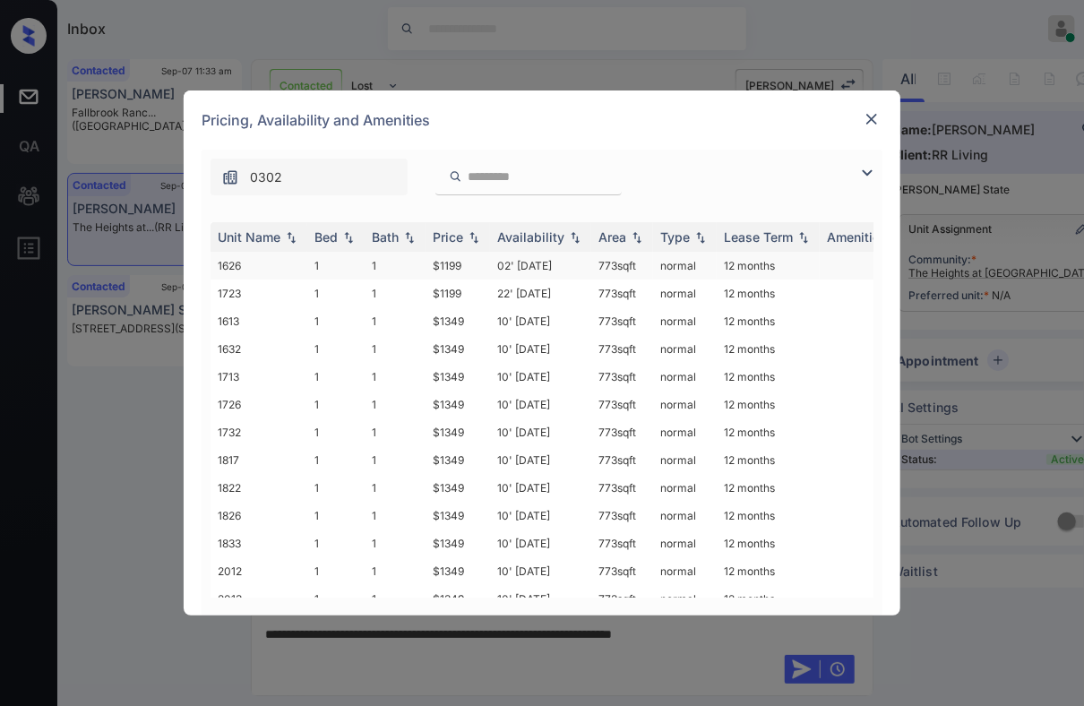
click at [325, 269] on td "1" at bounding box center [335, 266] width 57 height 28
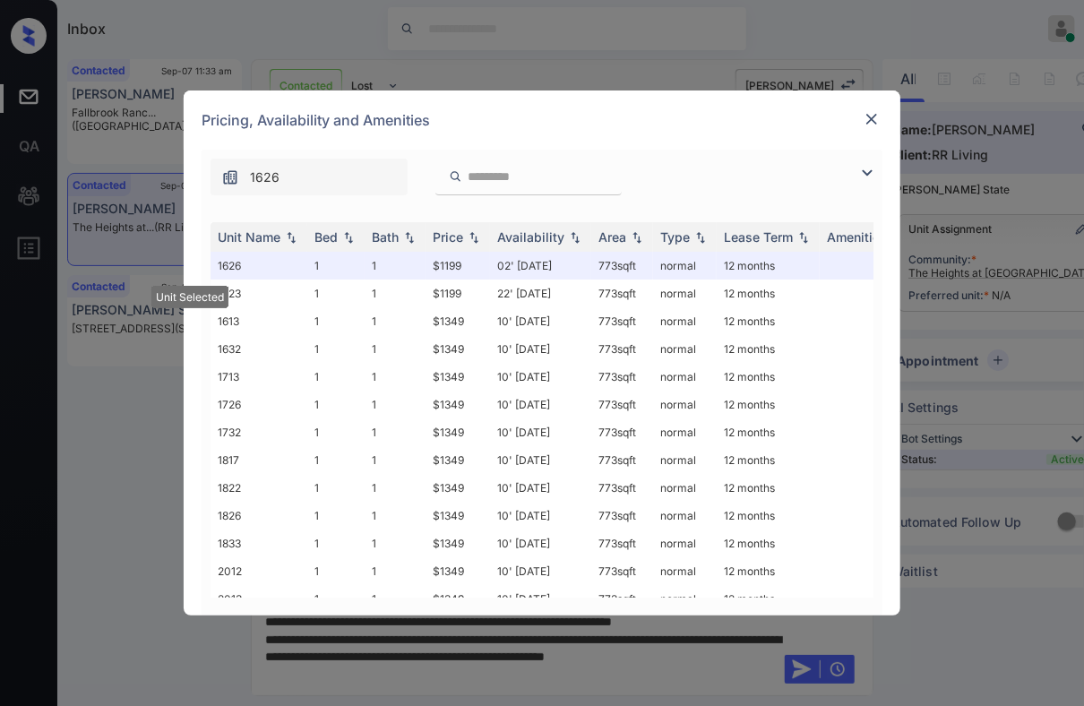
click at [867, 113] on img at bounding box center [872, 119] width 18 height 18
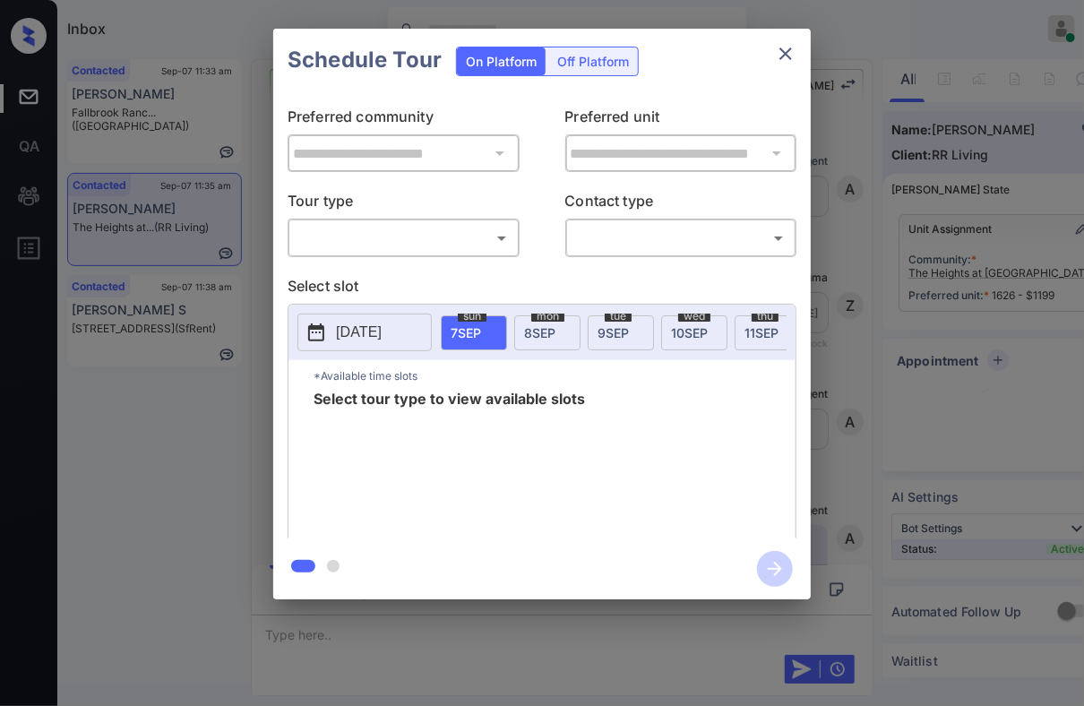
scroll to position [950, 0]
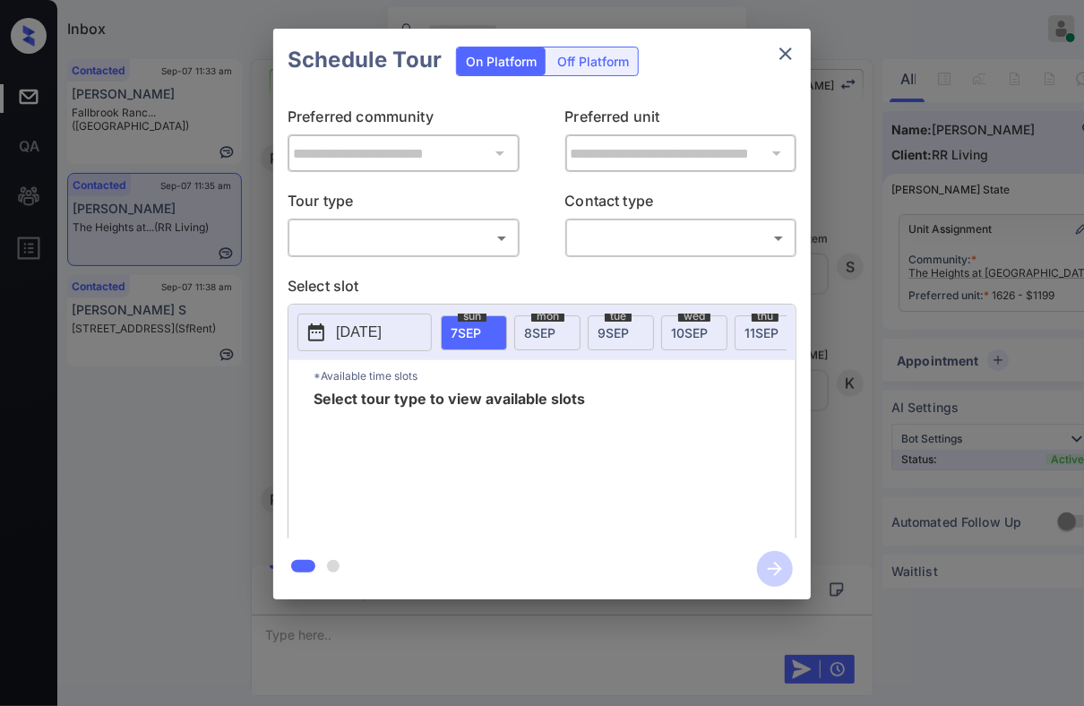
click at [458, 239] on body "Inbox Danielle Dela Cruz Online Set yourself offline Set yourself on break Prof…" at bounding box center [542, 353] width 1084 height 706
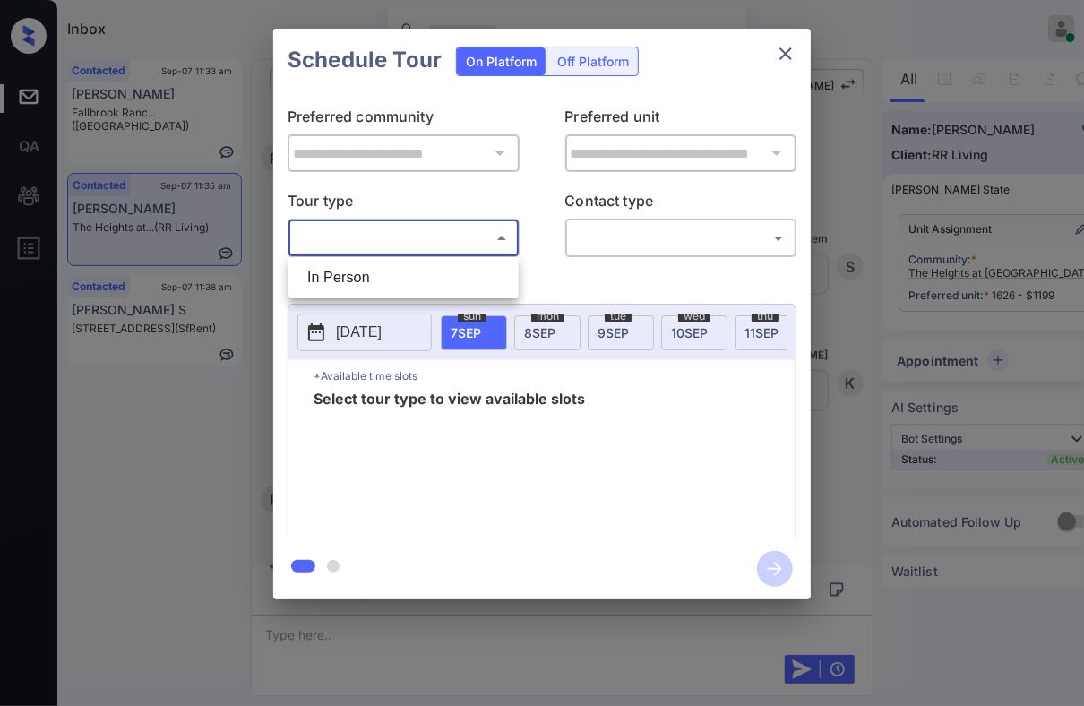
click at [376, 277] on li "In Person" at bounding box center [403, 278] width 221 height 32
type input "********"
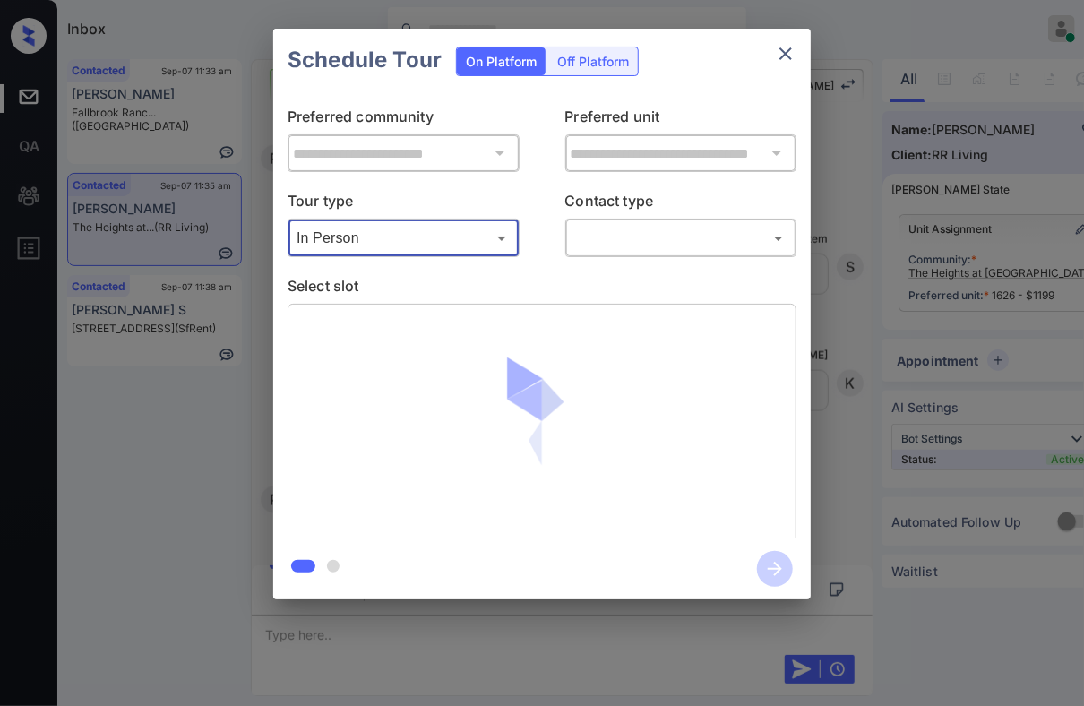
click at [595, 245] on div at bounding box center [542, 353] width 1084 height 706
click at [602, 241] on body "Inbox Danielle Dela Cruz Online Set yourself offline Set yourself on break Prof…" at bounding box center [542, 353] width 1084 height 706
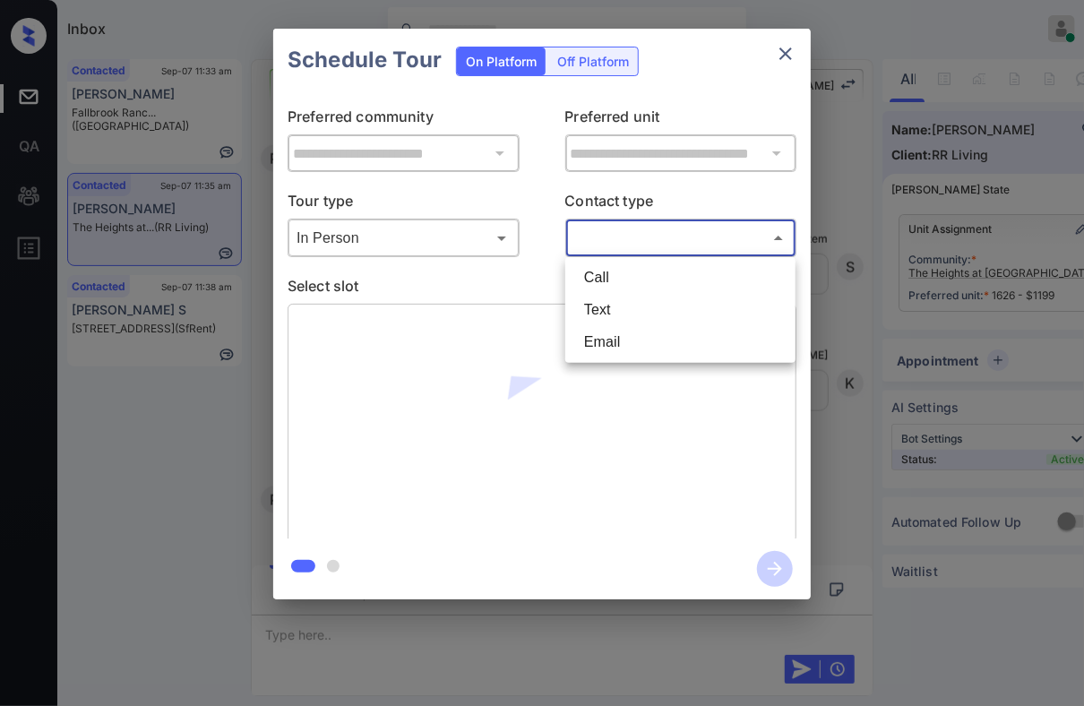
click at [591, 305] on li "Text" at bounding box center [680, 310] width 221 height 32
type input "****"
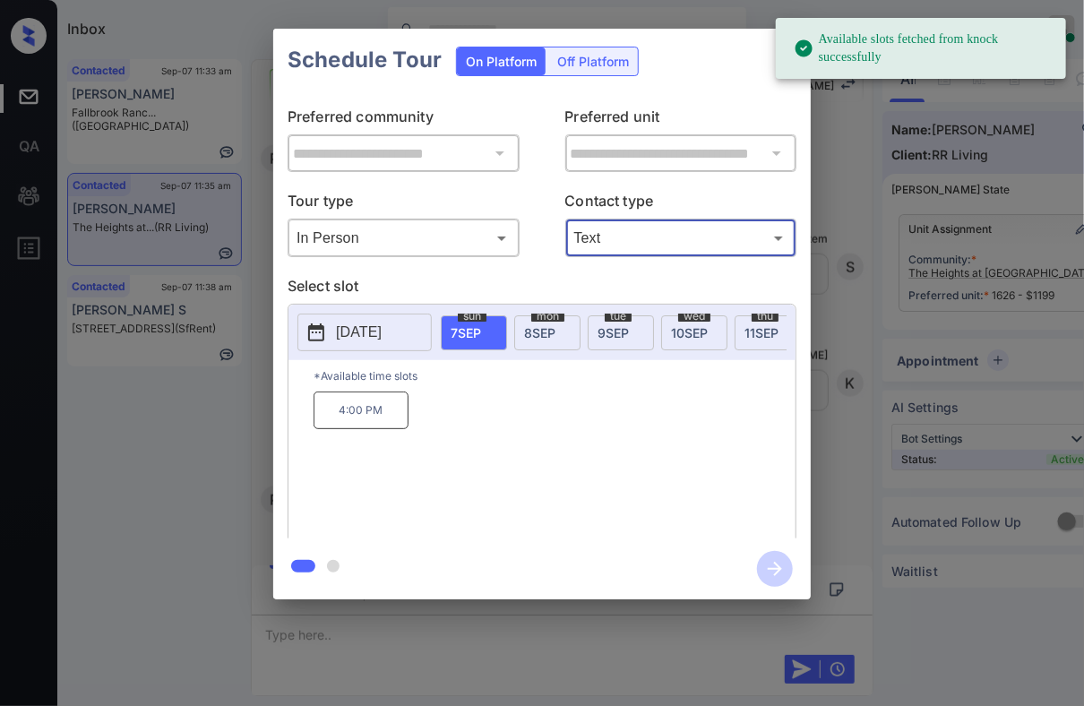
click at [555, 331] on span "8 SEP" at bounding box center [539, 332] width 31 height 15
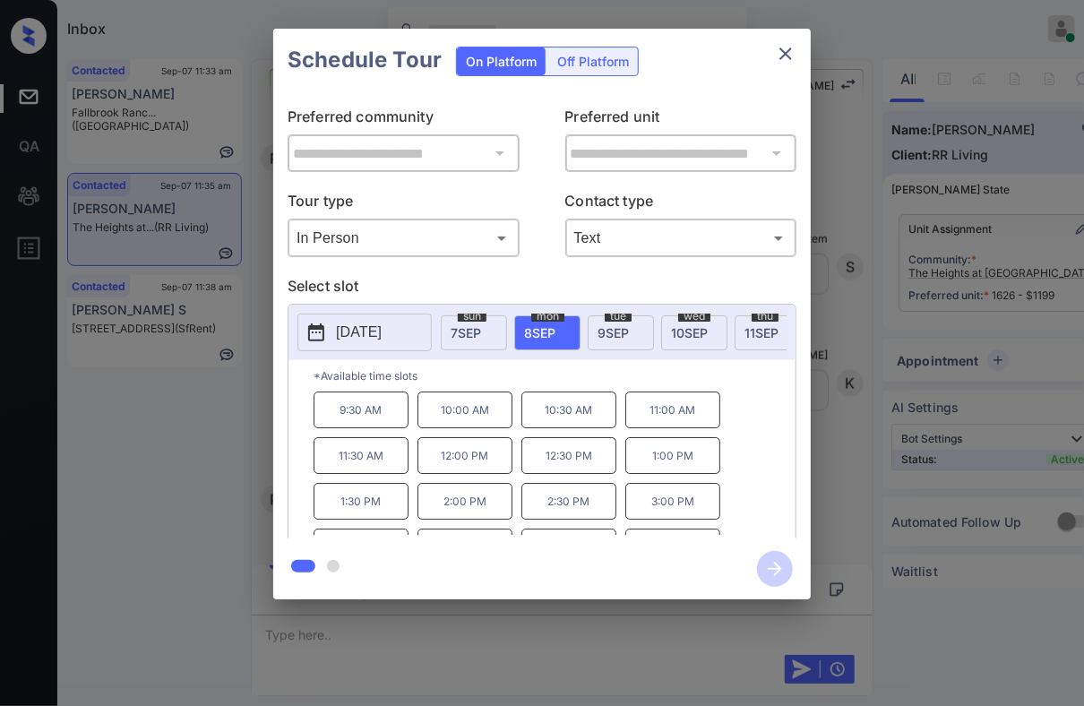
click at [664, 464] on p "1:00 PM" at bounding box center [672, 455] width 95 height 37
click at [771, 563] on icon "button" at bounding box center [775, 569] width 36 height 36
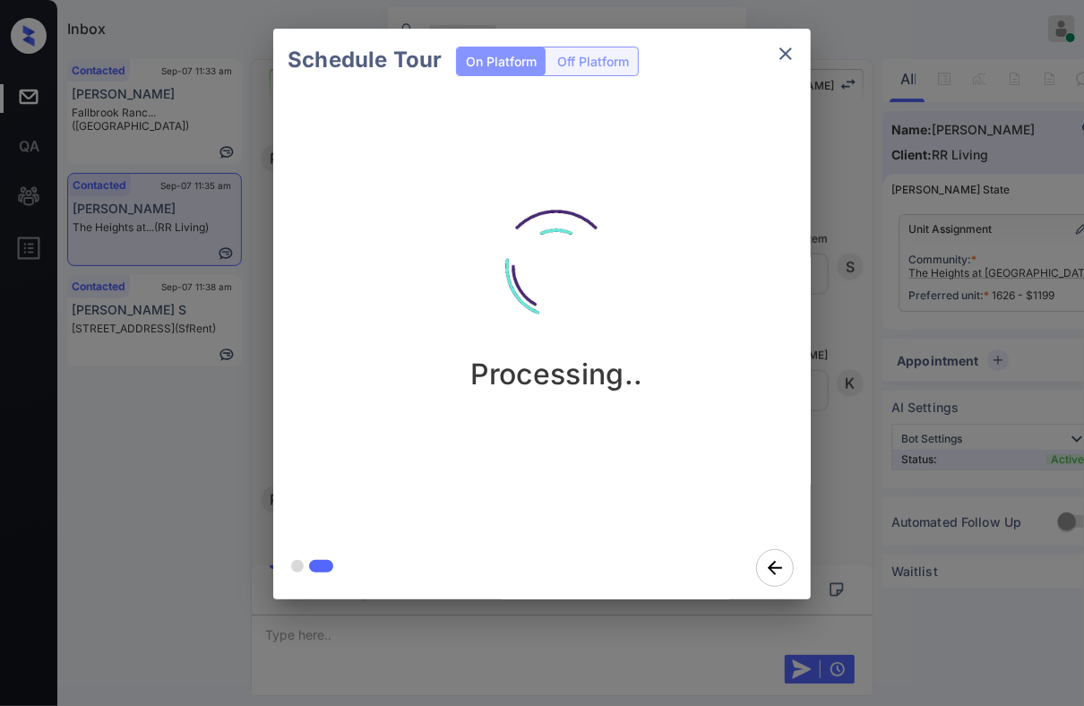
click at [258, 365] on div "Schedule Tour On Platform Off Platform Processing.." at bounding box center [542, 314] width 1084 height 628
